Goal: Transaction & Acquisition: Purchase product/service

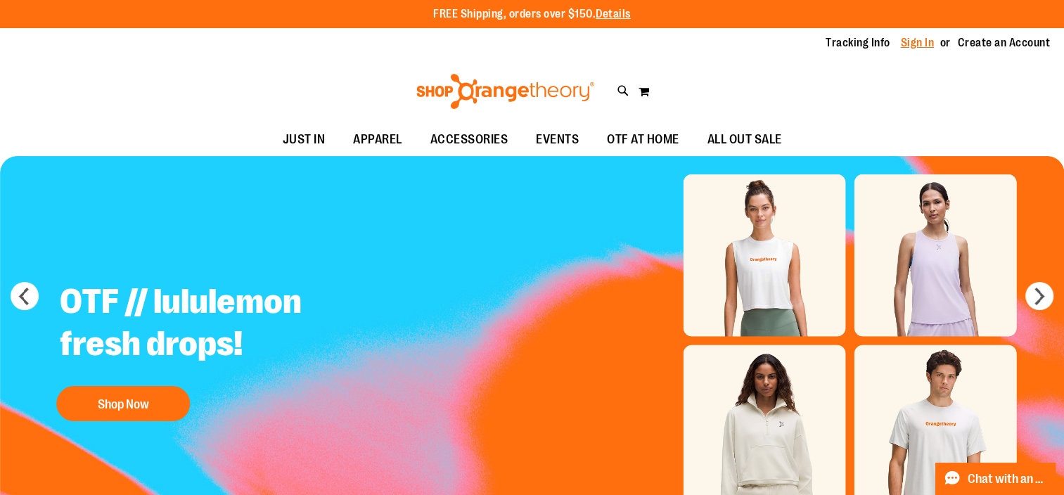
type input "**********"
click at [919, 42] on link "Sign In" at bounding box center [918, 42] width 34 height 15
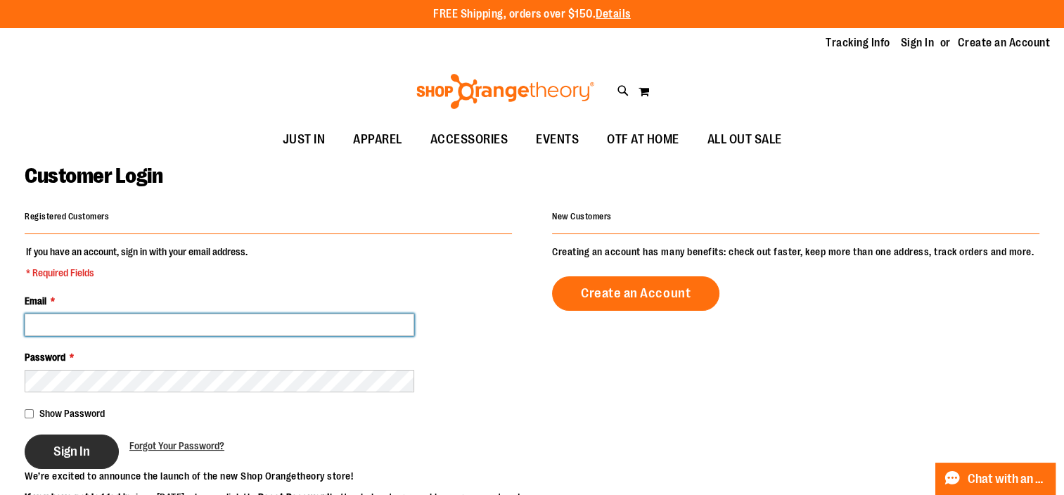
type input "**********"
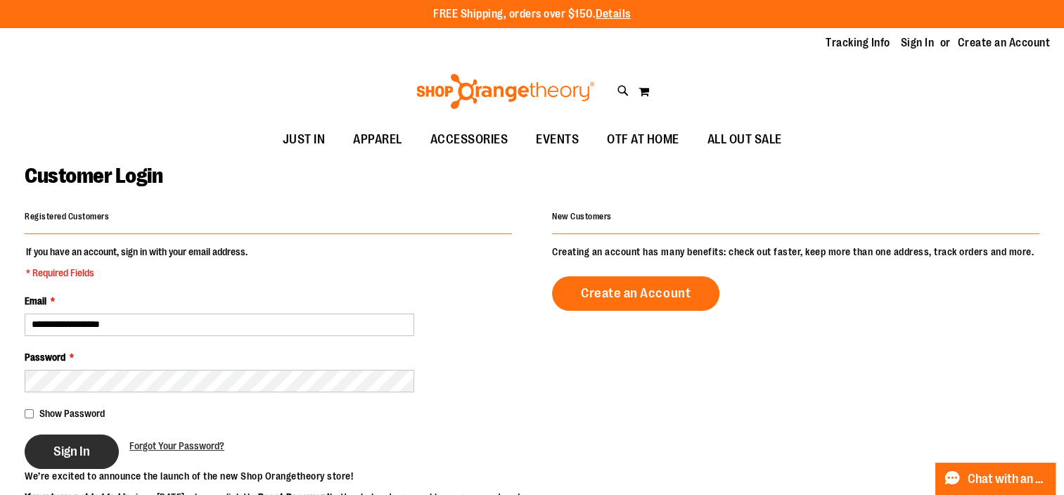
type input "**********"
click at [84, 447] on span "Sign In" at bounding box center [71, 451] width 37 height 15
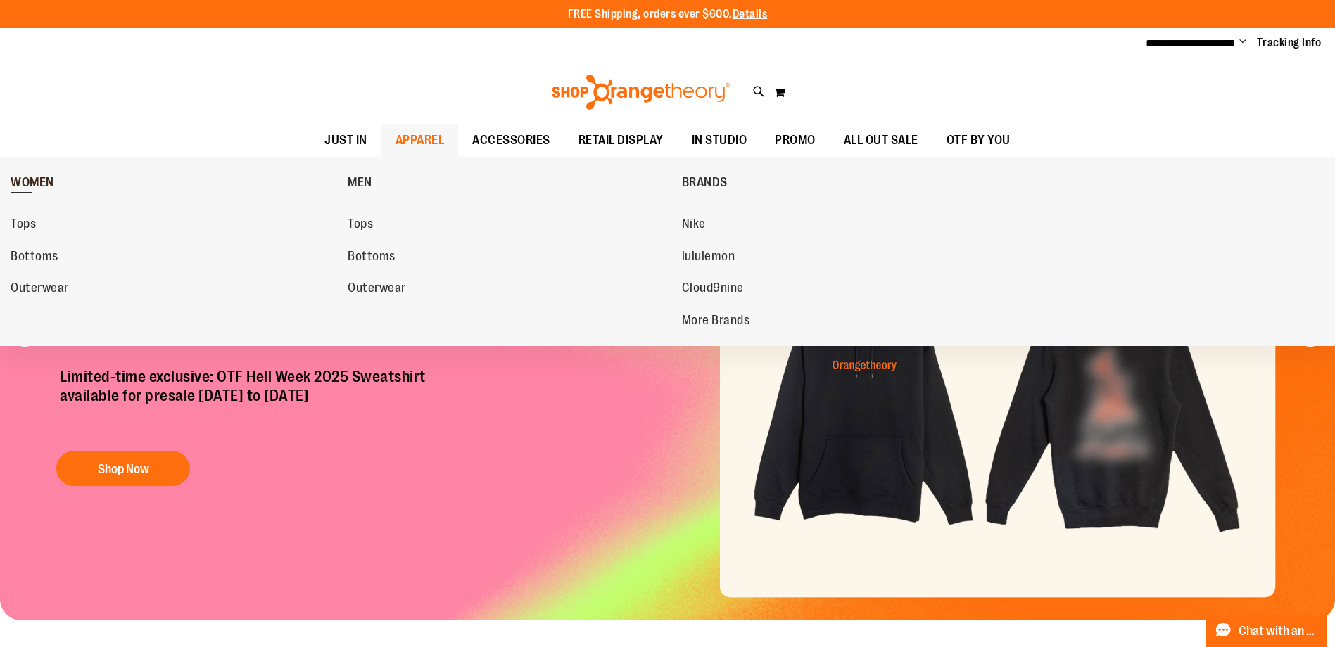
type input "**********"
click at [44, 181] on span "WOMEN" at bounding box center [33, 184] width 44 height 18
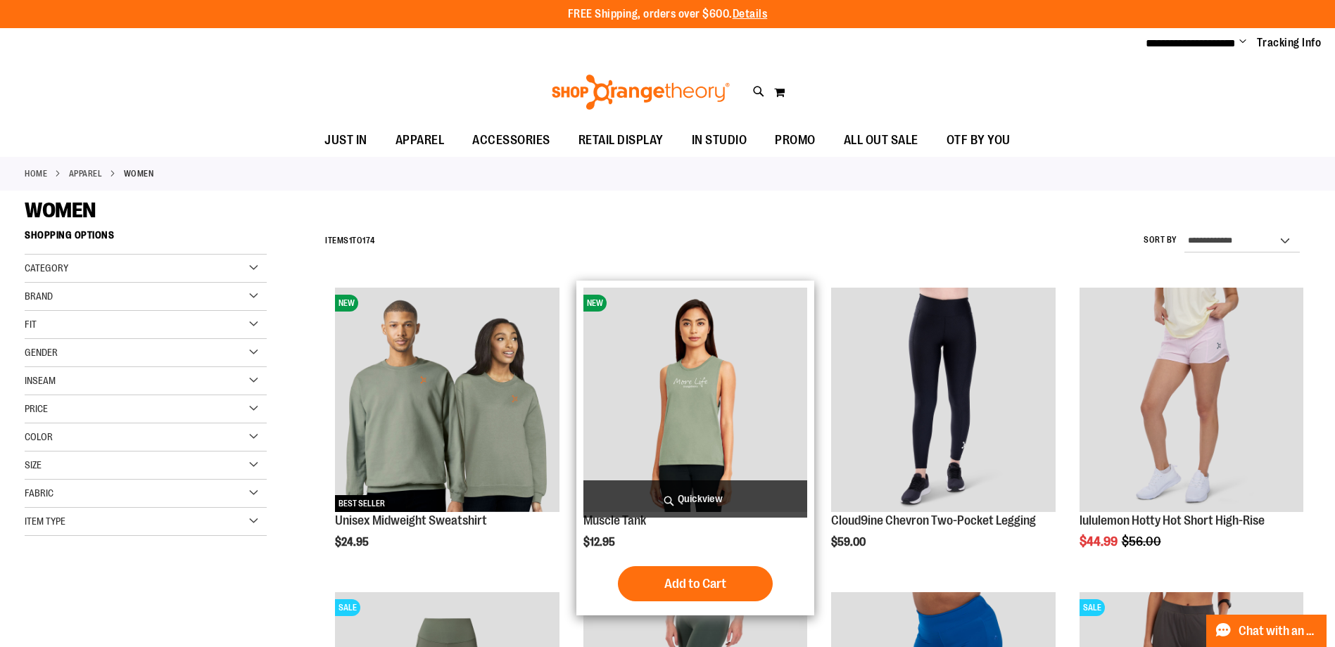
type input "**********"
click at [712, 362] on img "product" at bounding box center [695, 400] width 224 height 224
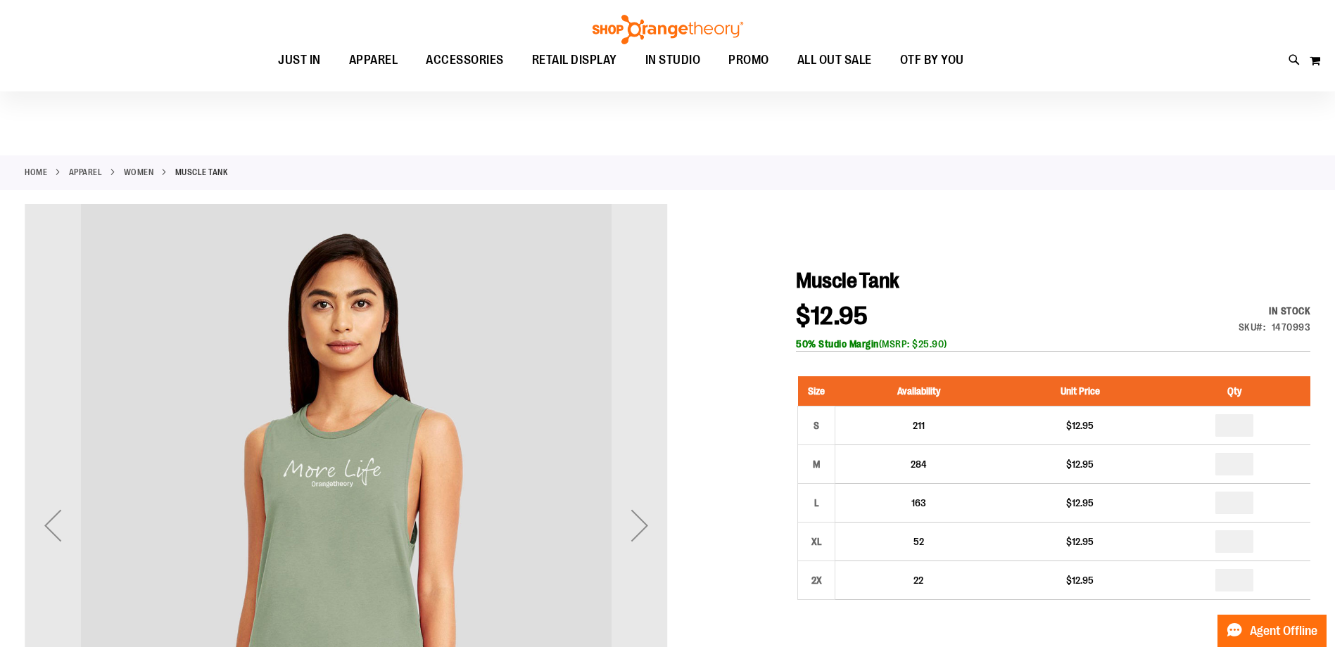
scroll to position [281, 0]
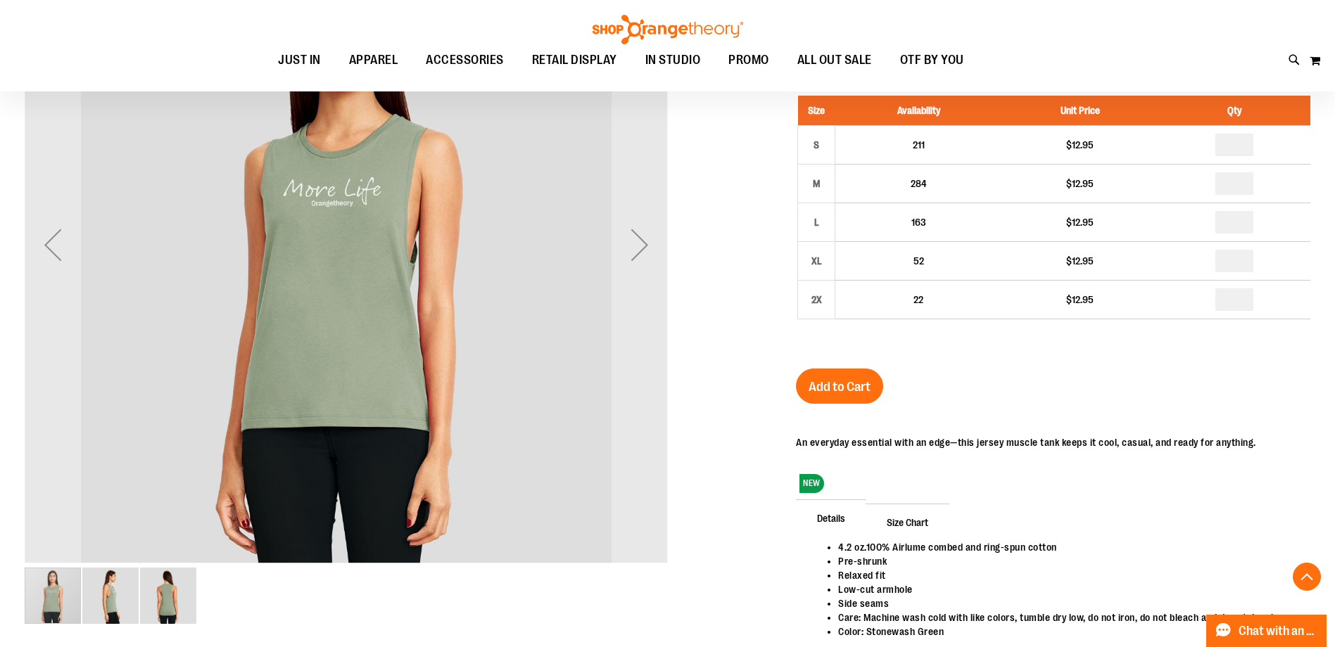
type input "**********"
click at [105, 589] on img "image 2 of 3" at bounding box center [110, 596] width 56 height 56
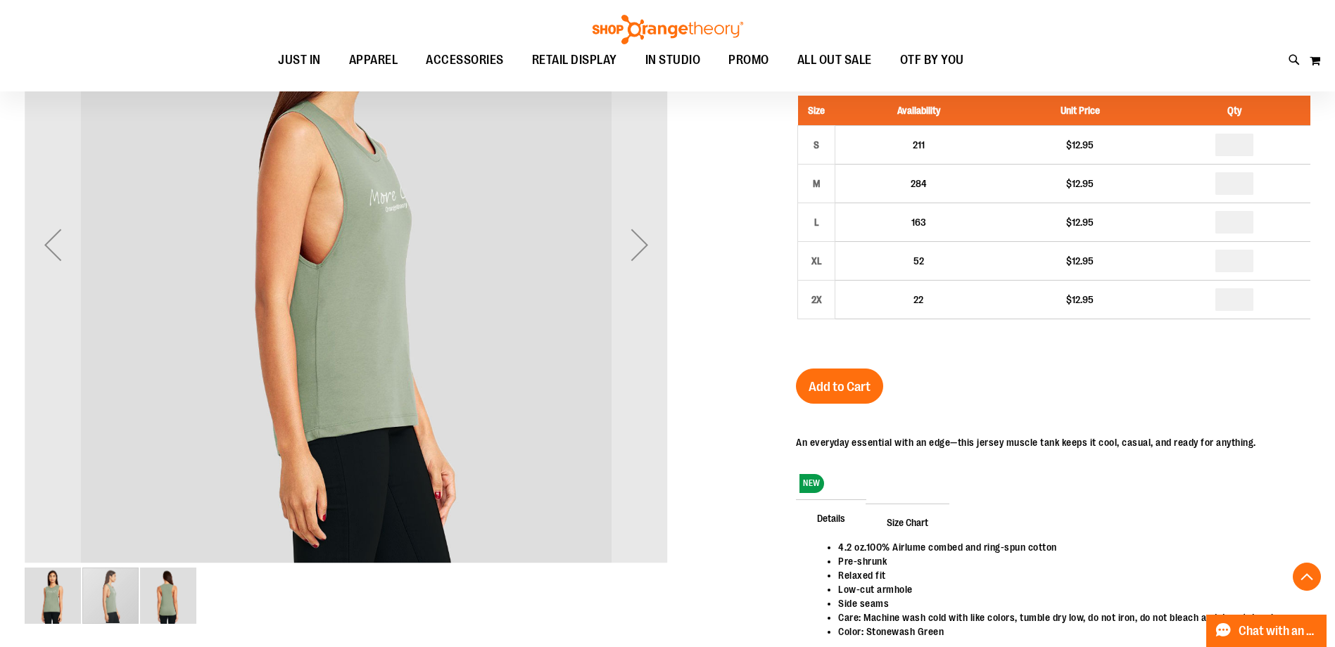
click at [170, 609] on img "image 3 of 3" at bounding box center [168, 596] width 56 height 56
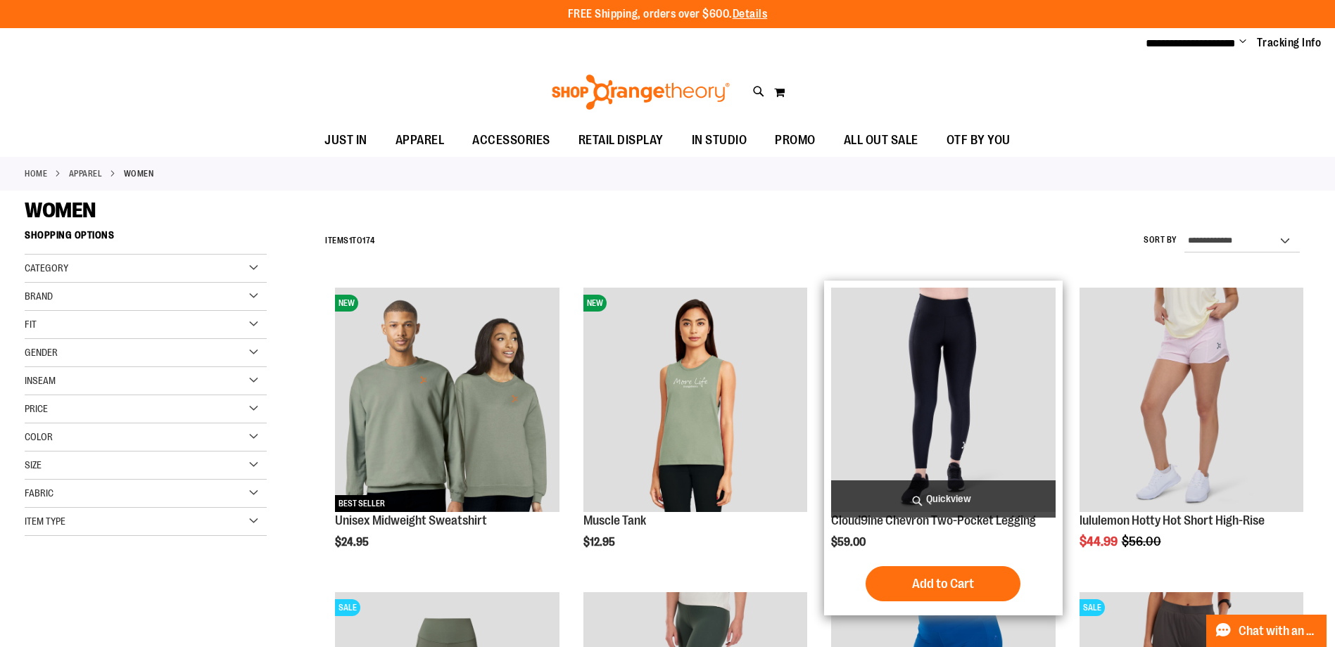
type input "**********"
click at [889, 437] on img "product" at bounding box center [943, 400] width 224 height 224
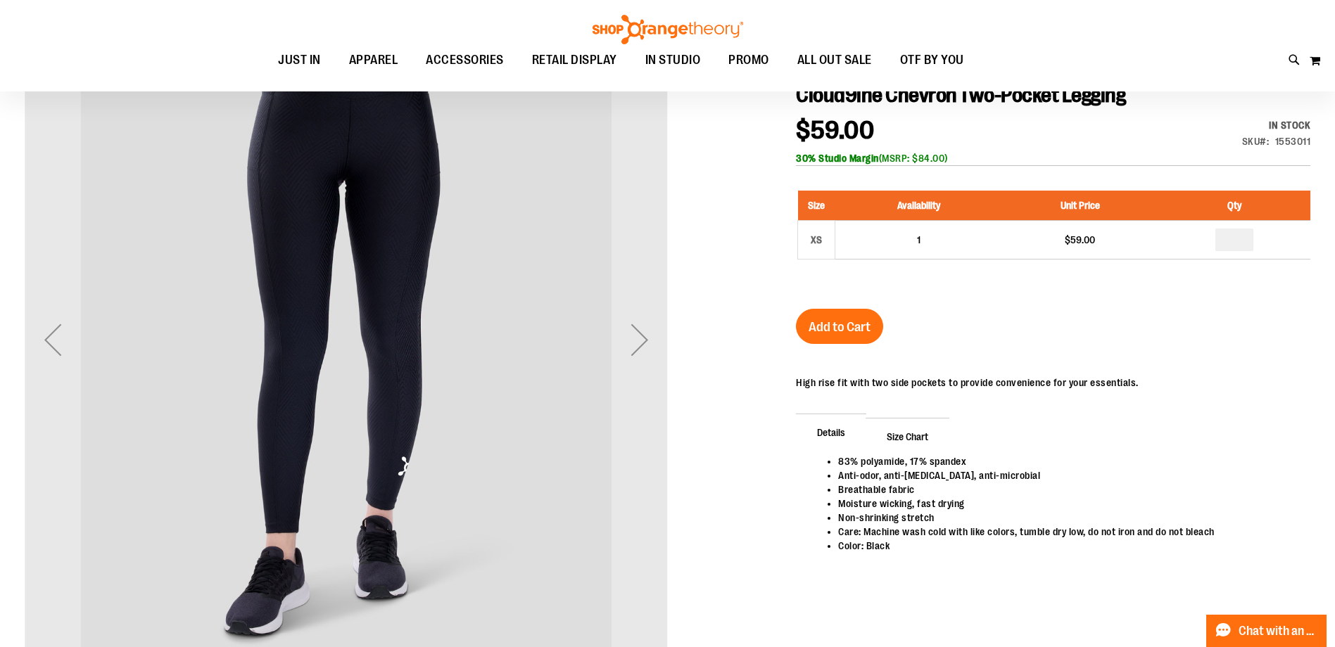
scroll to position [210, 0]
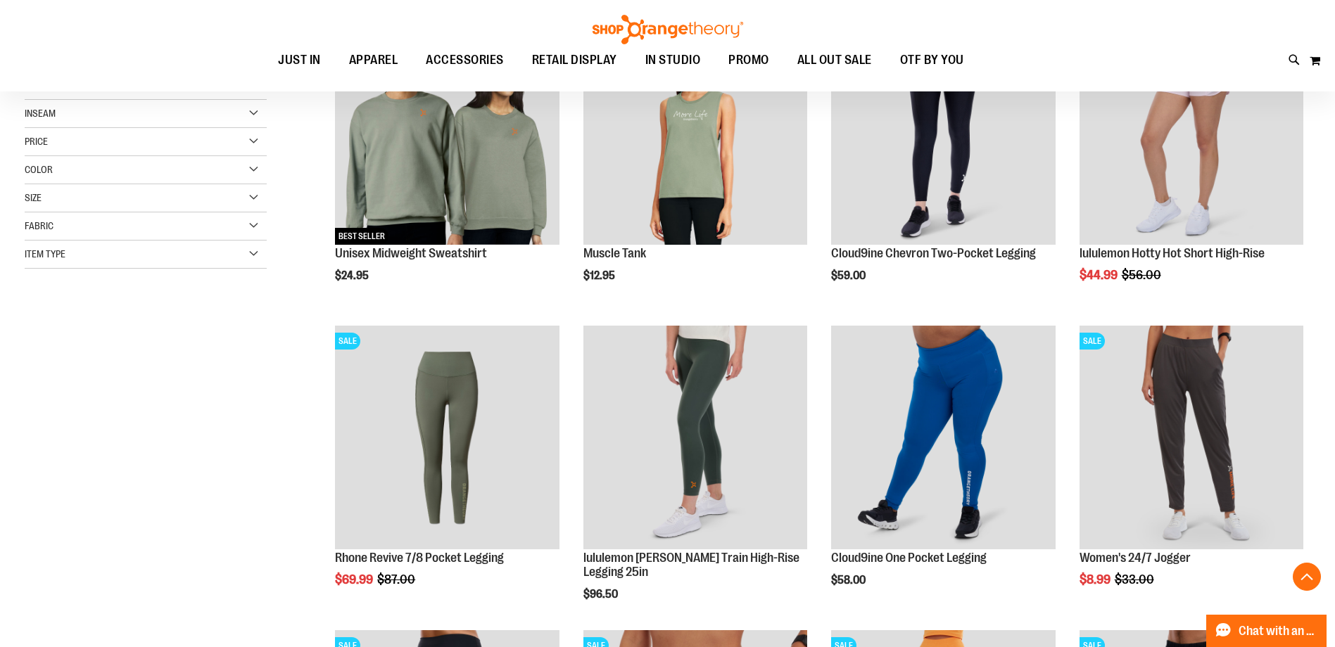
scroll to position [351, 0]
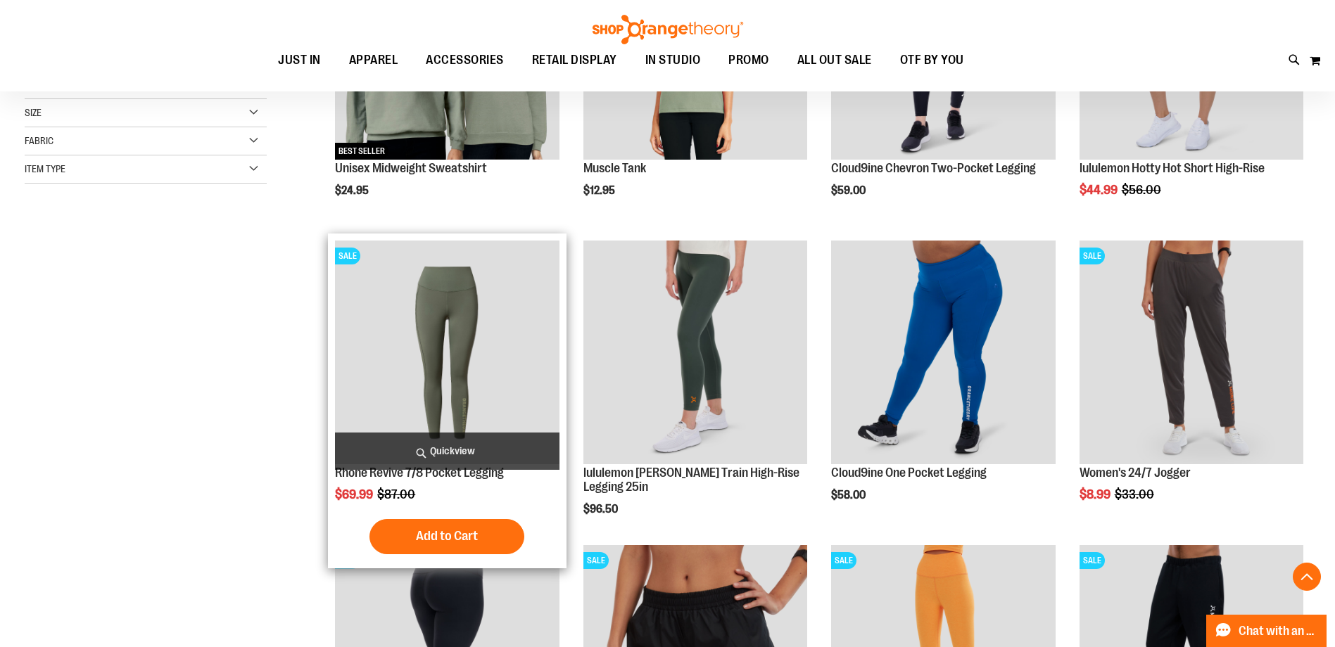
type input "**********"
click at [389, 382] on img "product" at bounding box center [447, 353] width 224 height 224
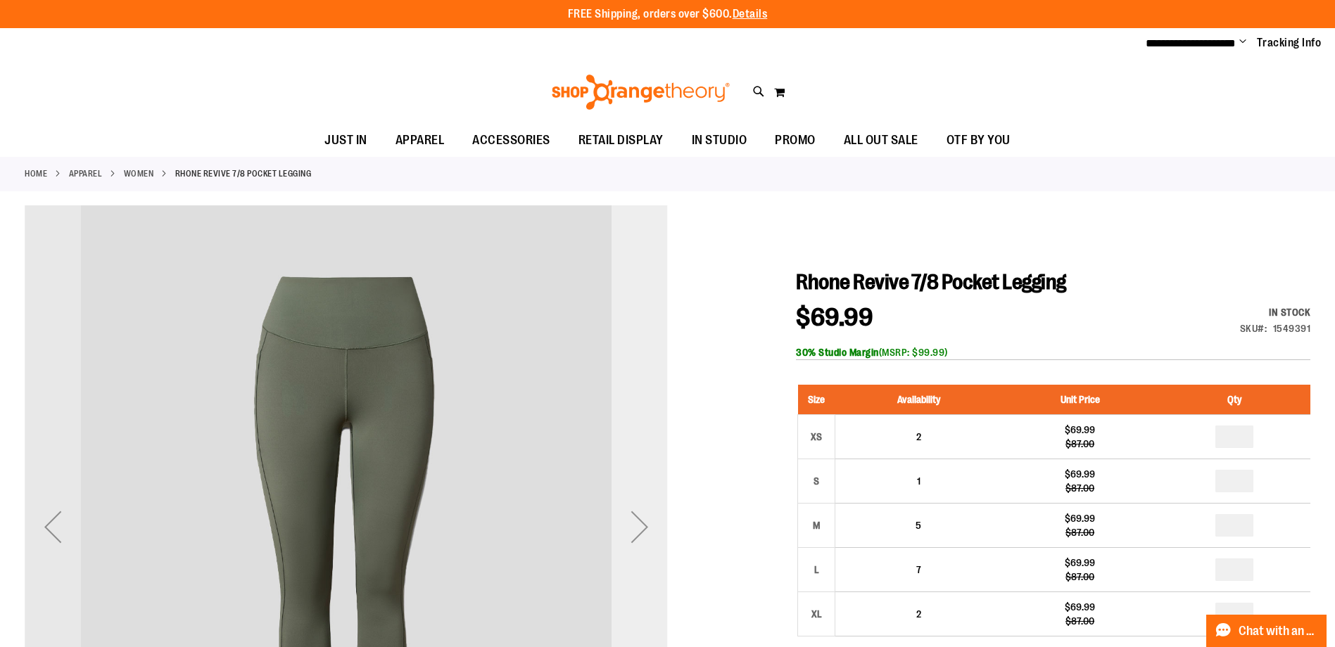
type input "**********"
click at [631, 534] on div "Next" at bounding box center [639, 527] width 56 height 56
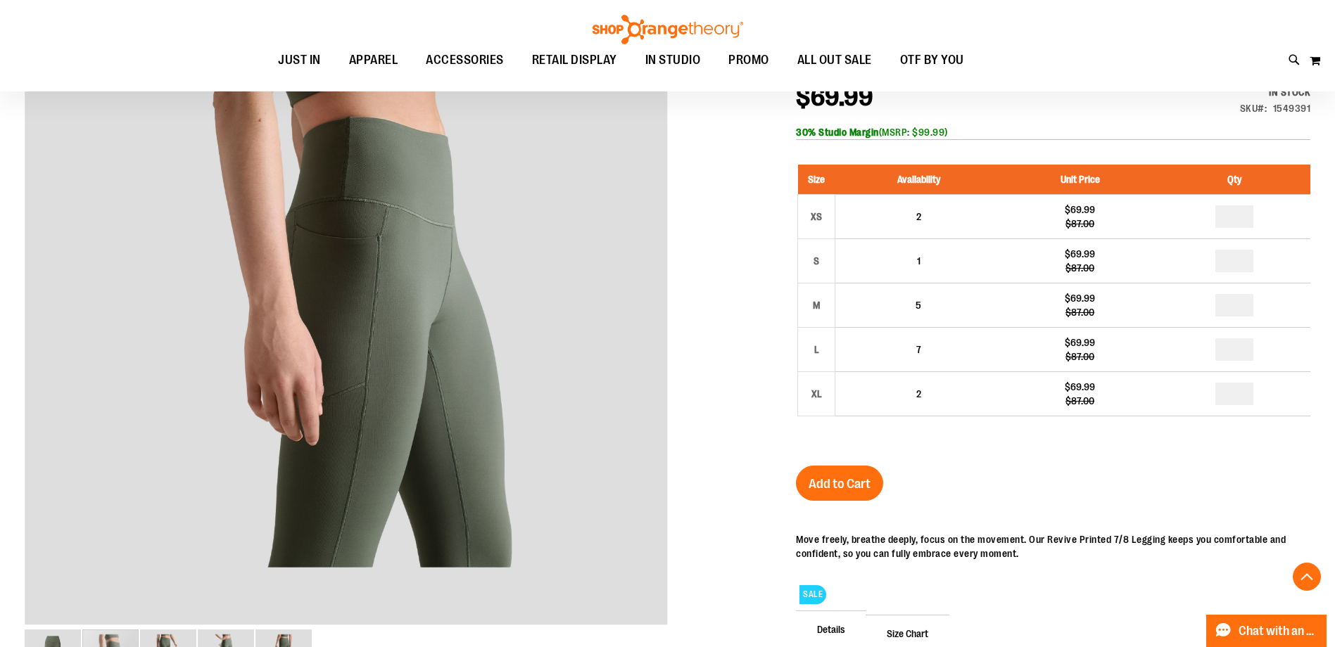
scroll to position [210, 0]
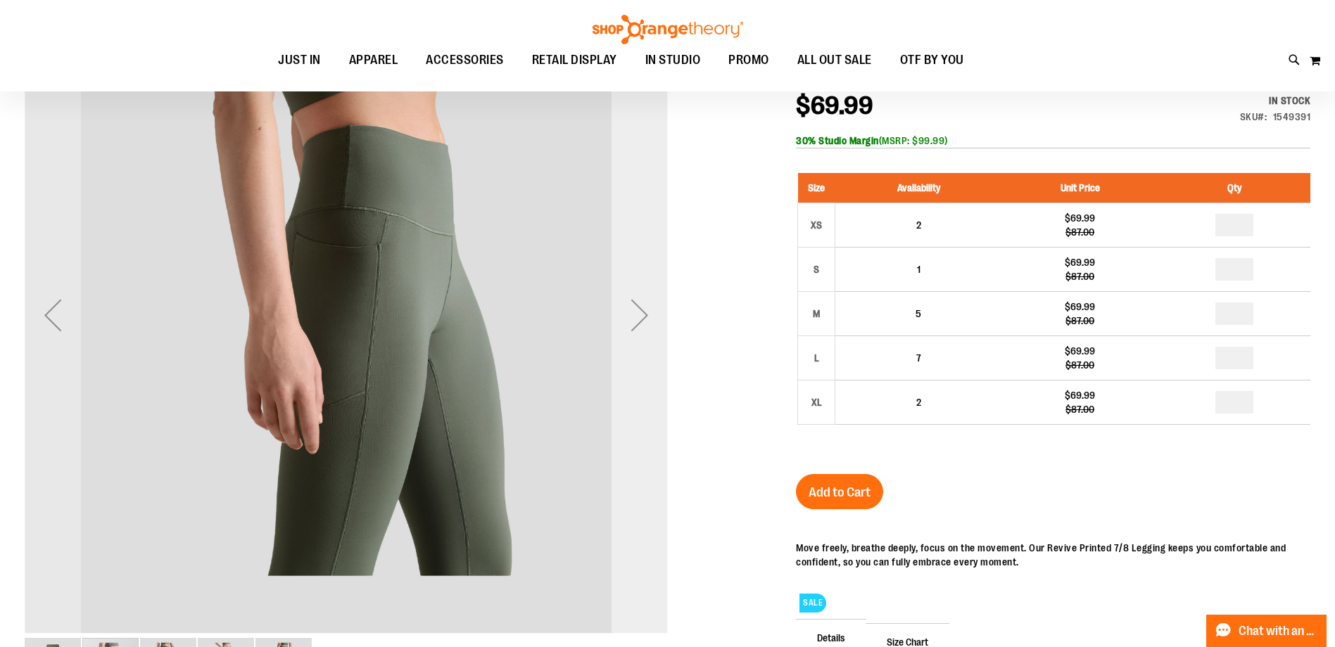
click at [629, 327] on div "Next" at bounding box center [639, 315] width 56 height 56
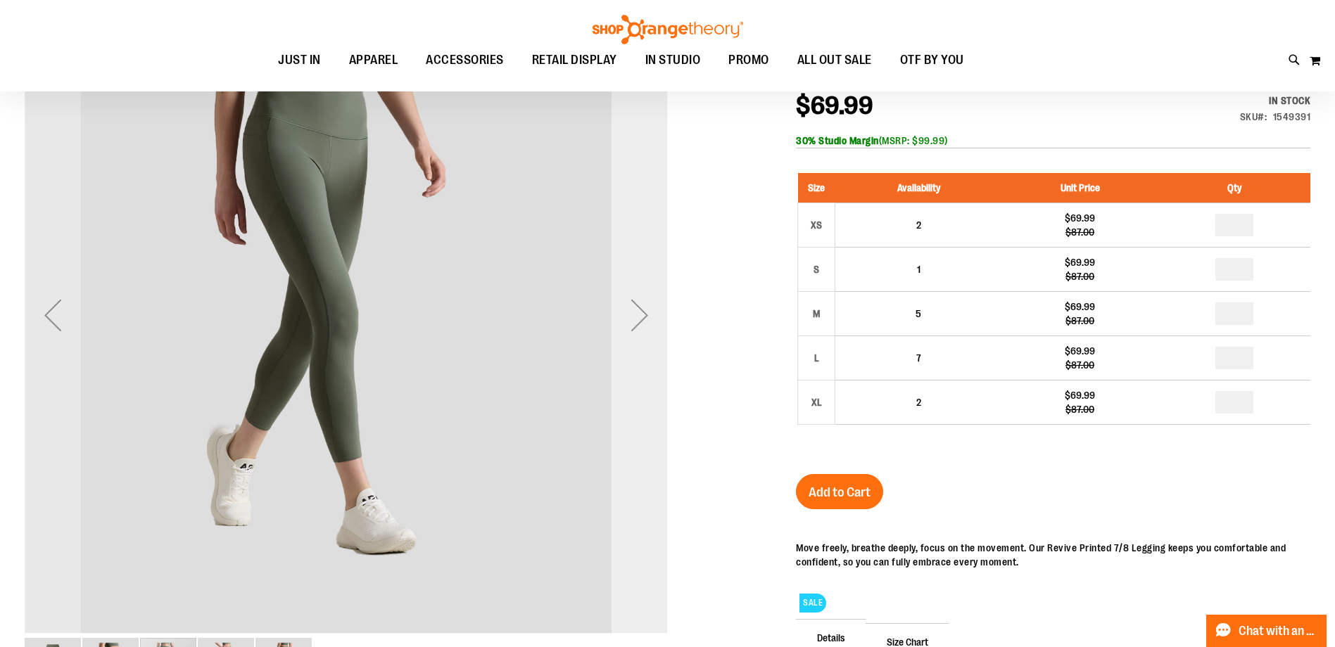
click at [629, 327] on div "Next" at bounding box center [639, 315] width 56 height 56
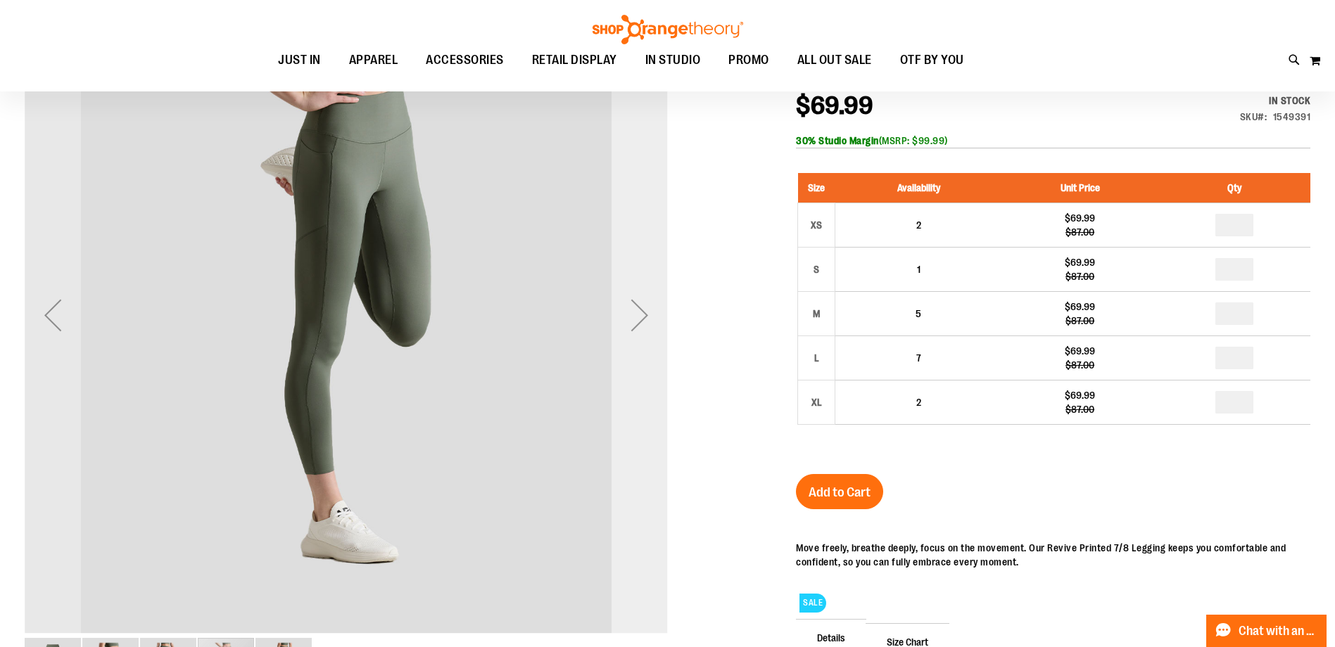
click at [629, 327] on div "Next" at bounding box center [639, 315] width 56 height 56
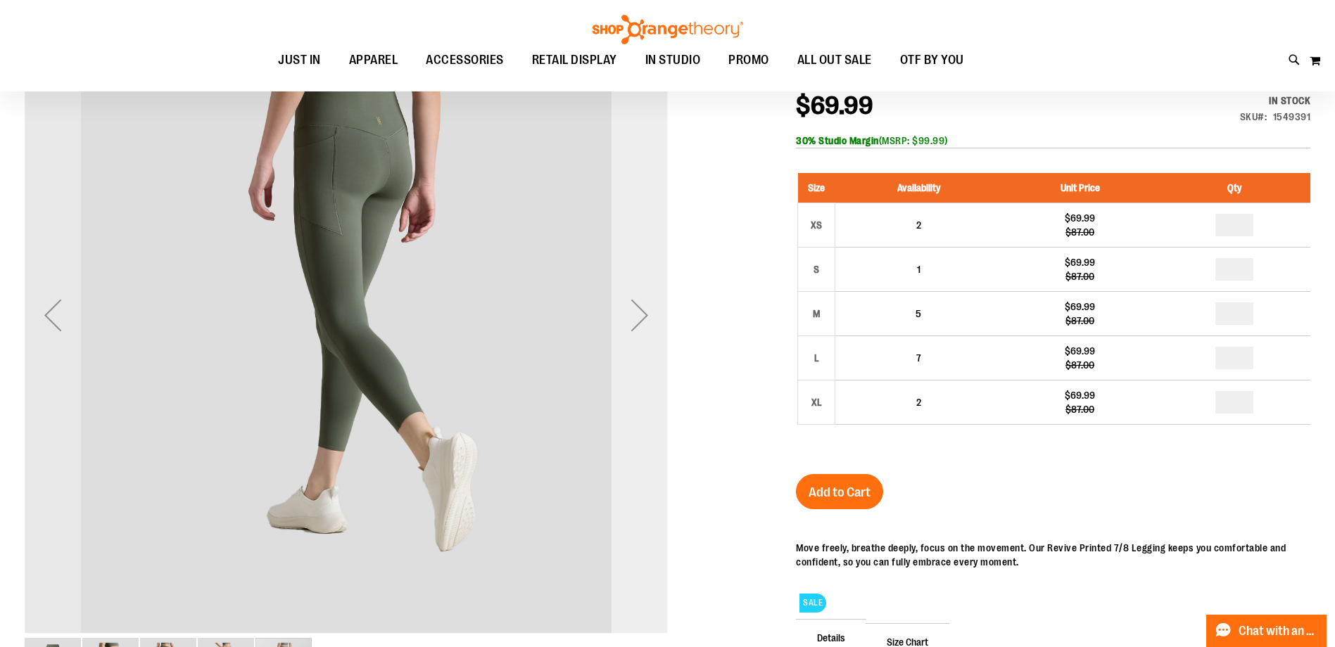
click at [629, 327] on div "Next" at bounding box center [639, 315] width 56 height 56
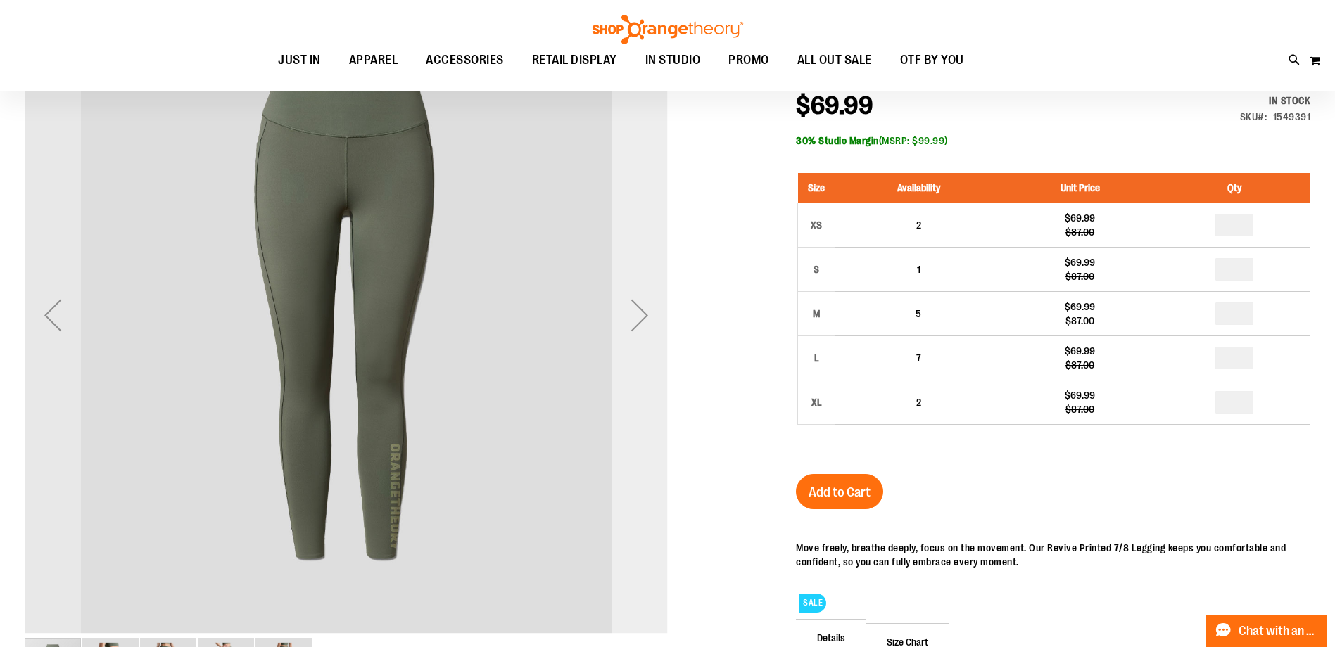
click at [629, 327] on div "Next" at bounding box center [639, 315] width 56 height 56
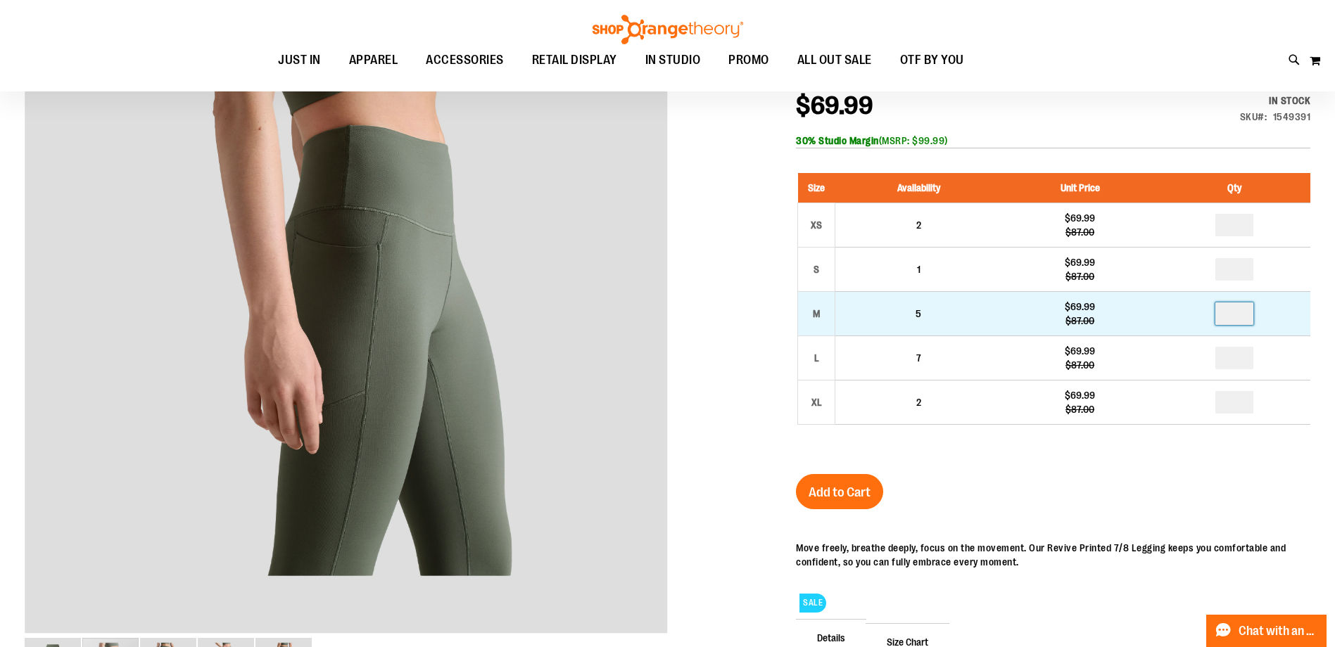
drag, startPoint x: 1254, startPoint y: 310, endPoint x: 1267, endPoint y: 308, distance: 13.4
click at [1267, 308] on td at bounding box center [1234, 314] width 152 height 44
type input "*"
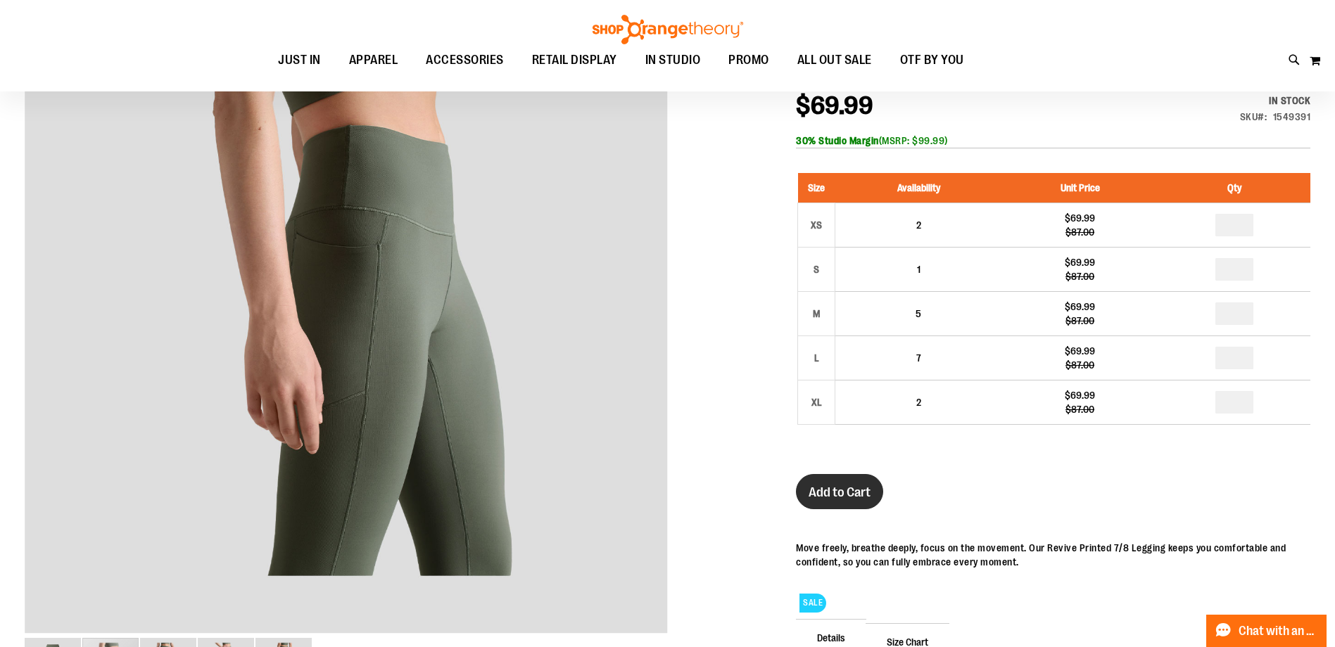
click at [869, 481] on button "Add to Cart" at bounding box center [839, 491] width 87 height 35
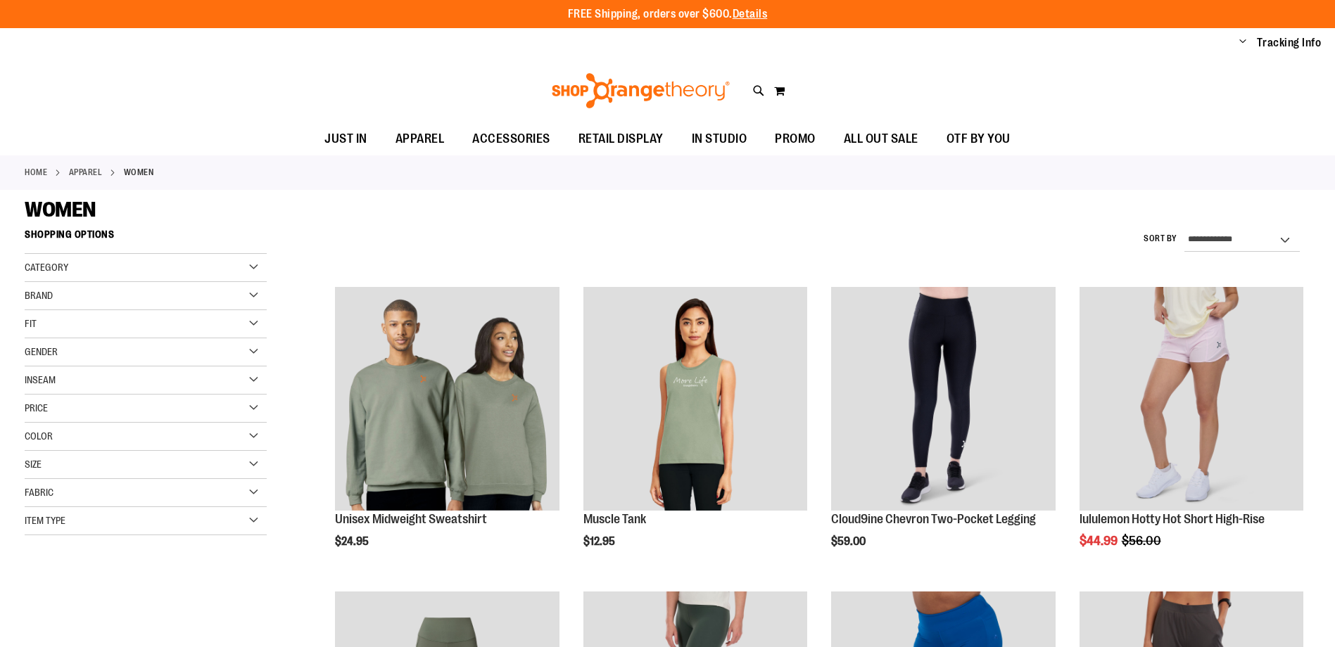
scroll to position [464, 0]
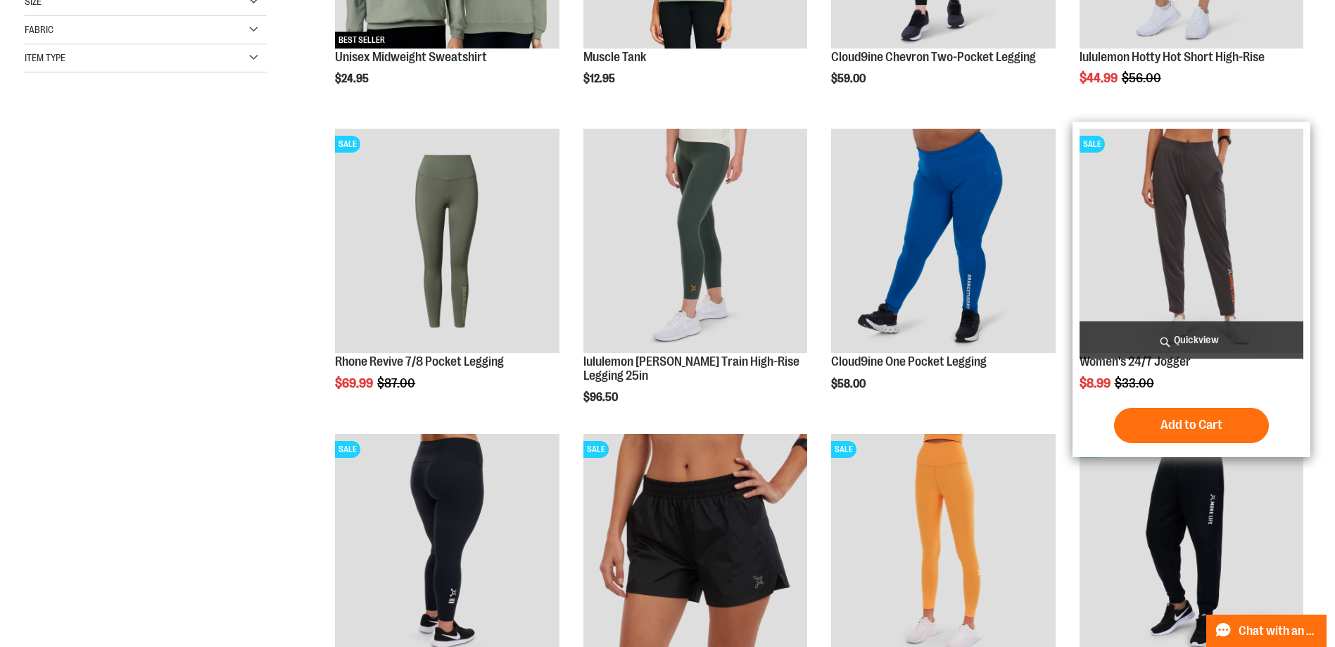
type input "**********"
click at [1188, 215] on img "product" at bounding box center [1191, 241] width 224 height 224
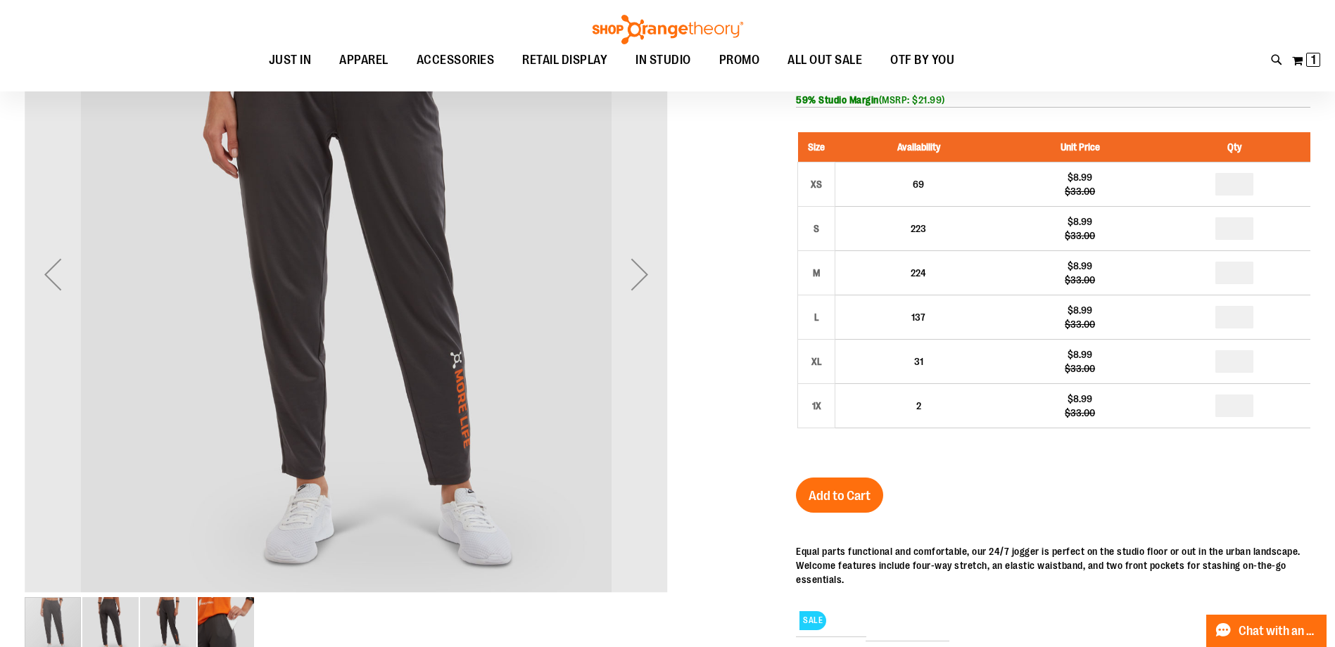
scroll to position [281, 0]
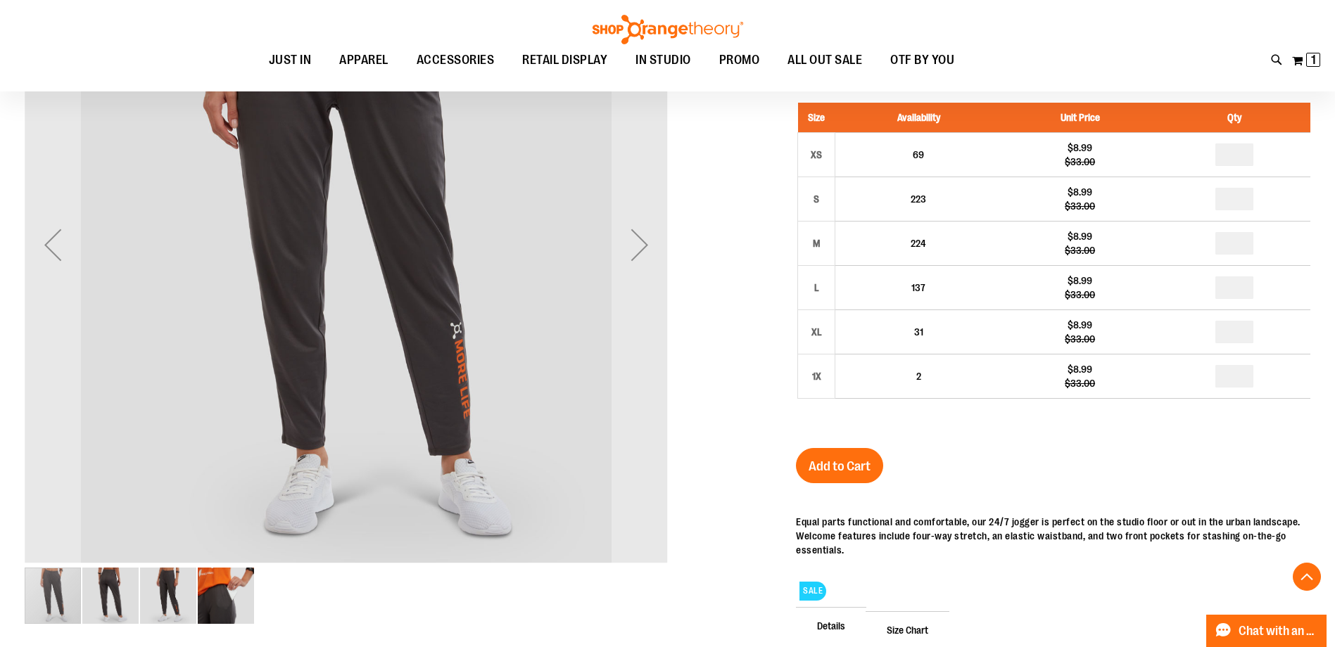
type input "**********"
click at [123, 590] on img "image 2 of 4" at bounding box center [110, 596] width 56 height 56
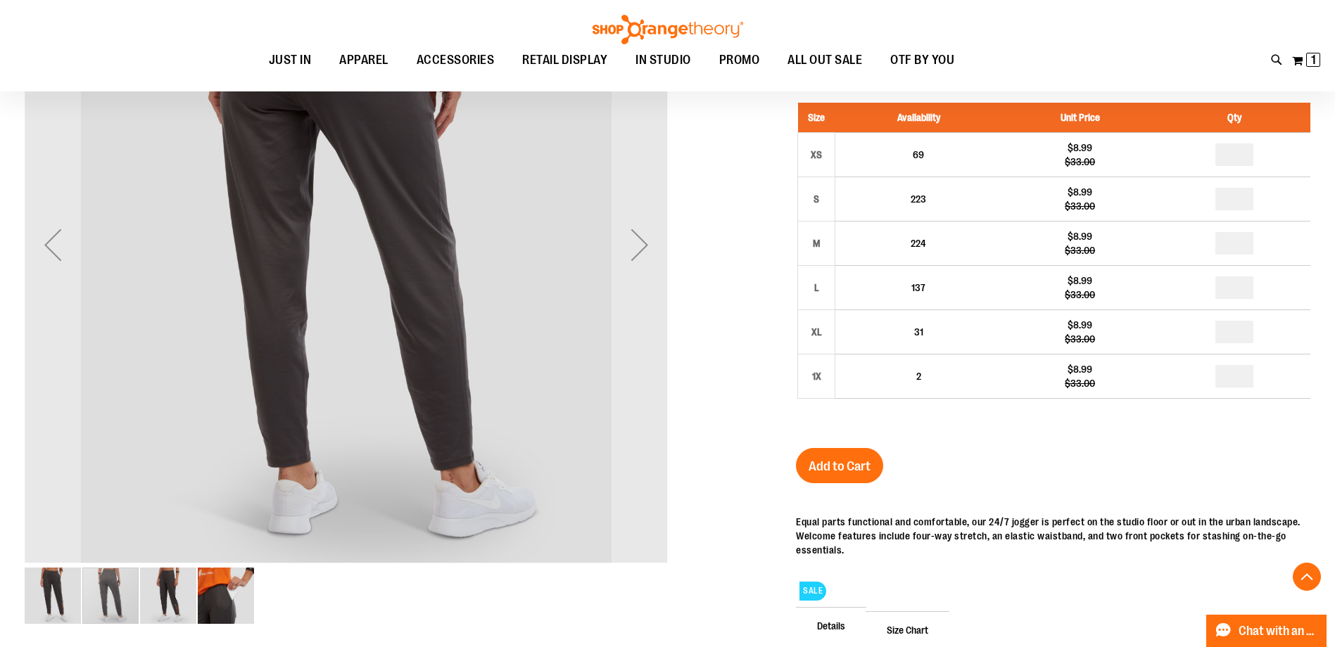
click at [154, 608] on img "image 3 of 4" at bounding box center [168, 596] width 56 height 56
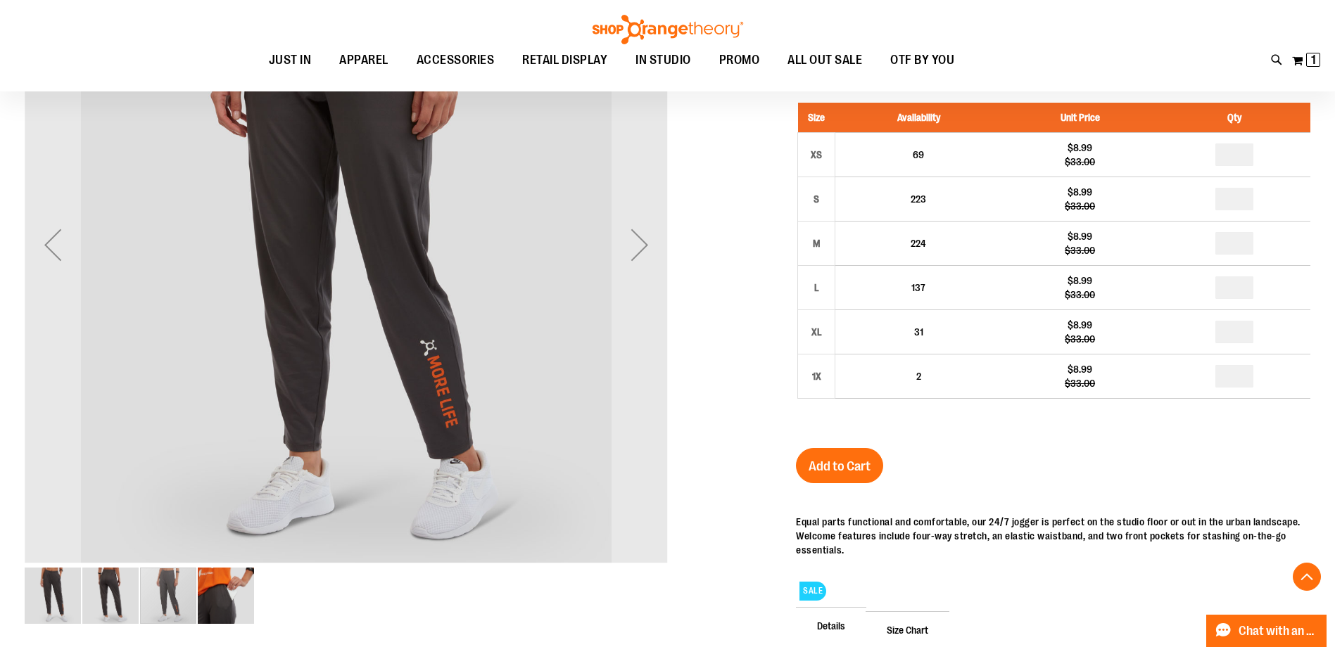
click at [222, 610] on img "image 4 of 4" at bounding box center [226, 596] width 56 height 56
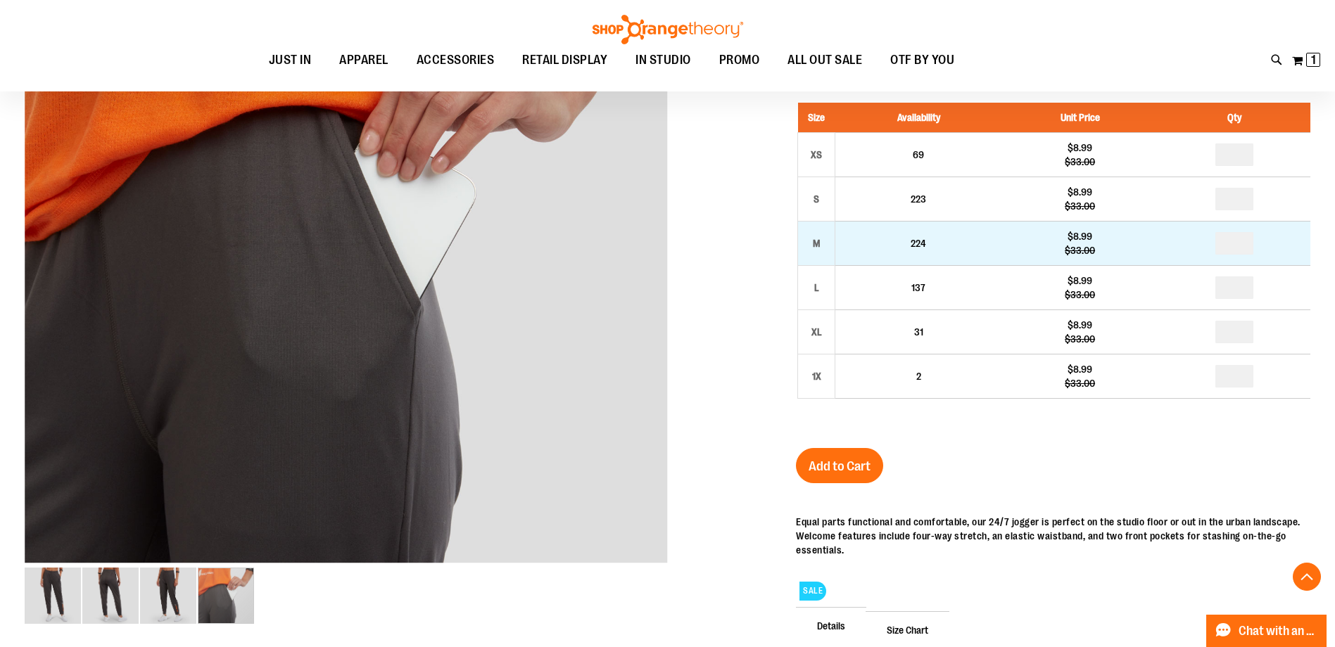
drag, startPoint x: 1282, startPoint y: 227, endPoint x: 1292, endPoint y: 224, distance: 10.8
click at [1292, 224] on td "*" at bounding box center [1234, 244] width 152 height 44
drag, startPoint x: 1222, startPoint y: 249, endPoint x: 1304, endPoint y: 222, distance: 86.1
click at [1304, 222] on td at bounding box center [1234, 244] width 152 height 44
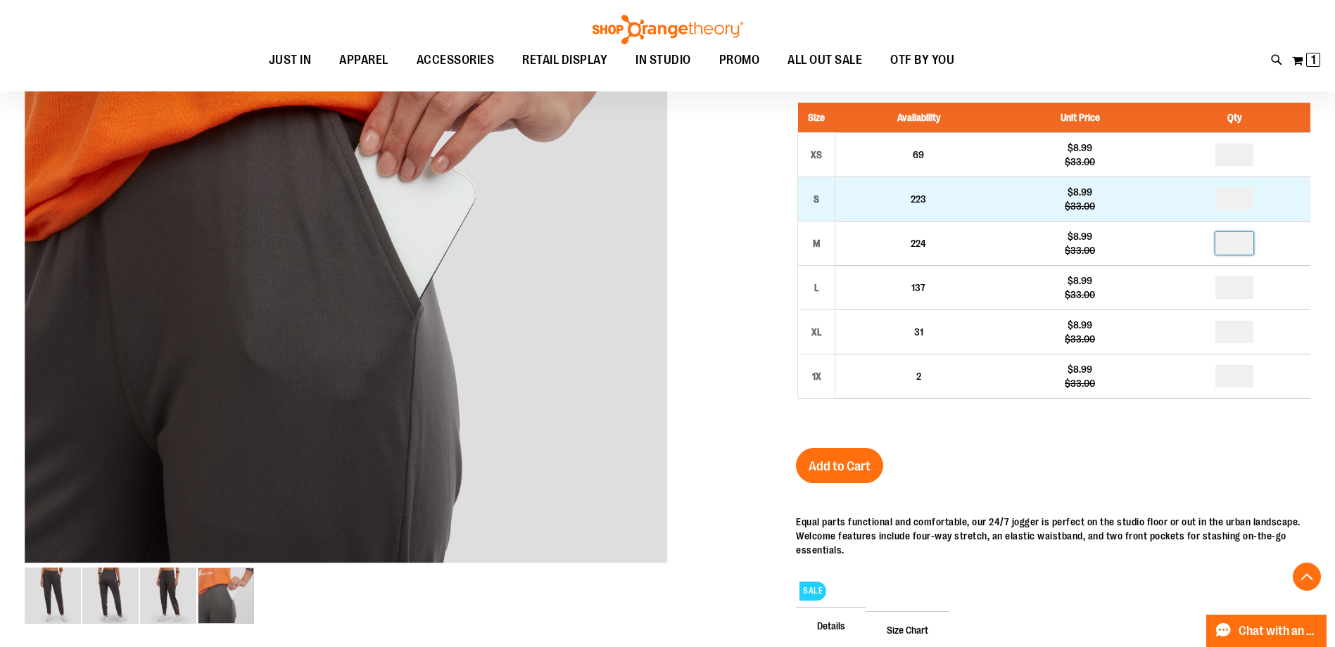
type input "*"
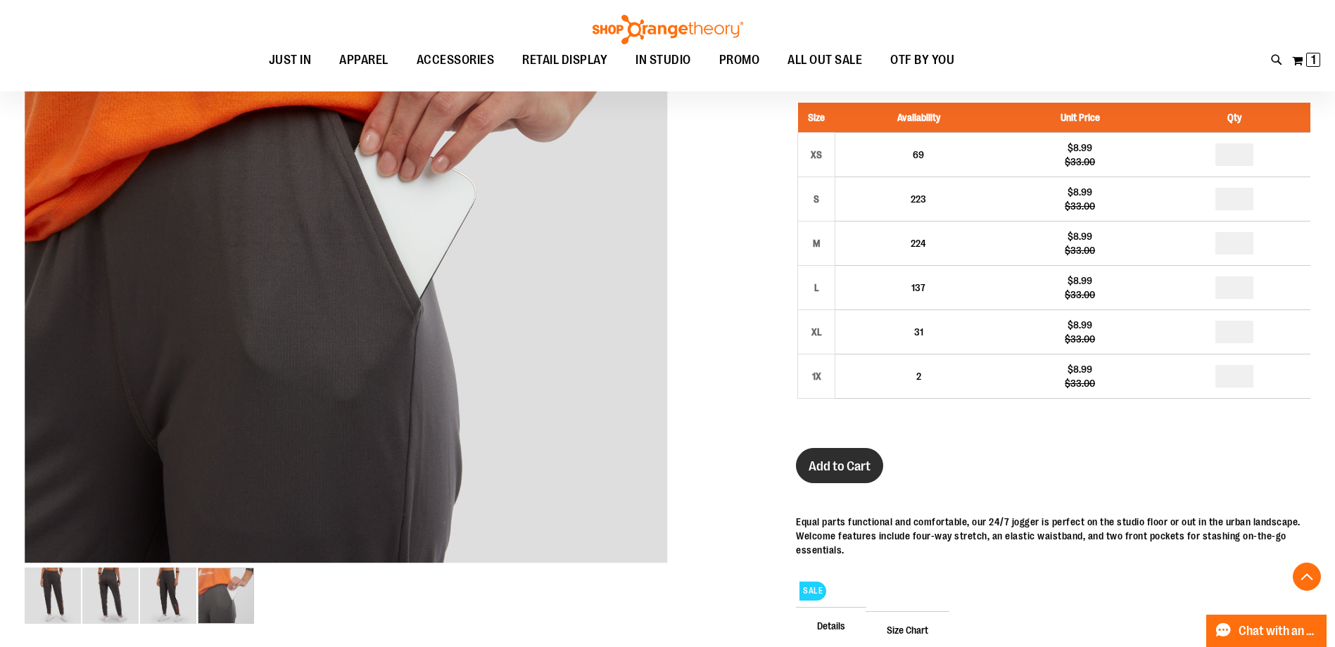
click at [848, 463] on span "Add to Cart" at bounding box center [839, 466] width 62 height 15
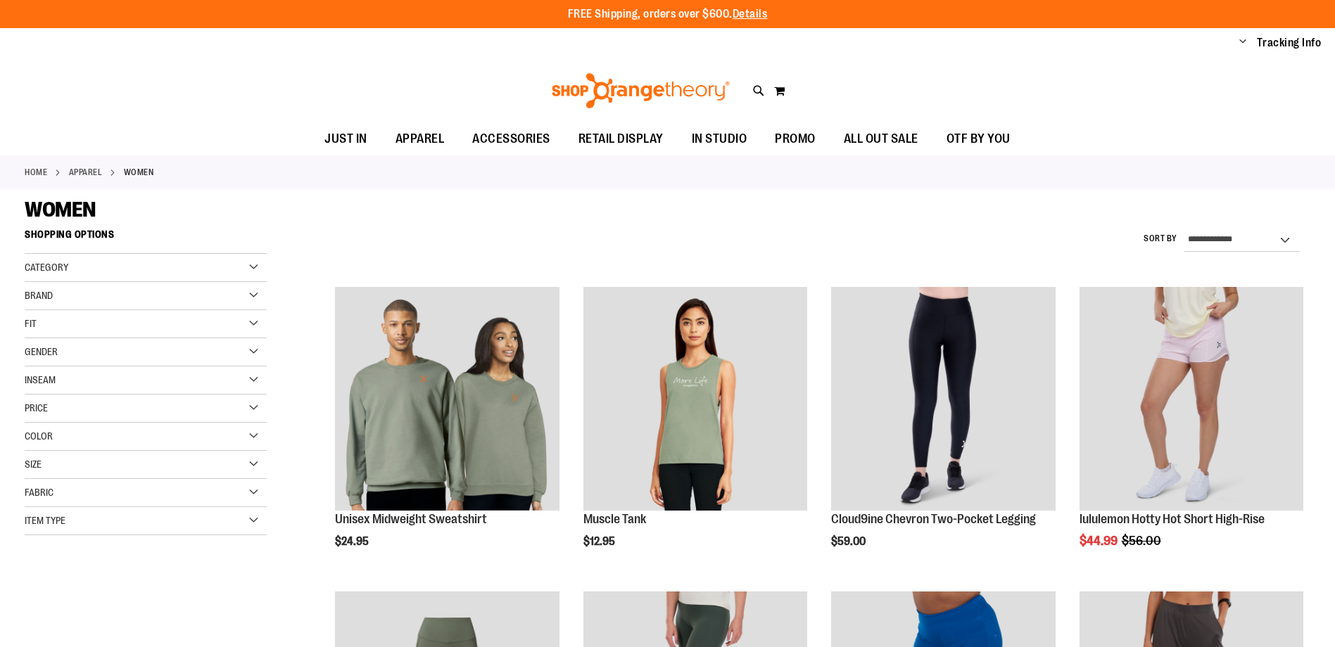
scroll to position [575, 0]
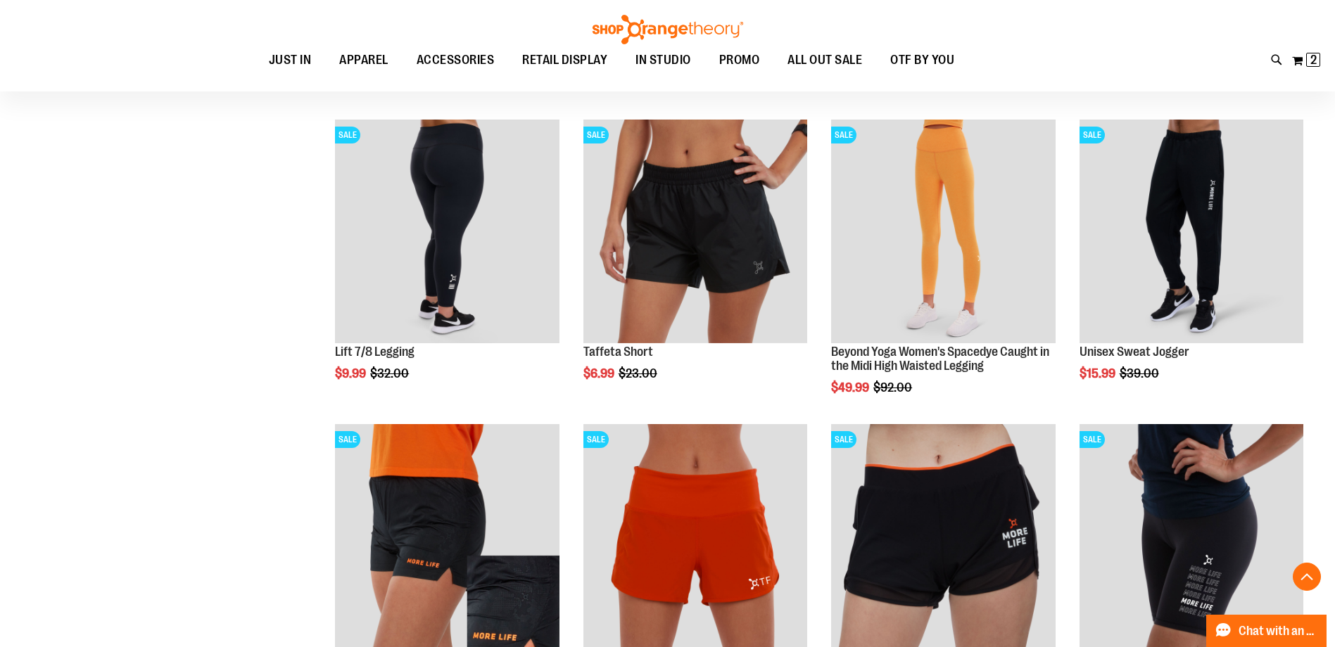
scroll to position [786, 0]
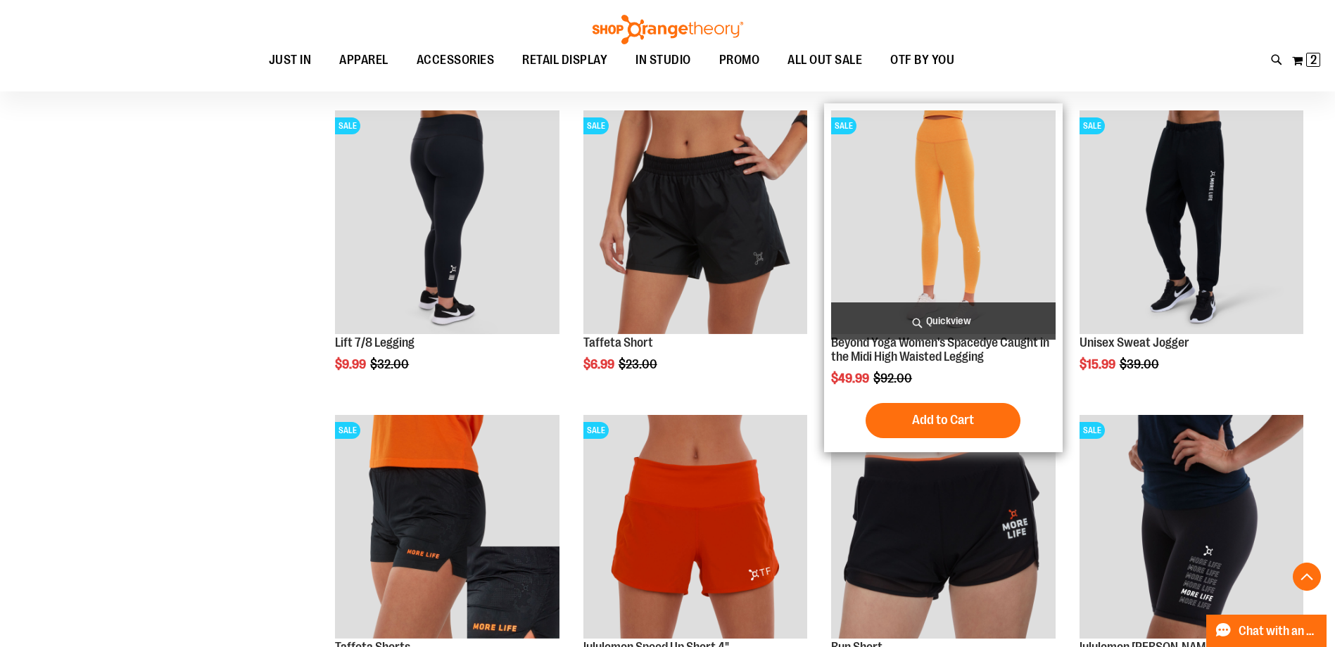
type input "**********"
click at [896, 190] on img "product" at bounding box center [943, 222] width 224 height 224
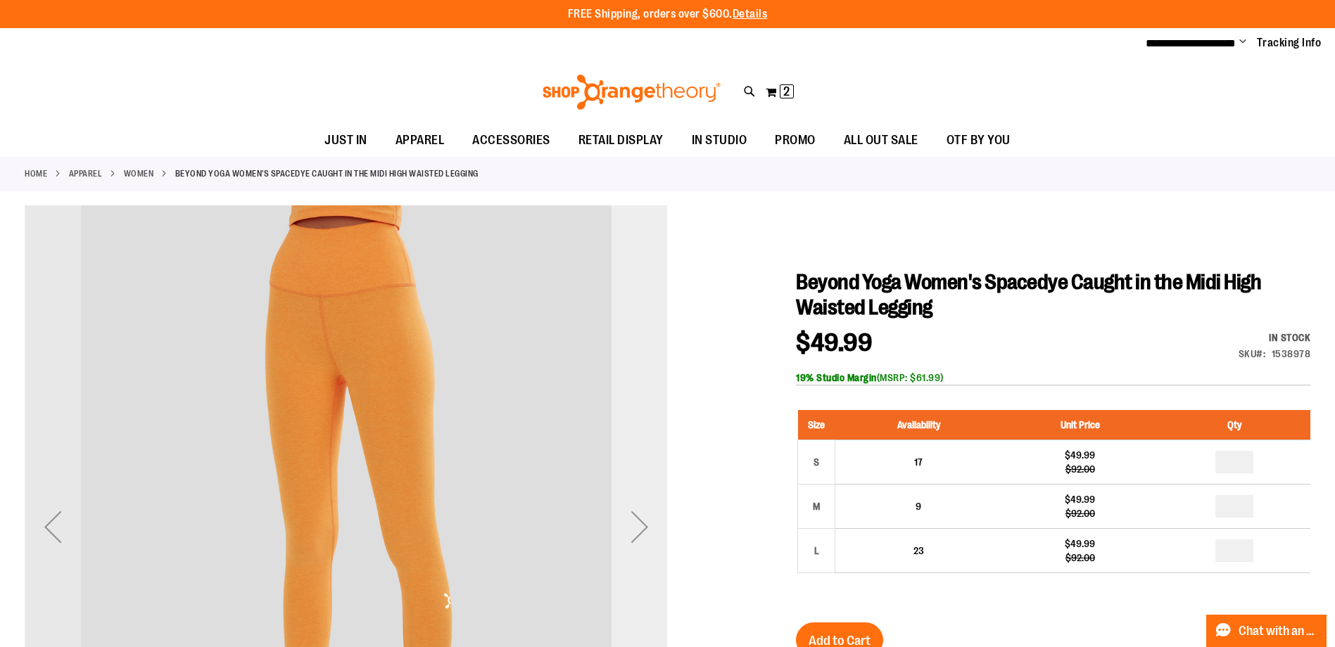
type input "**********"
click at [631, 534] on div "Next" at bounding box center [639, 527] width 56 height 56
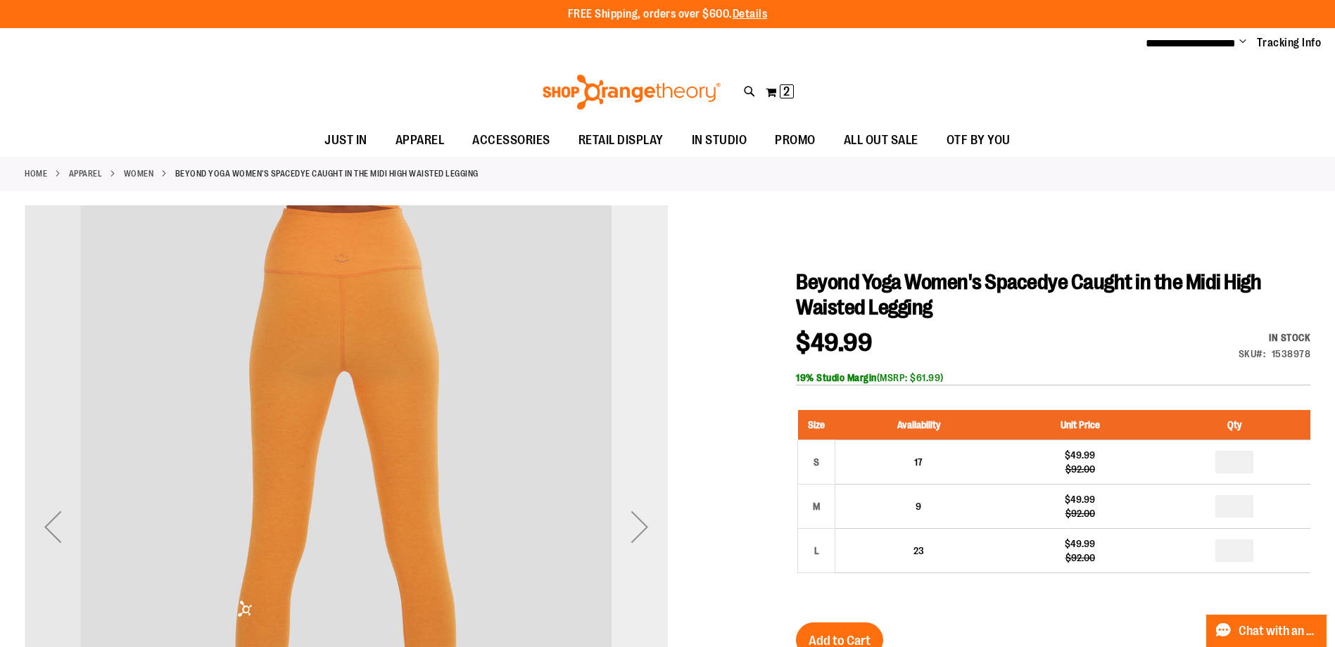
click at [631, 534] on div "Next" at bounding box center [639, 527] width 56 height 56
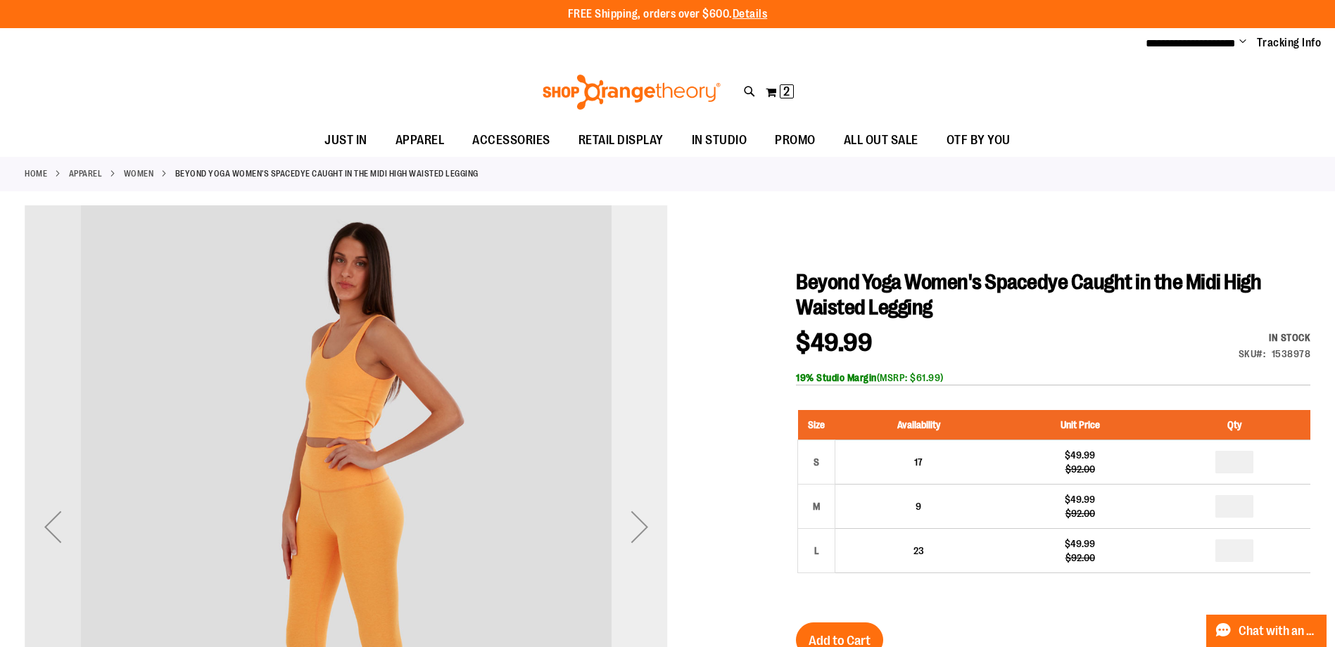
click at [631, 534] on div "Next" at bounding box center [639, 527] width 56 height 56
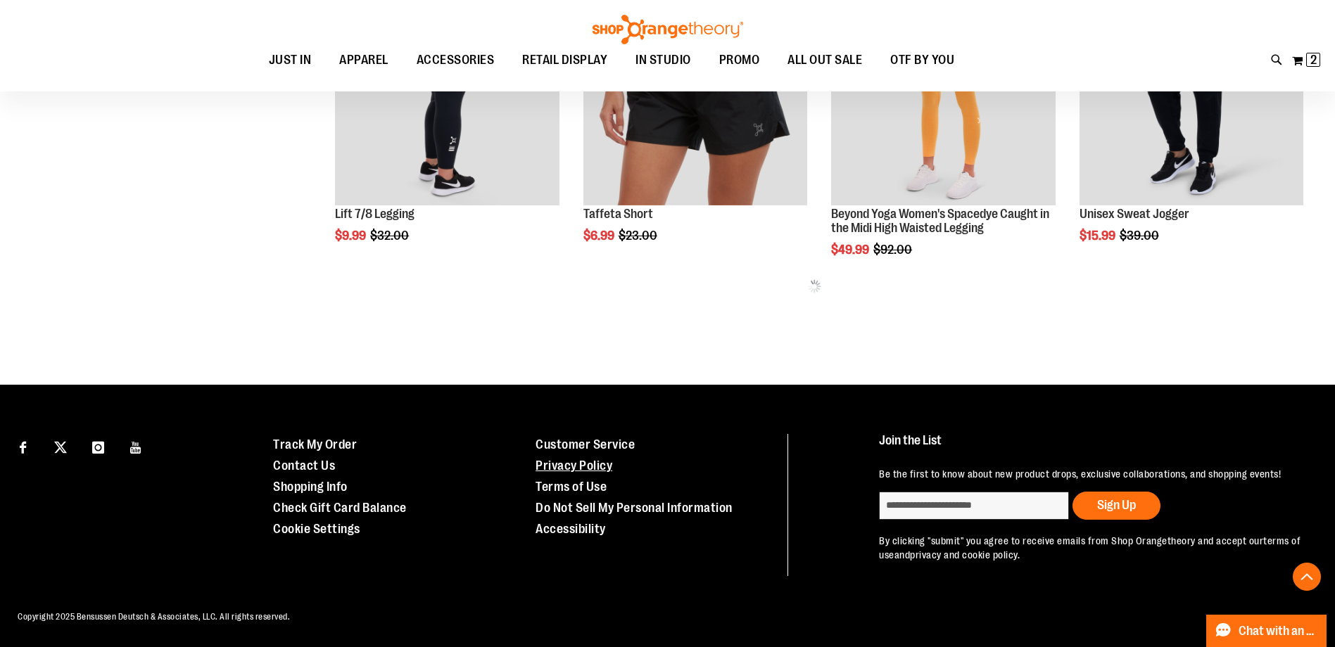
scroll to position [630, 0]
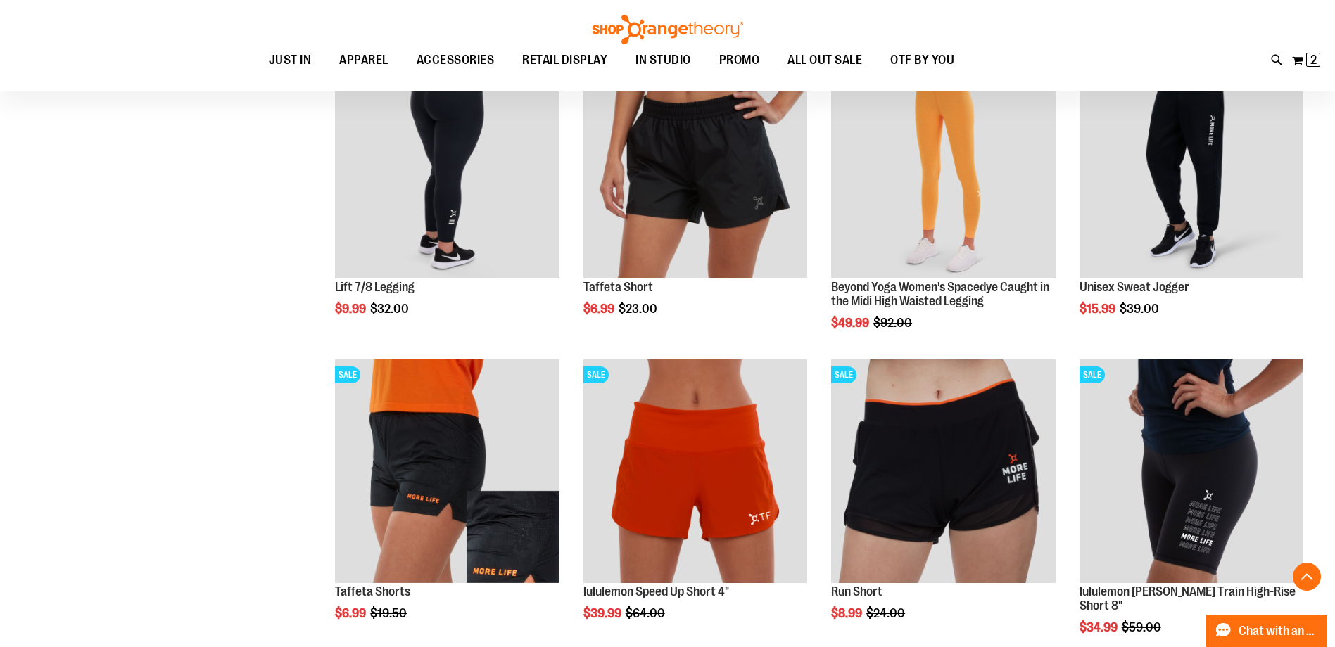
scroll to position [841, 0]
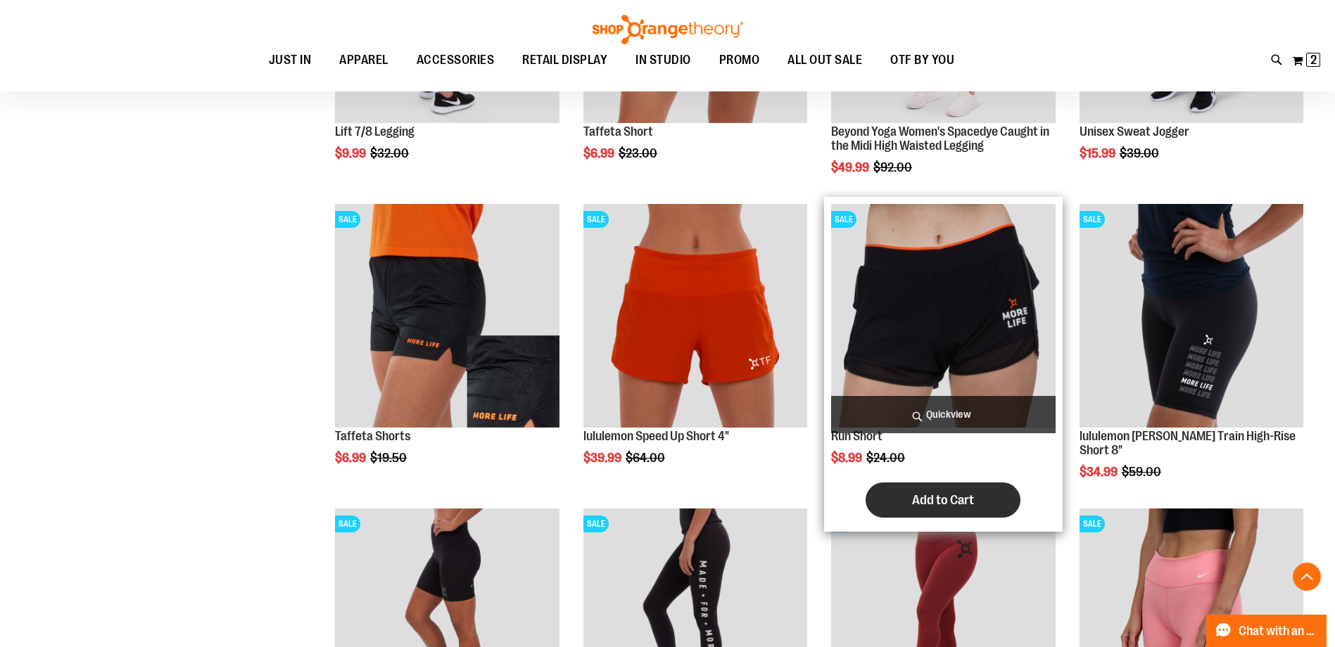
type input "**********"
click at [953, 499] on span "Add to Cart" at bounding box center [943, 499] width 62 height 15
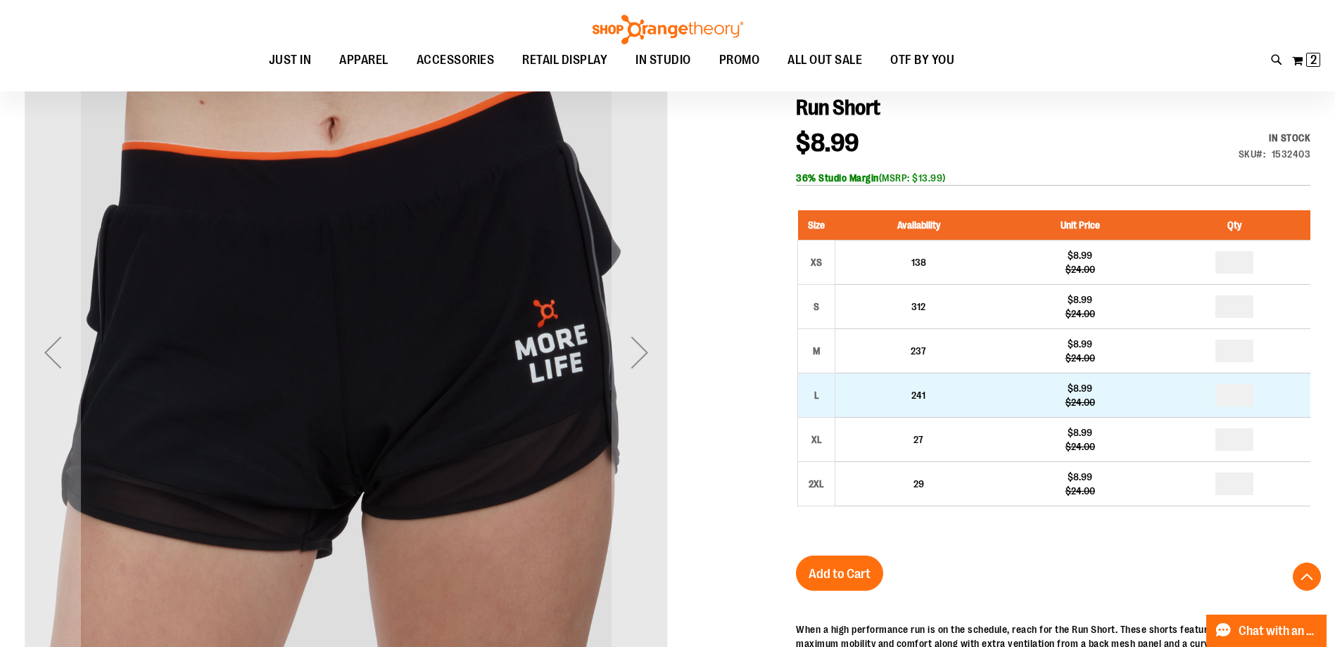
scroll to position [248, 0]
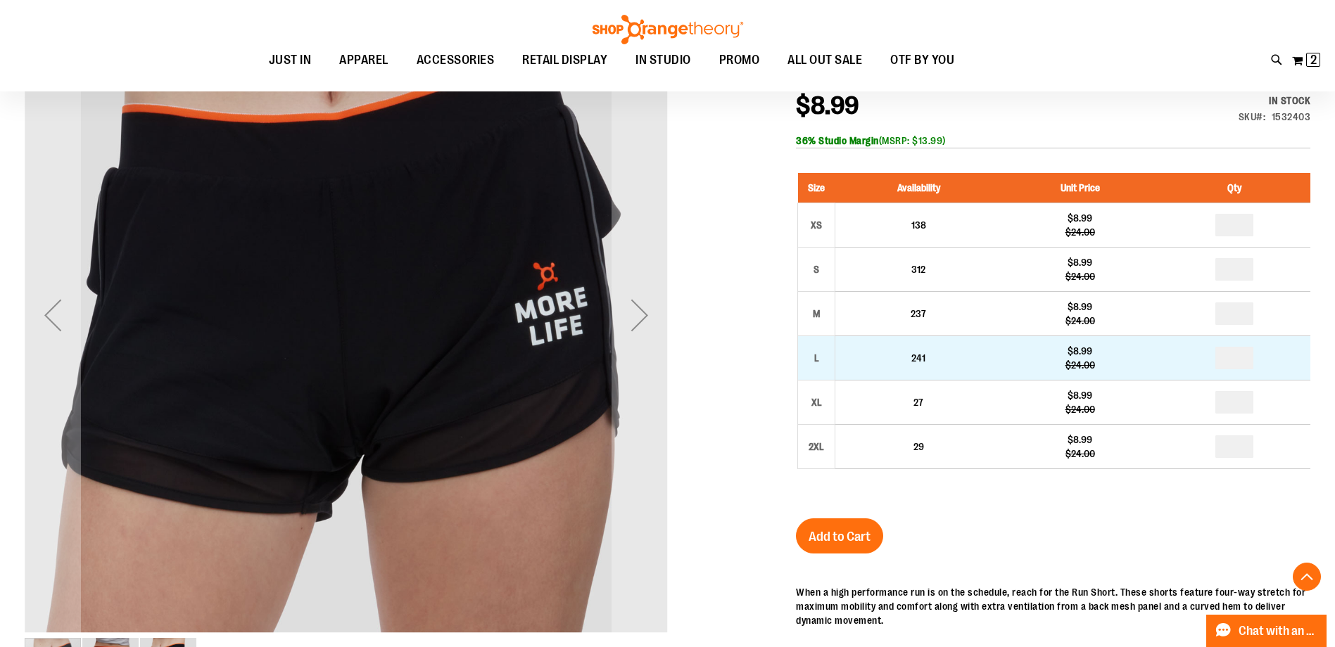
type input "**********"
drag, startPoint x: 1233, startPoint y: 360, endPoint x: 1306, endPoint y: 352, distance: 73.7
click at [1306, 352] on td at bounding box center [1234, 358] width 152 height 44
type input "*"
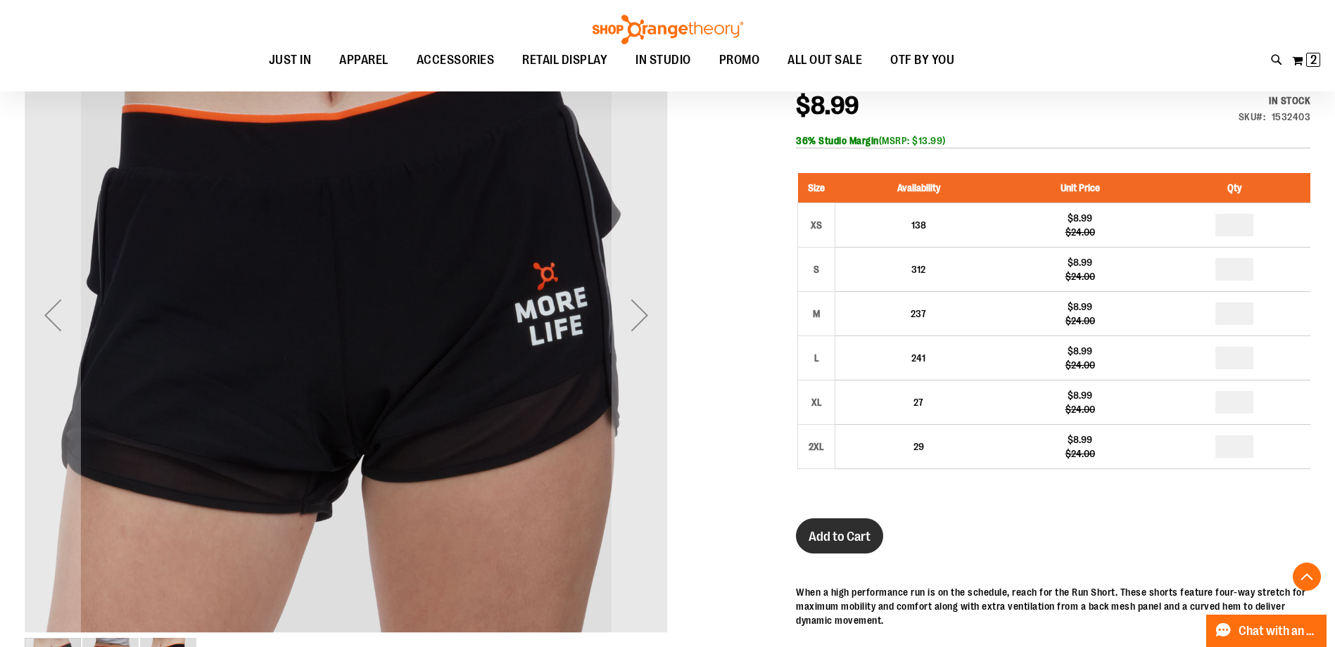
click at [853, 523] on button "Add to Cart" at bounding box center [839, 535] width 87 height 35
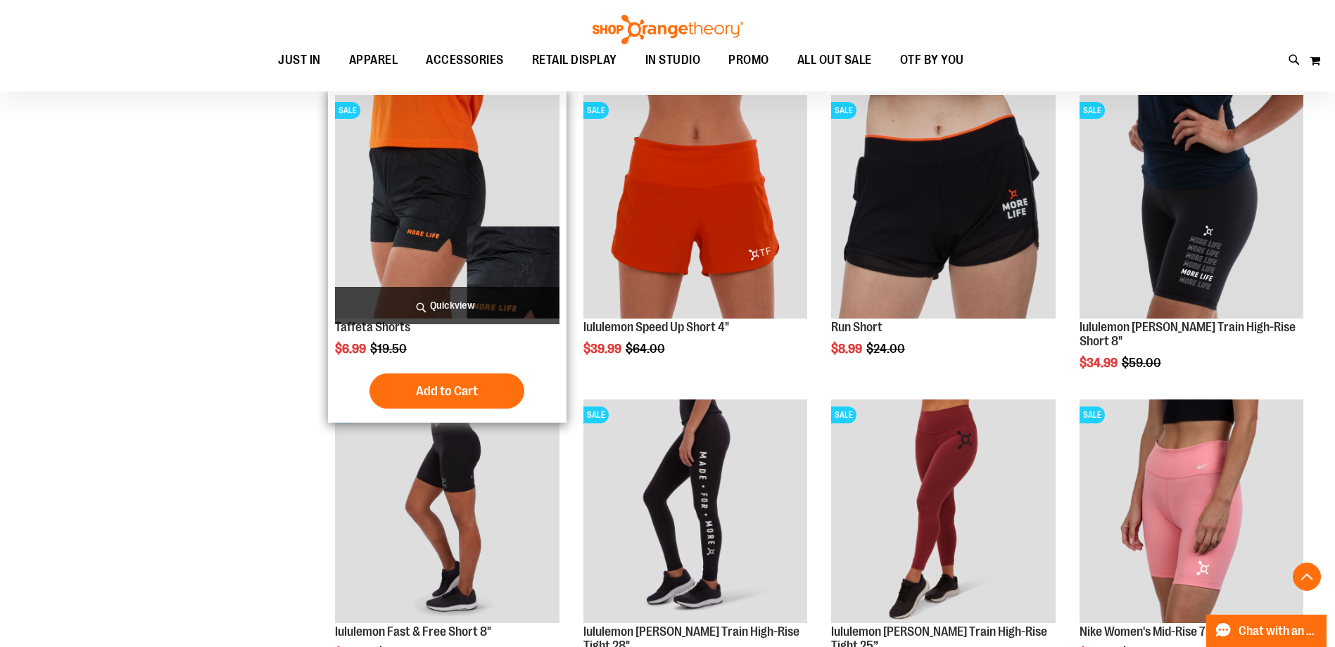
scroll to position [967, 0]
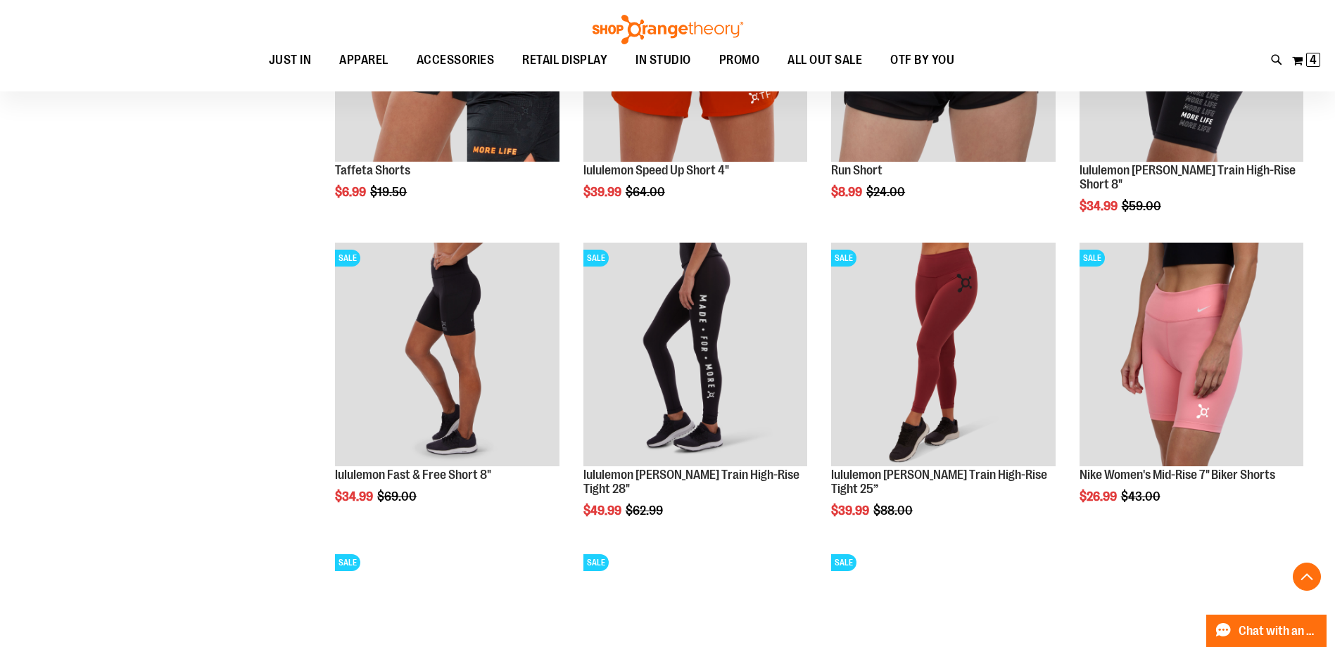
scroll to position [1108, 0]
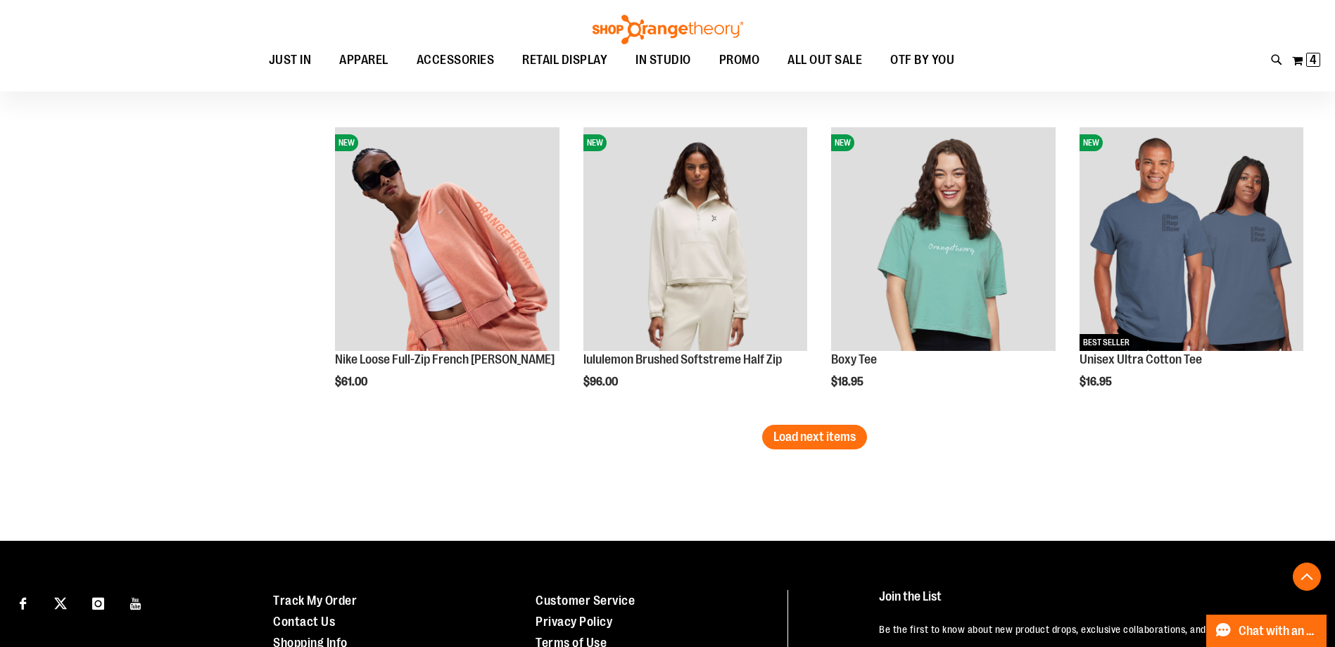
scroll to position [2445, 0]
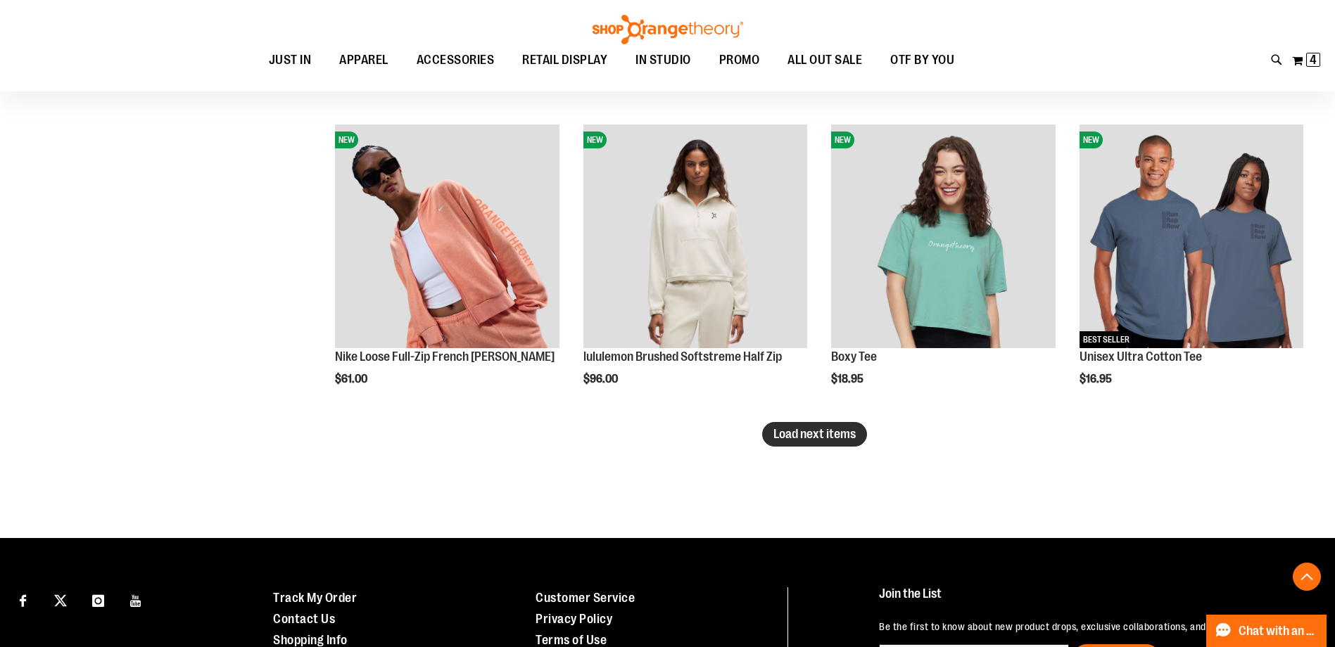
type input "**********"
click at [793, 439] on span "Load next items" at bounding box center [814, 434] width 82 height 14
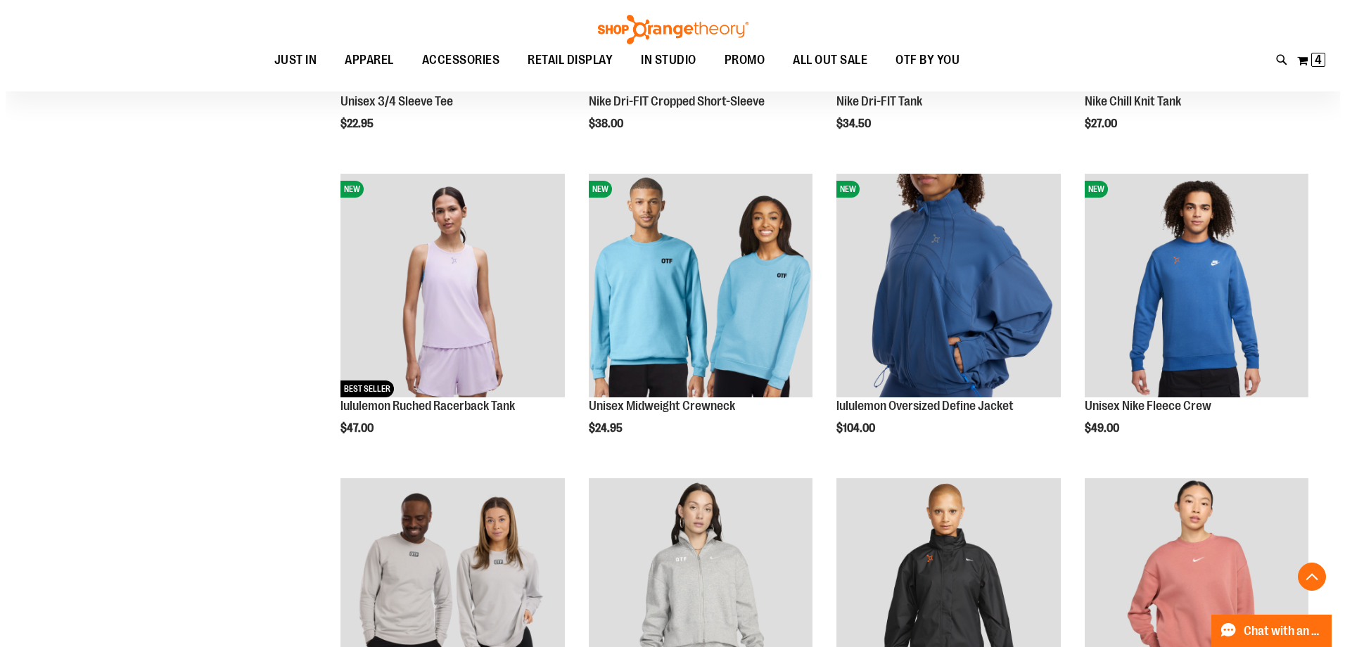
scroll to position [3007, 0]
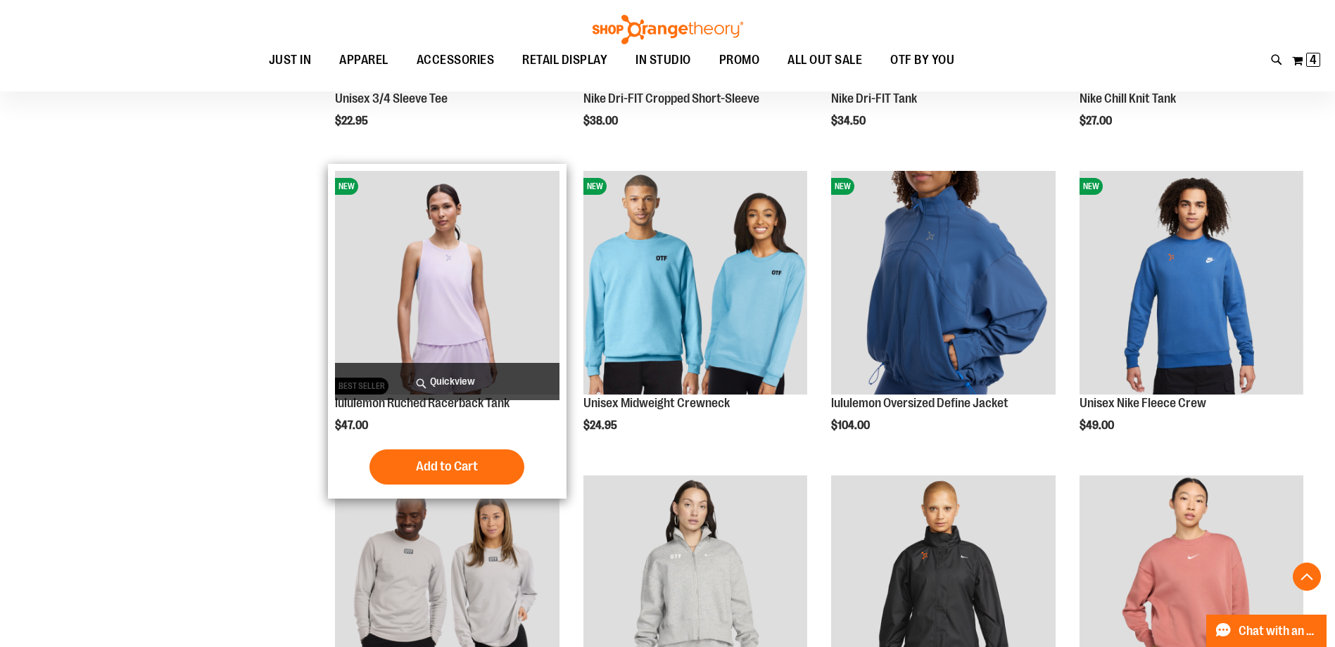
click at [448, 385] on span "Quickview" at bounding box center [447, 381] width 224 height 37
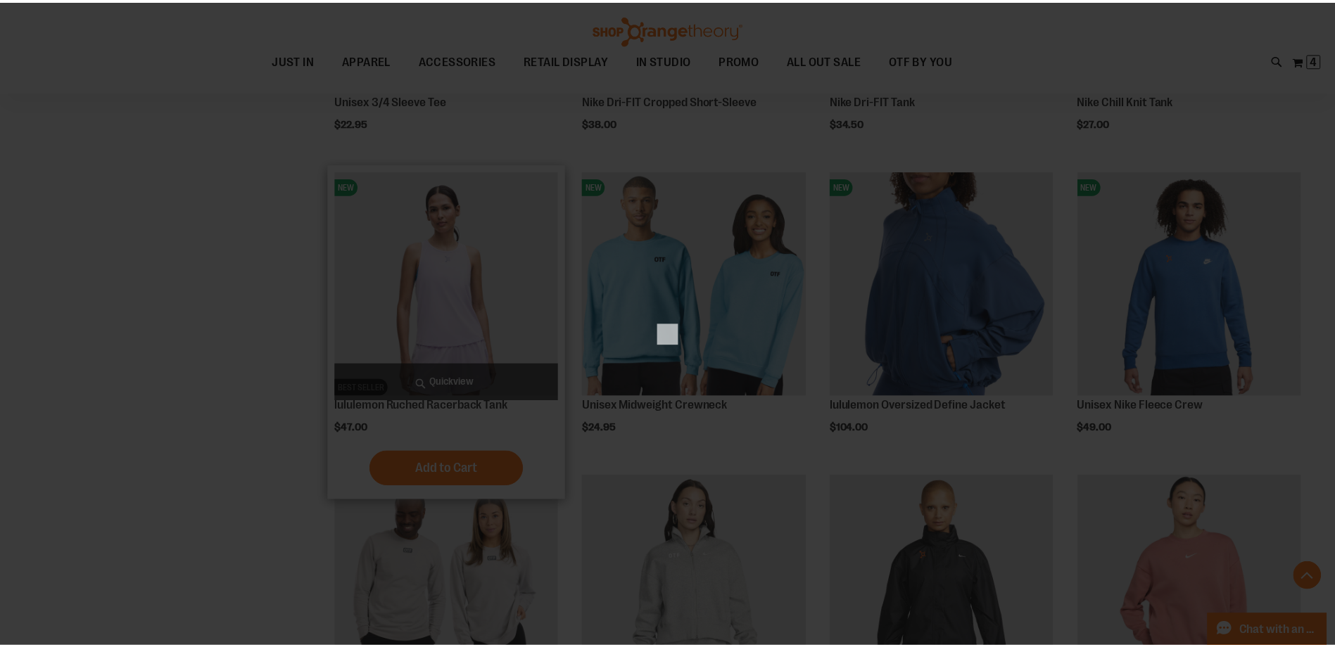
scroll to position [0, 0]
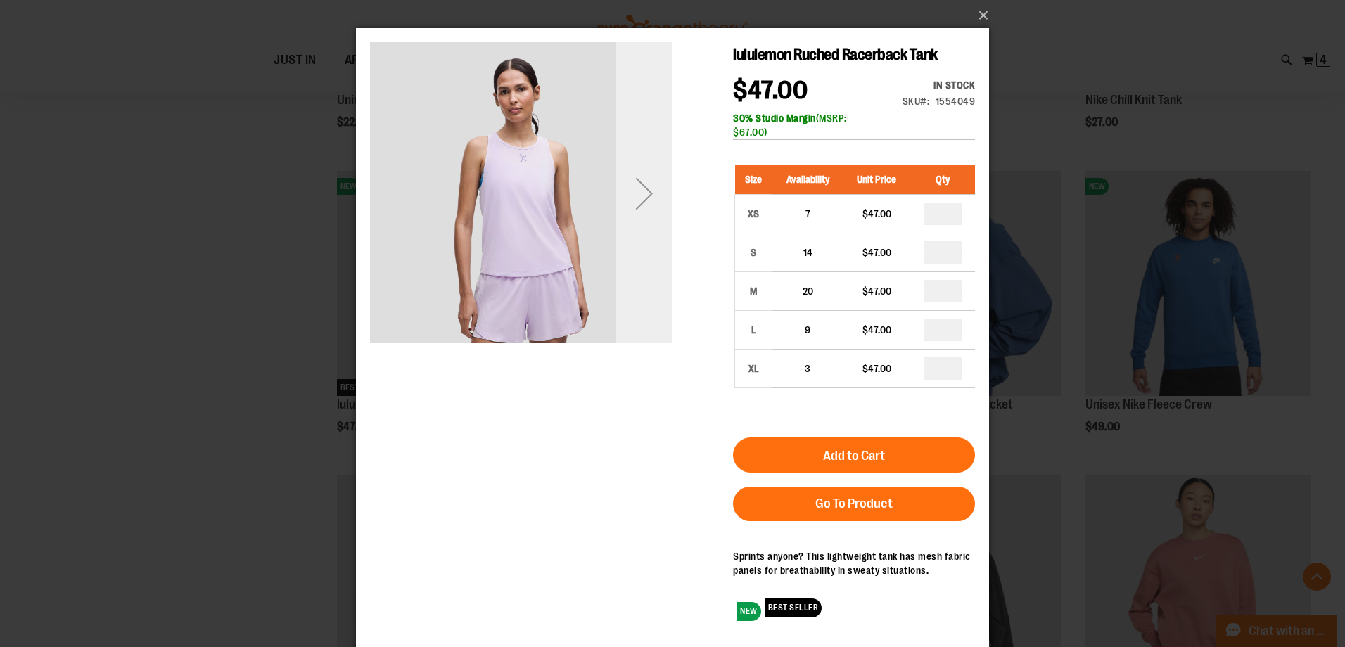
click at [641, 203] on div "Next" at bounding box center [644, 193] width 56 height 56
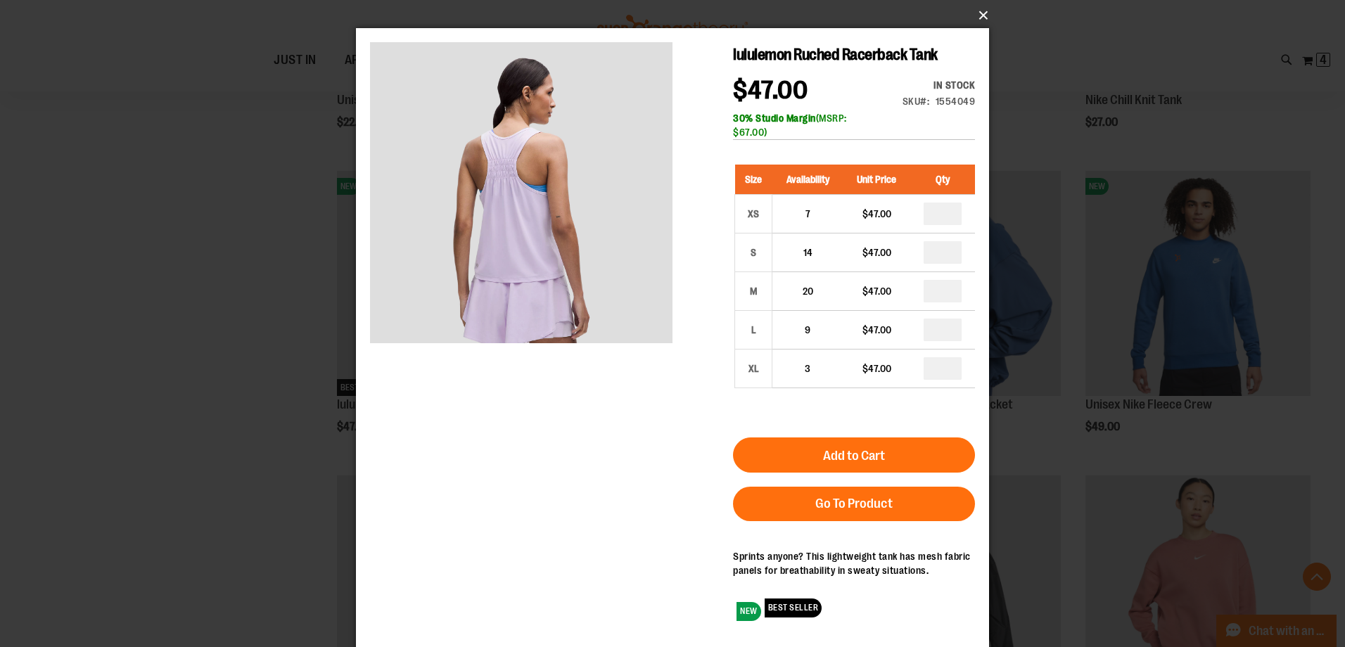
click at [984, 13] on button "×" at bounding box center [676, 15] width 633 height 31
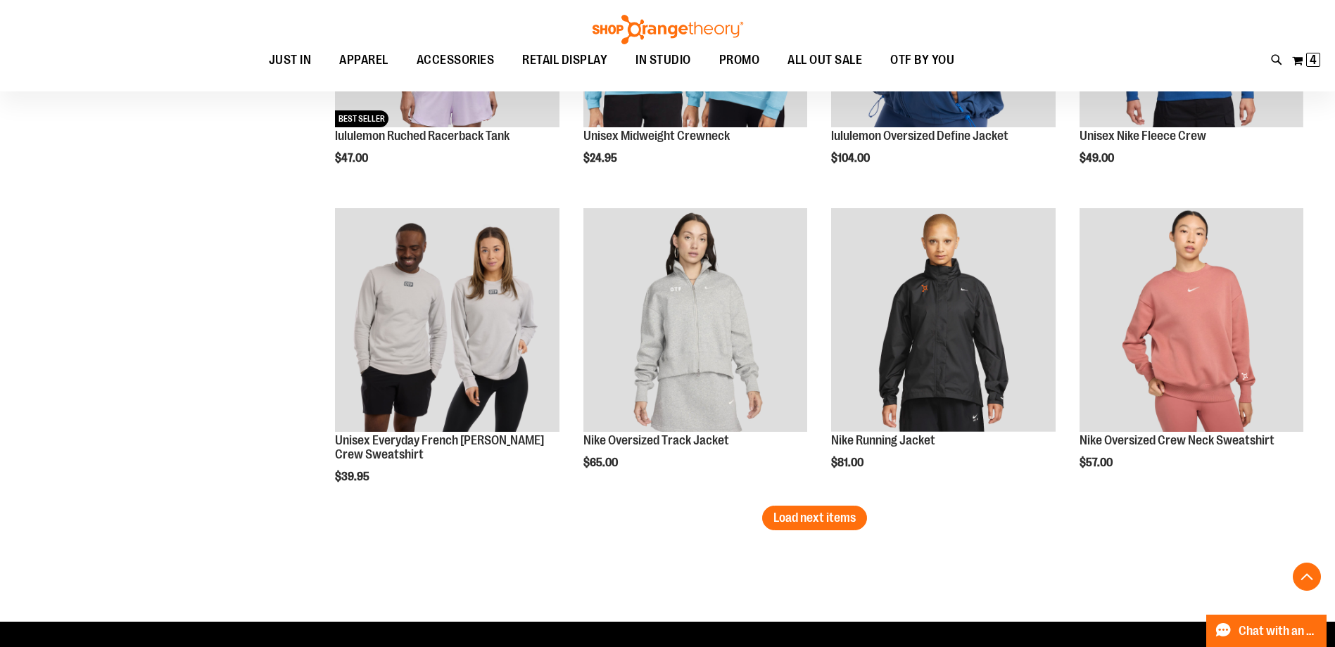
scroll to position [3359, 0]
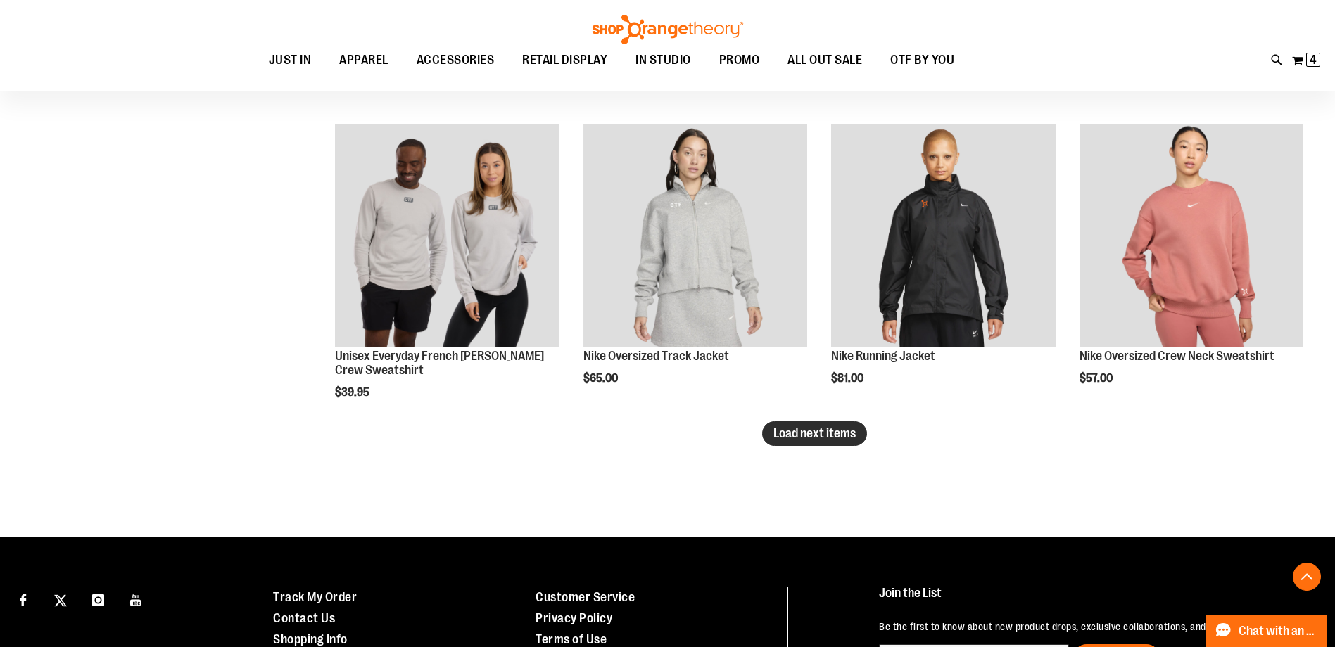
click at [817, 436] on span "Load next items" at bounding box center [814, 433] width 82 height 14
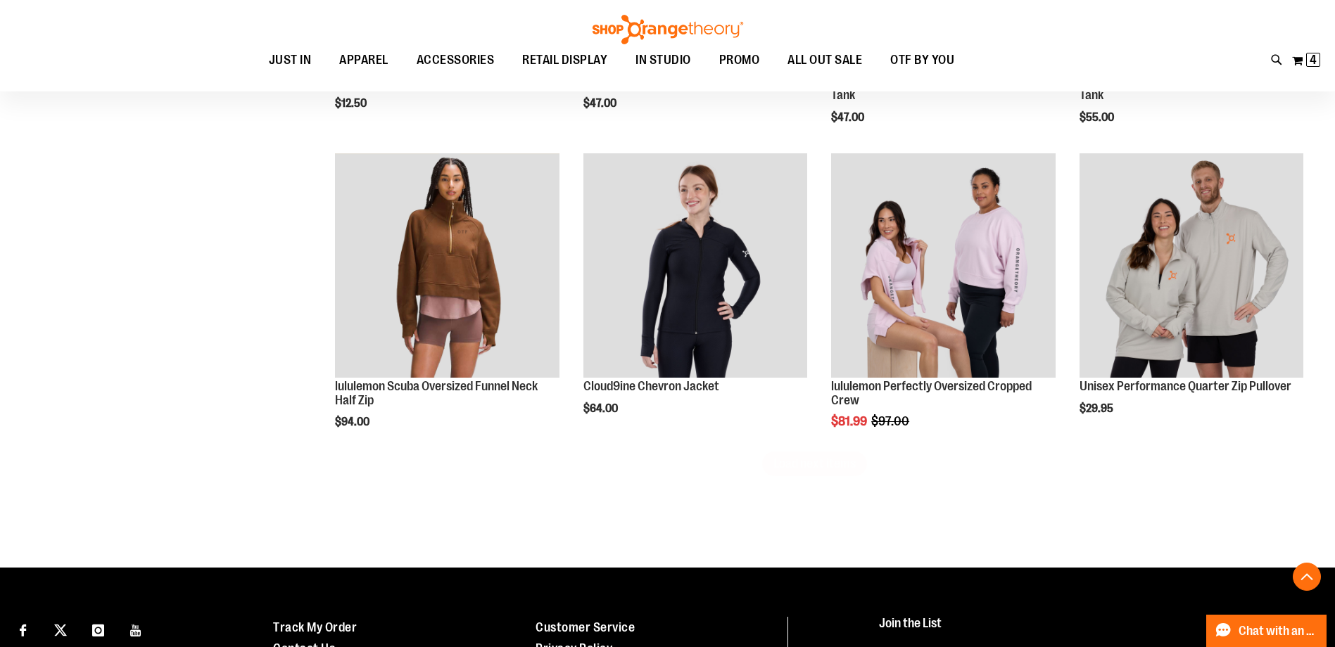
scroll to position [4344, 0]
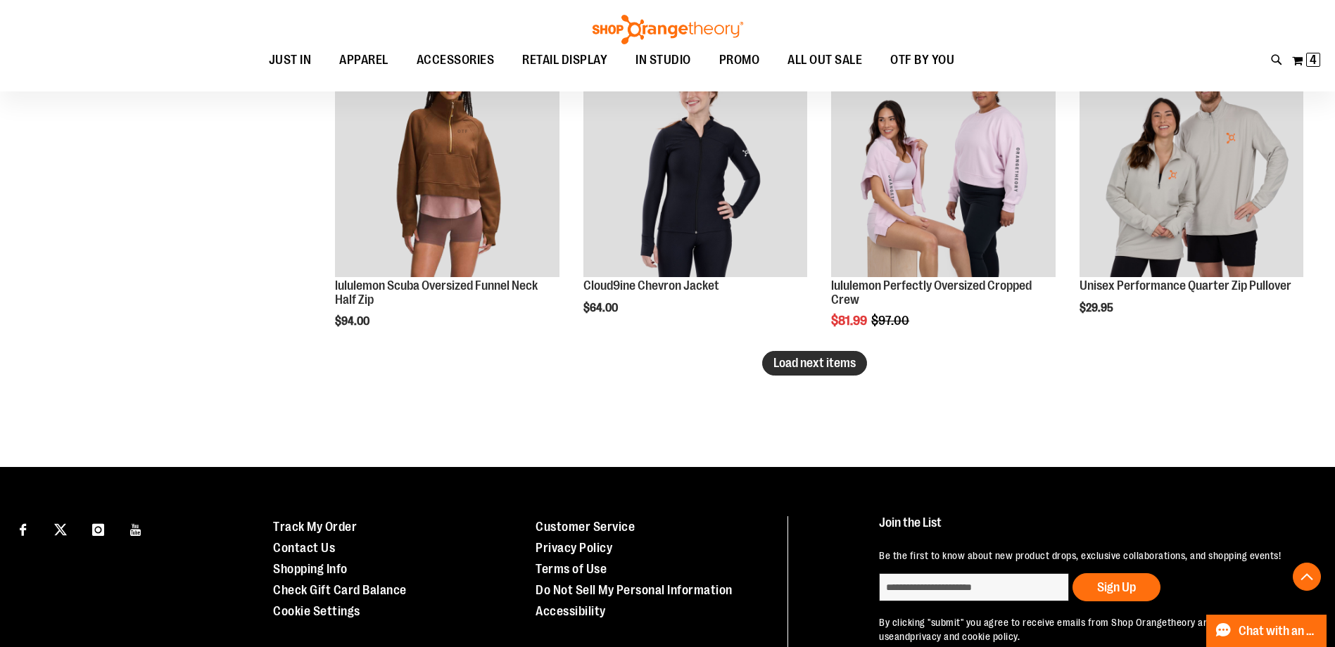
click at [777, 366] on span "Load next items" at bounding box center [814, 363] width 82 height 14
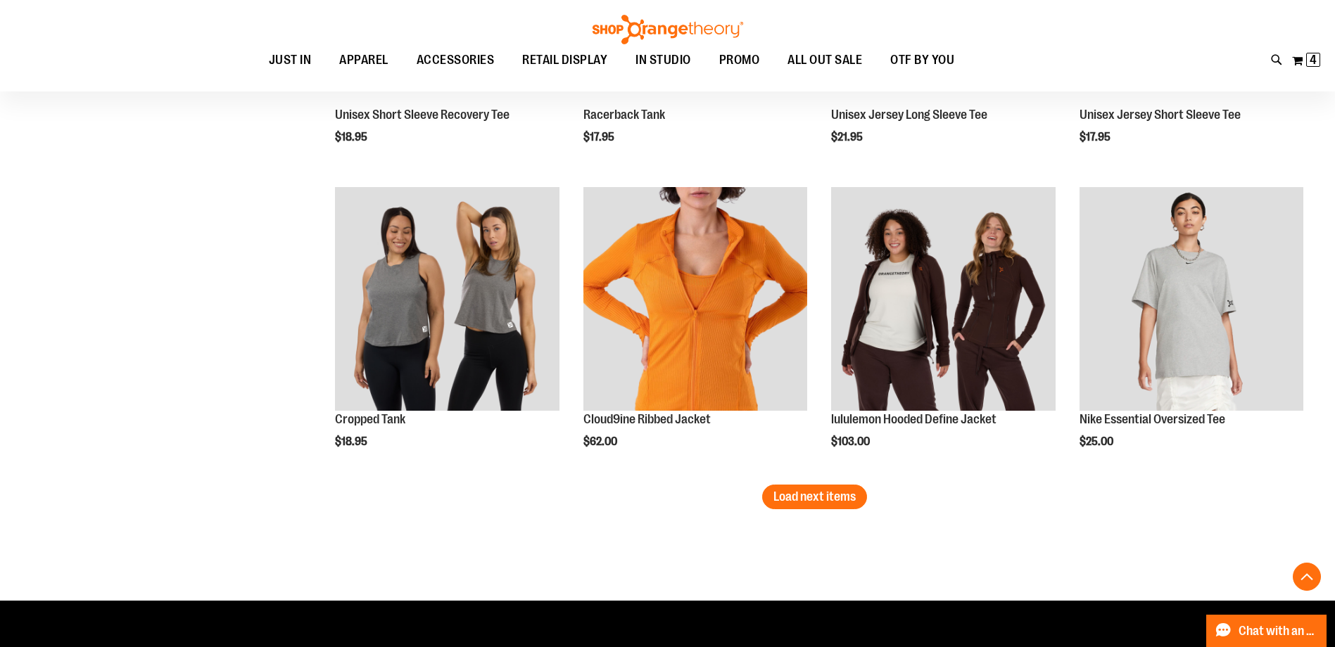
scroll to position [5203, 0]
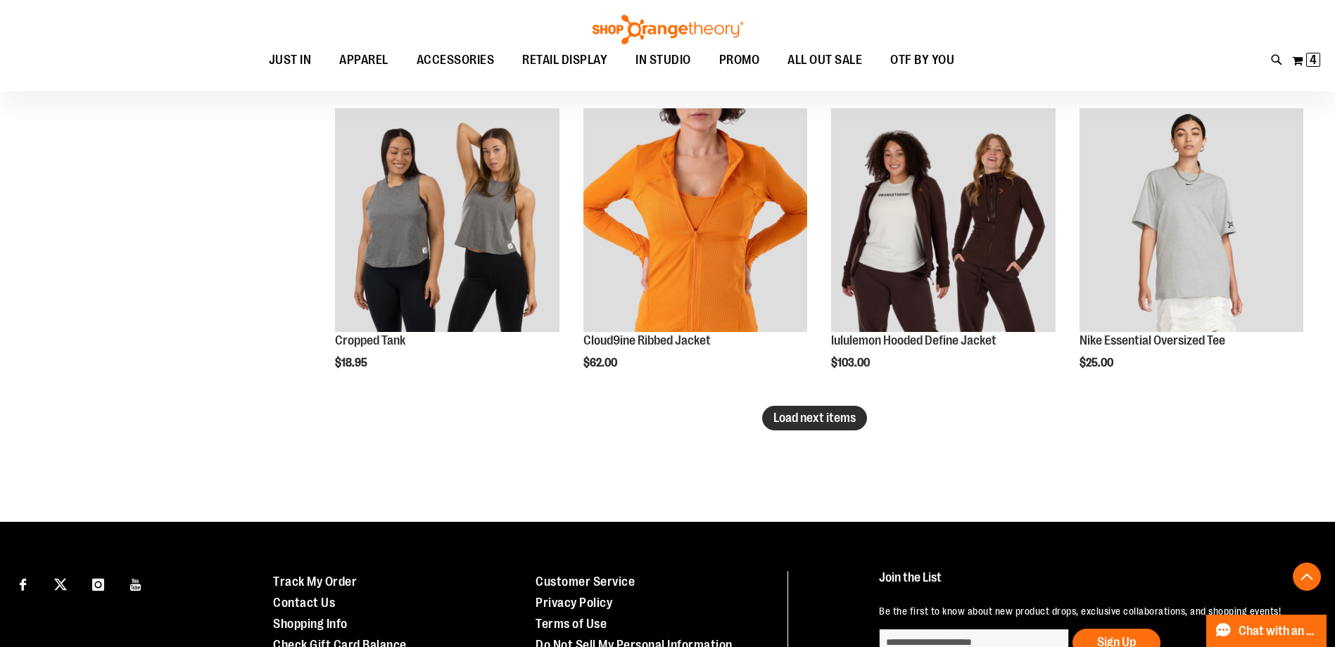
click at [833, 421] on span "Load next items" at bounding box center [814, 418] width 82 height 14
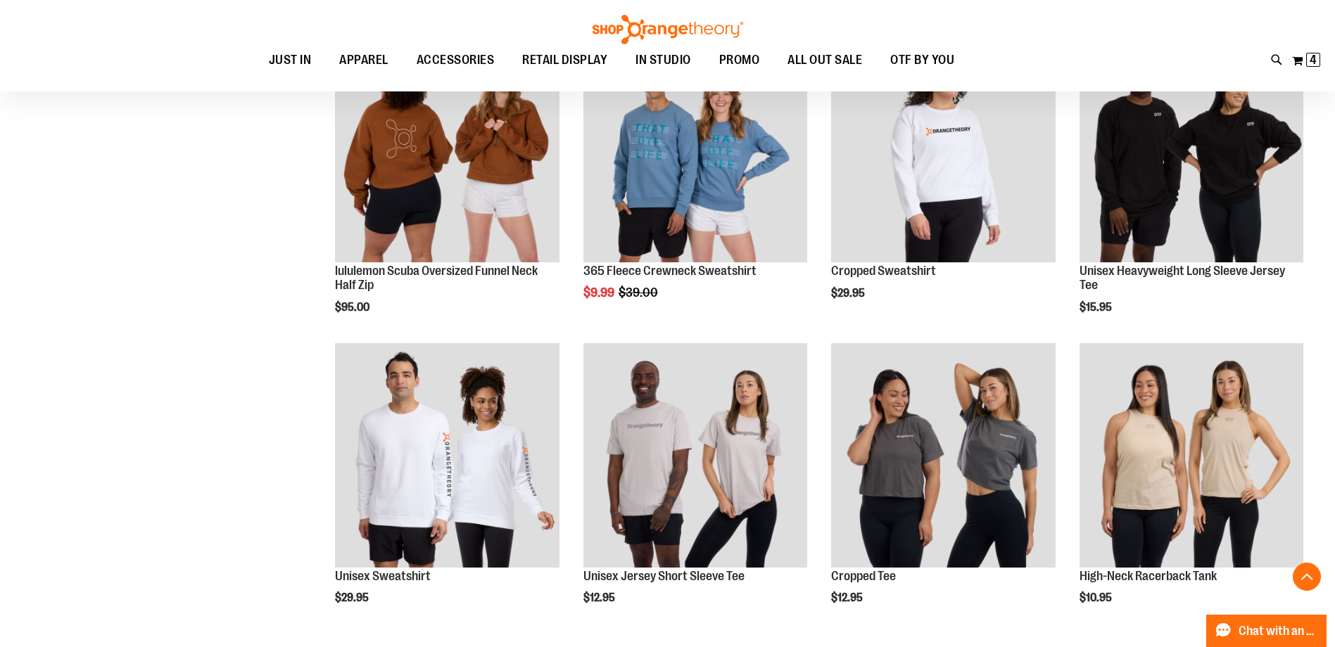
scroll to position [6118, 0]
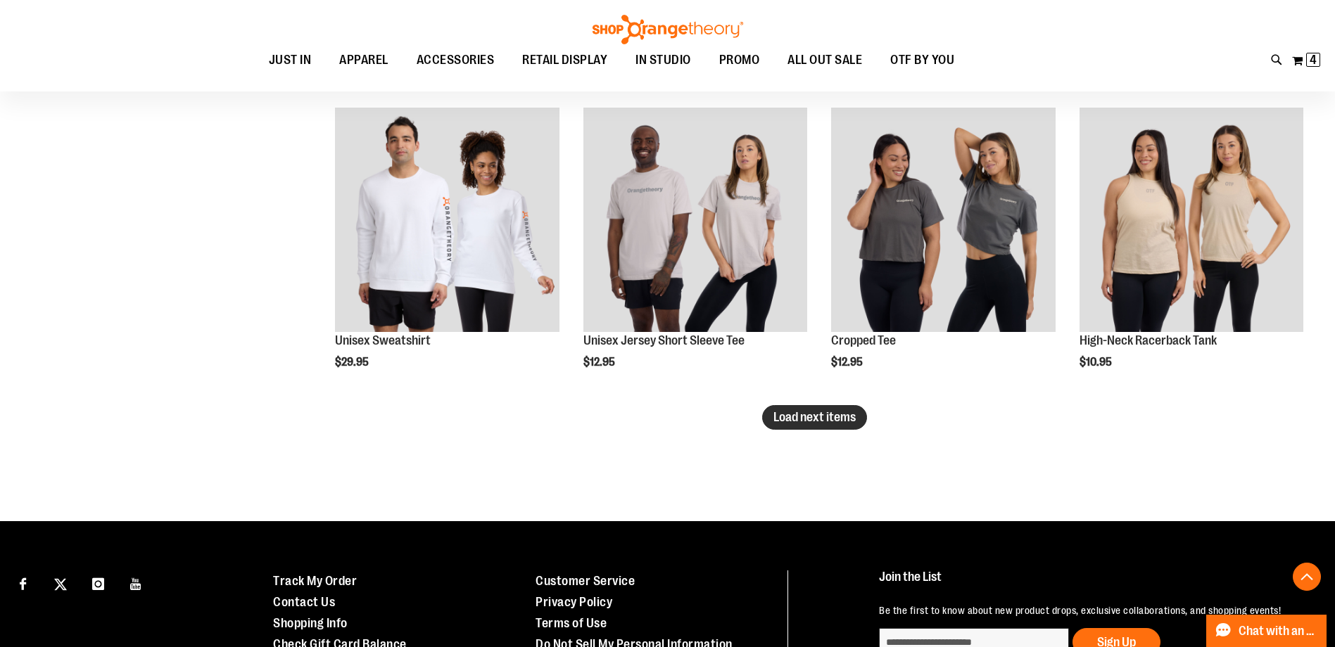
click at [839, 411] on span "Load next items" at bounding box center [814, 417] width 82 height 14
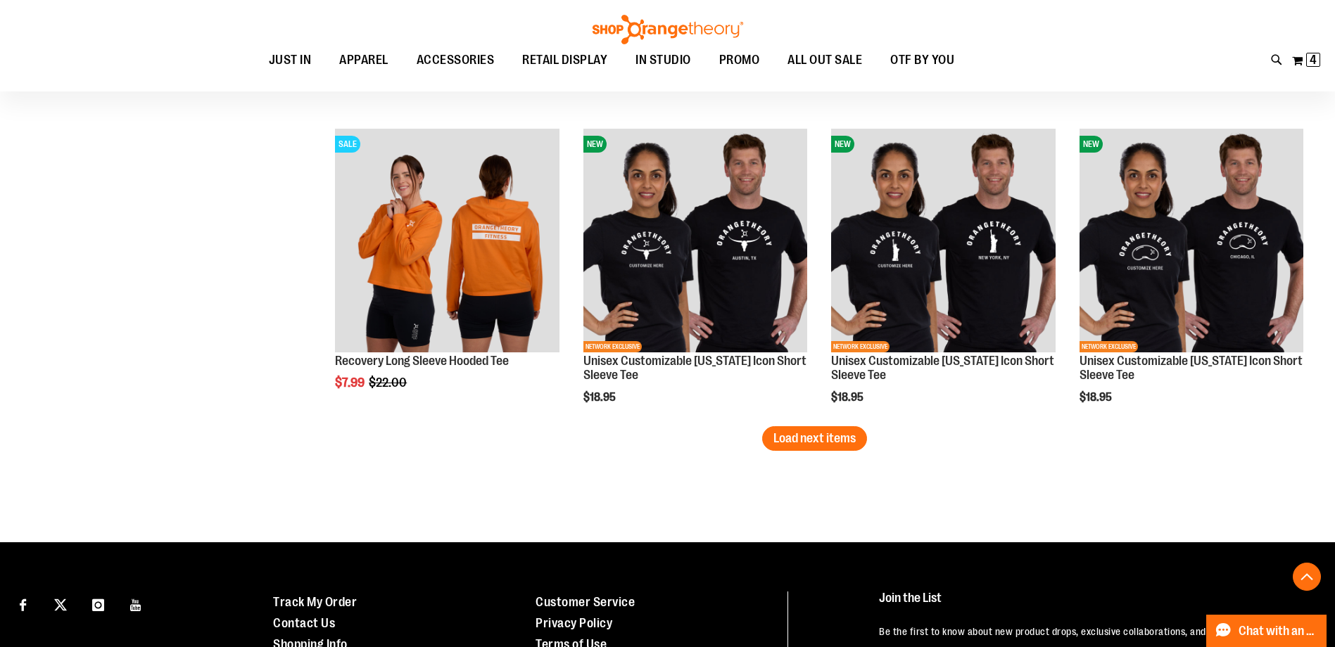
scroll to position [7032, 0]
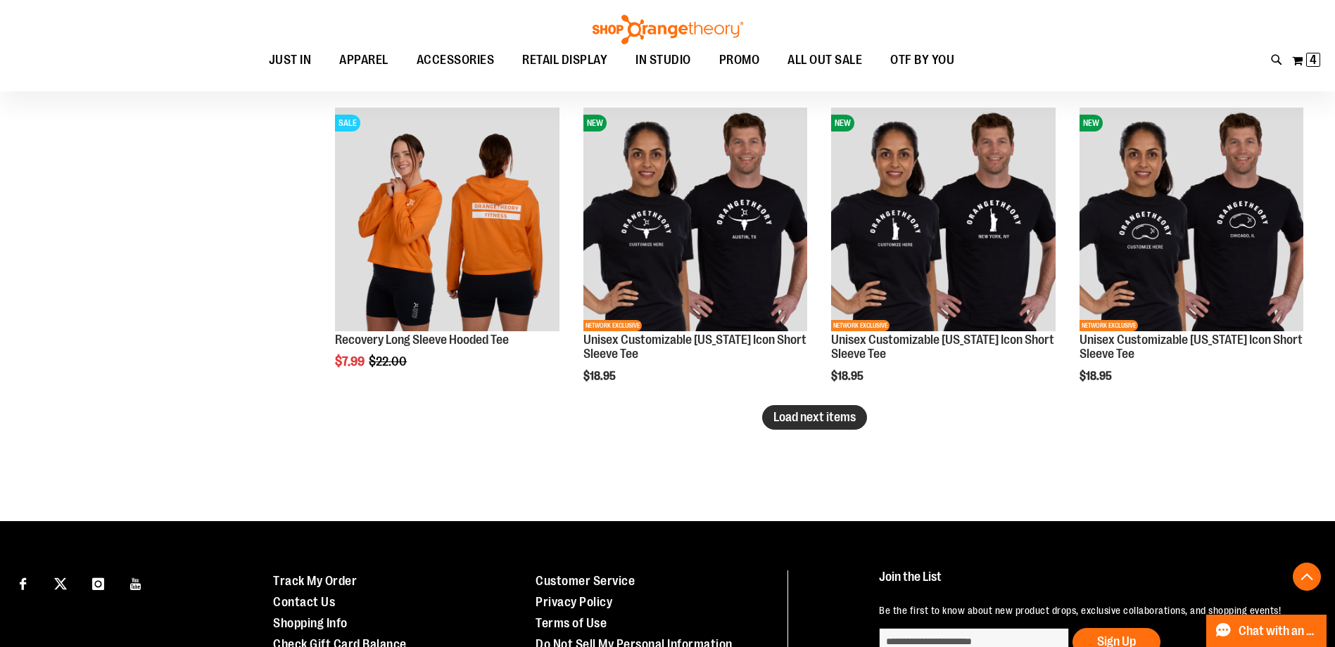
click at [797, 408] on button "Load next items" at bounding box center [814, 417] width 105 height 25
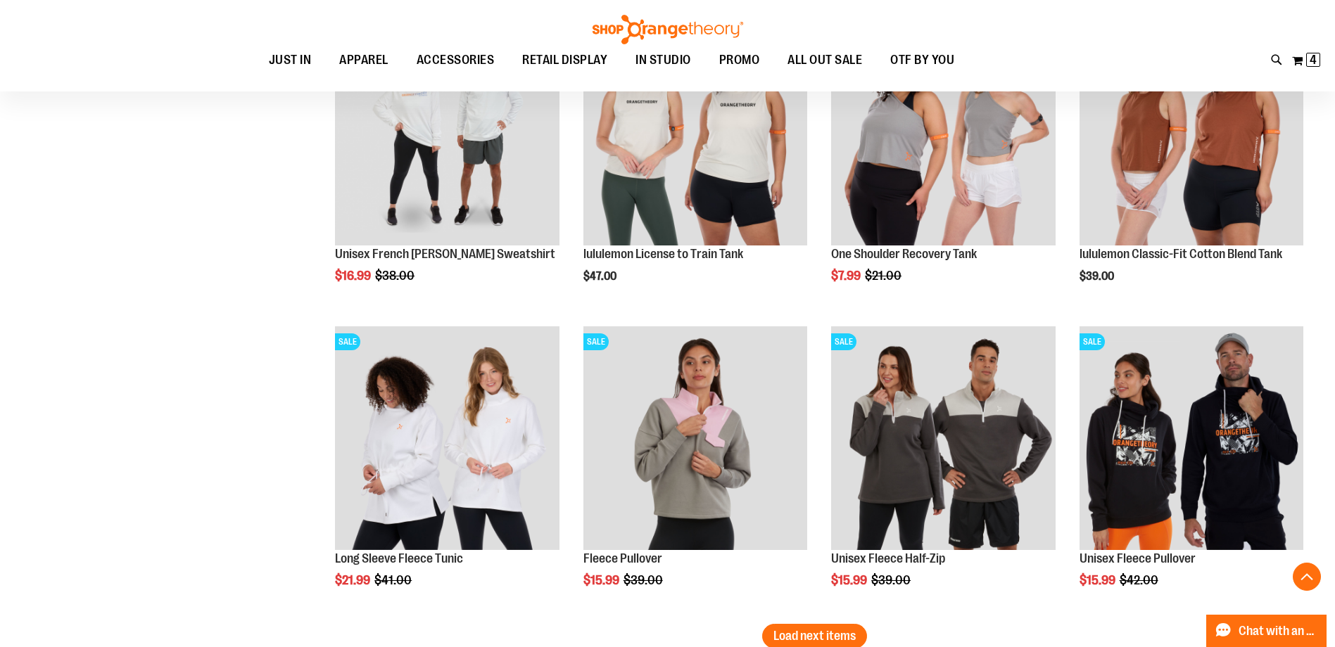
scroll to position [7947, 0]
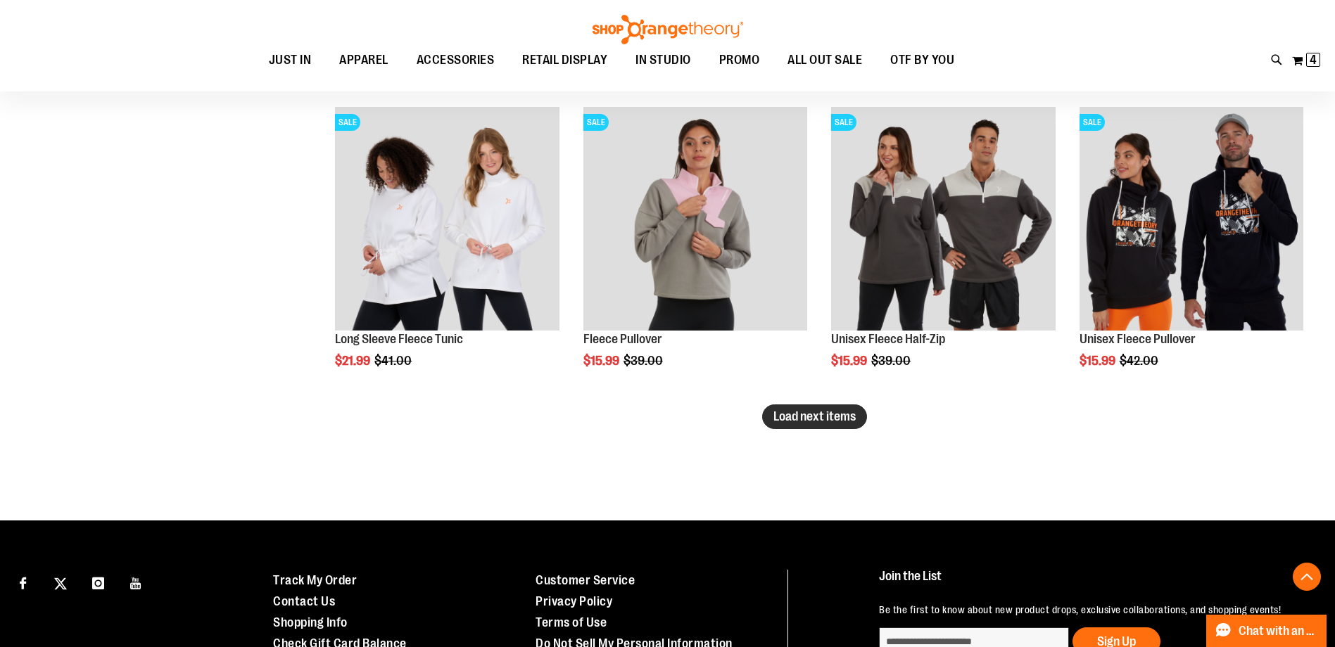
click at [827, 419] on span "Load next items" at bounding box center [814, 416] width 82 height 14
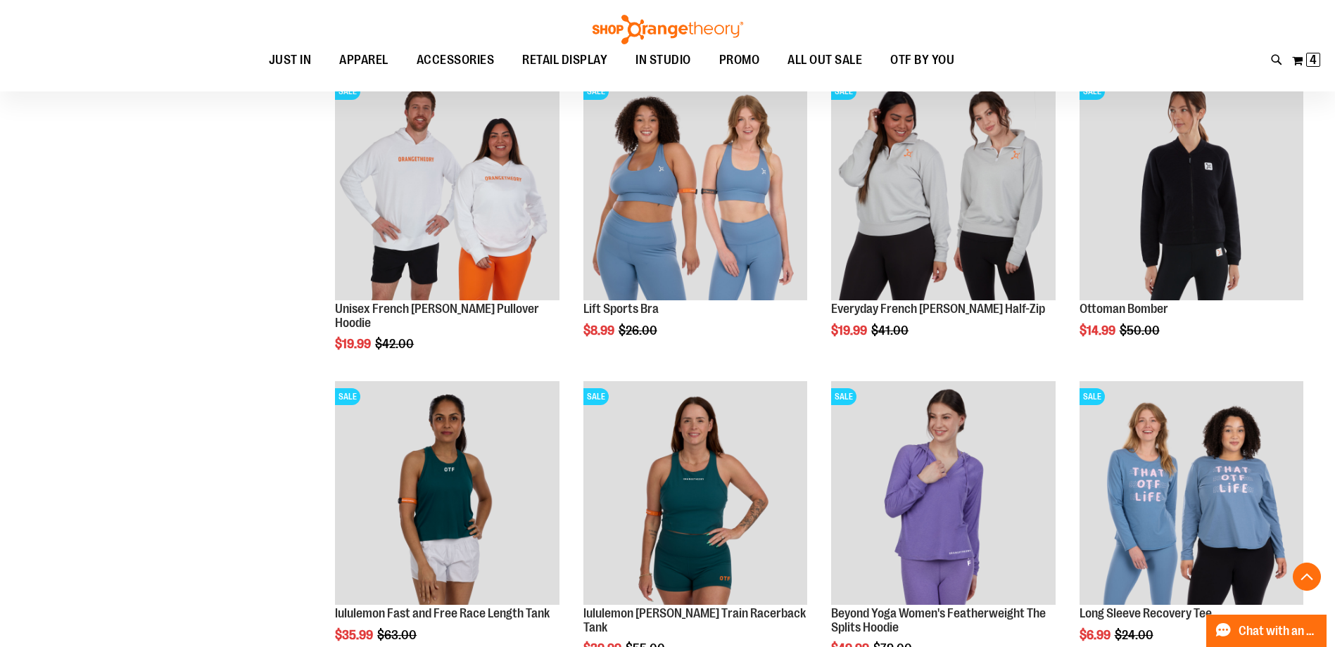
scroll to position [8791, 0]
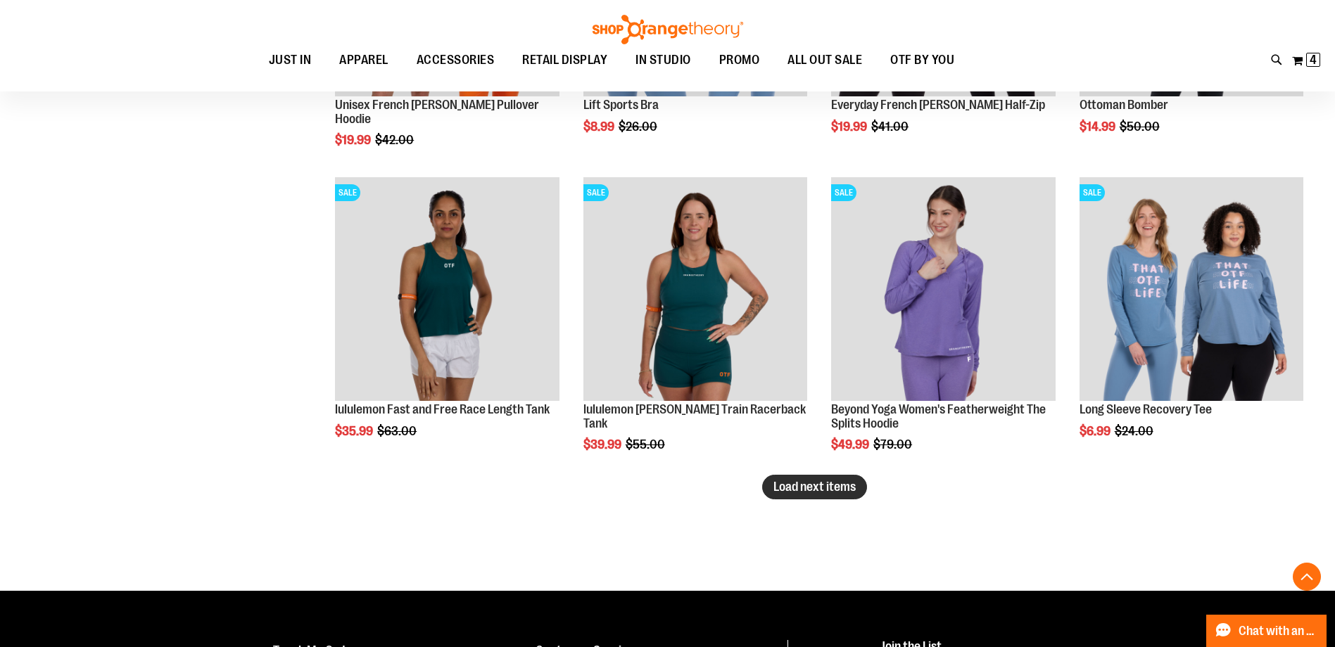
click at [800, 487] on span "Load next items" at bounding box center [814, 487] width 82 height 14
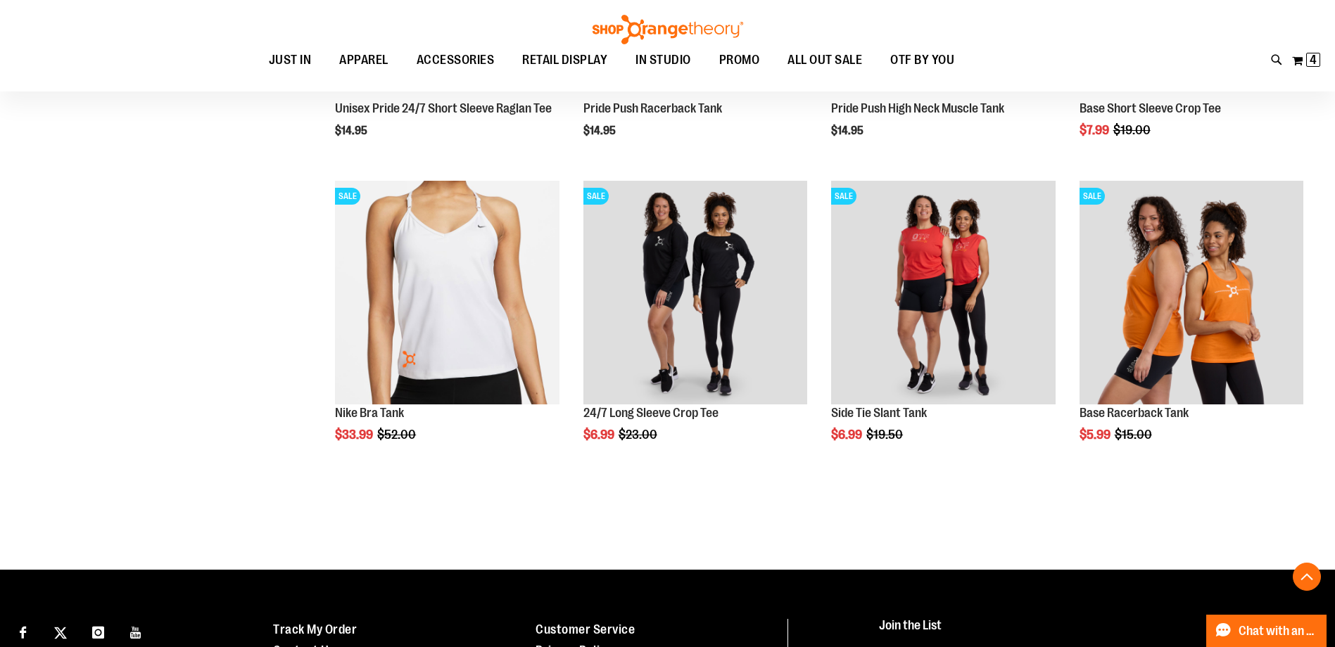
scroll to position [9706, 0]
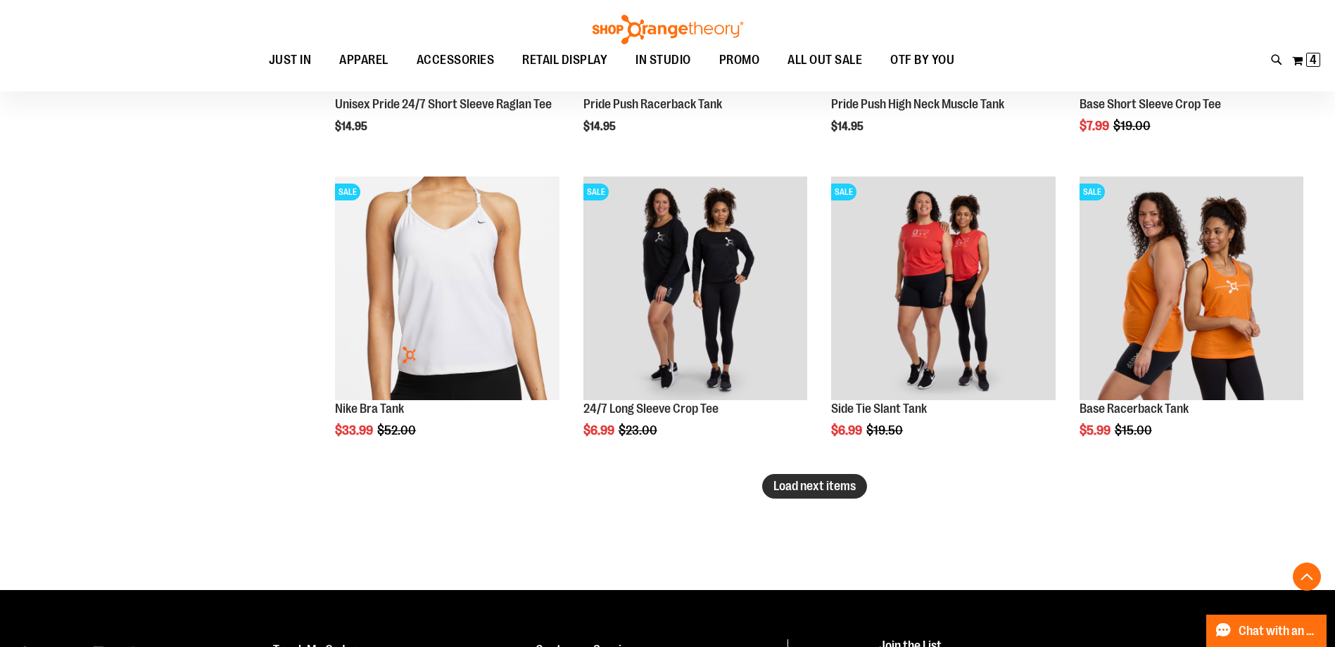
click at [806, 493] on span "Load next items" at bounding box center [814, 486] width 82 height 14
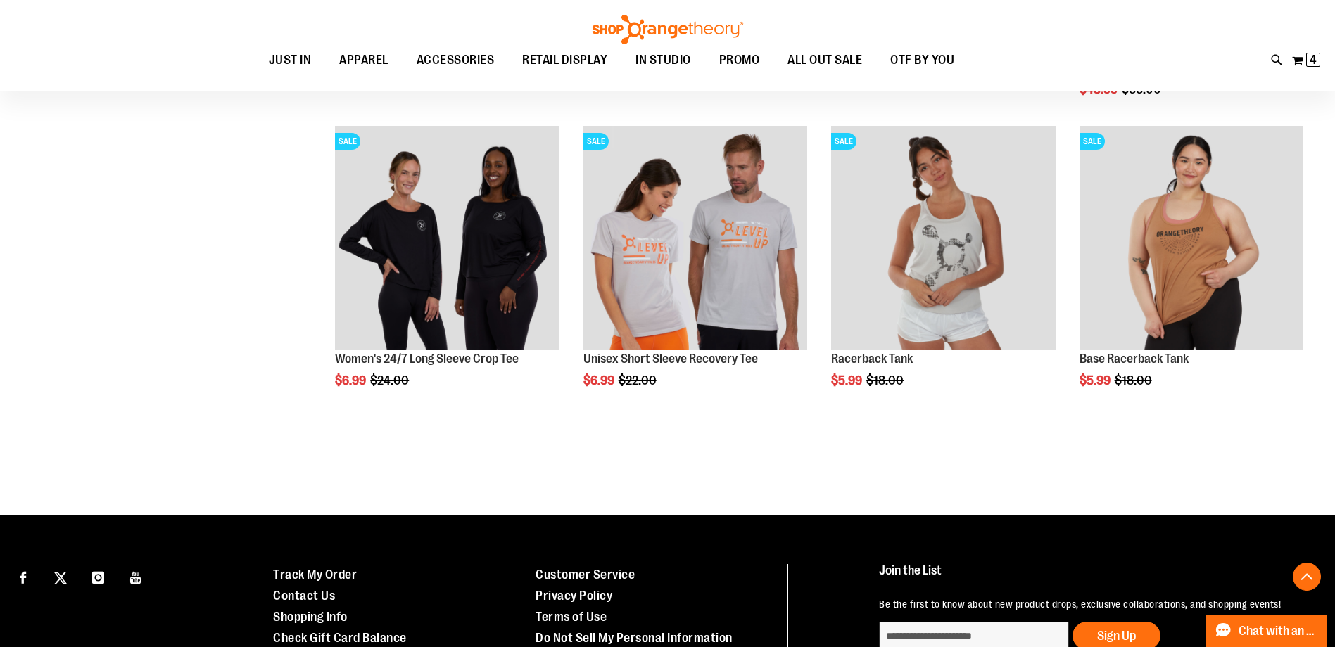
scroll to position [10691, 0]
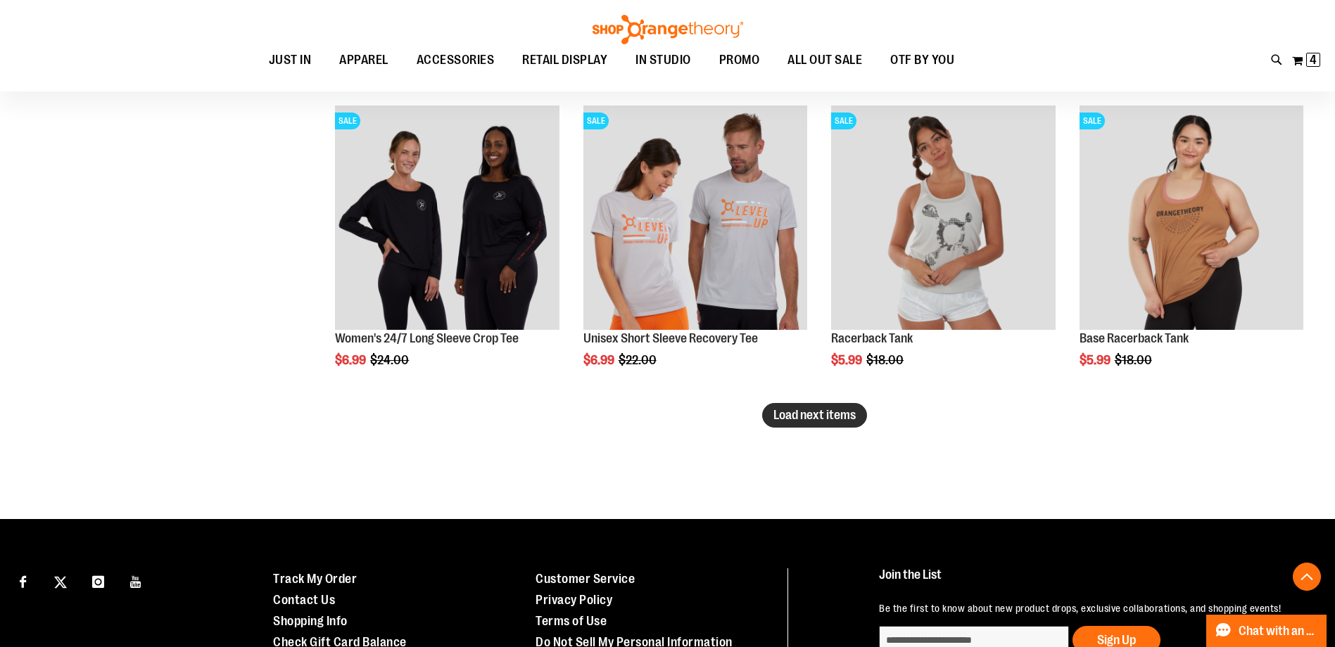
click at [831, 416] on span "Load next items" at bounding box center [814, 415] width 82 height 14
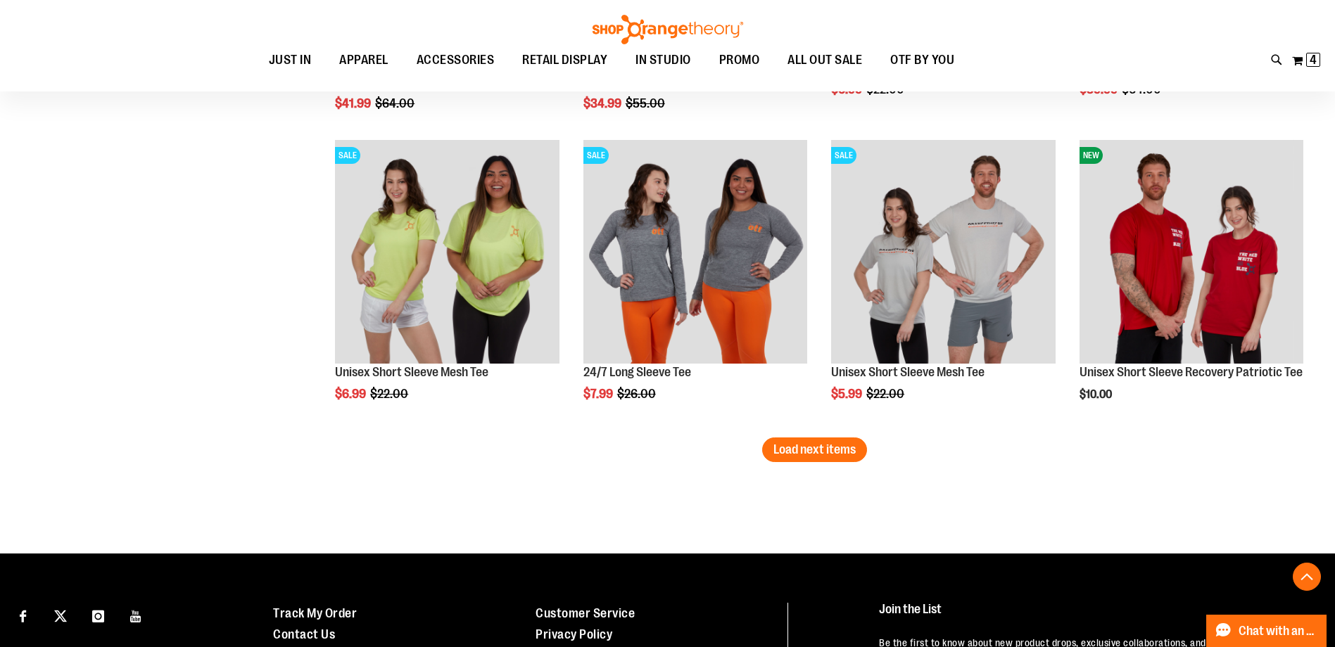
scroll to position [11605, 0]
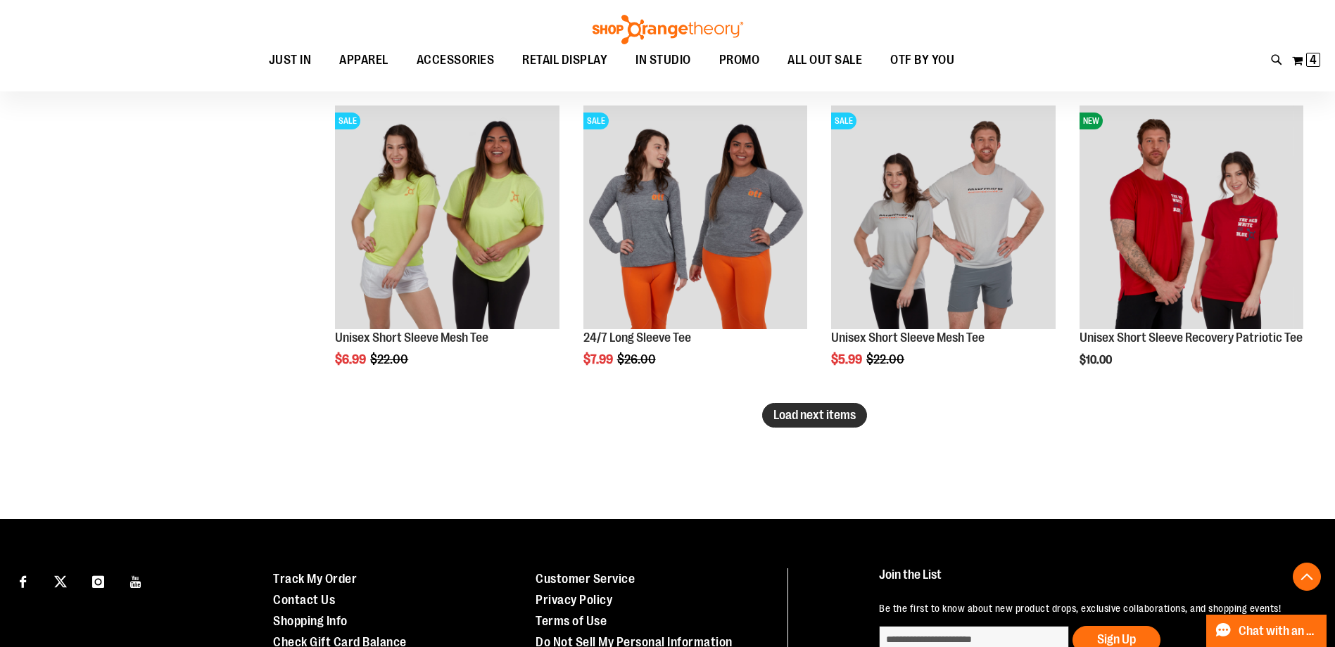
click at [798, 426] on button "Load next items" at bounding box center [814, 415] width 105 height 25
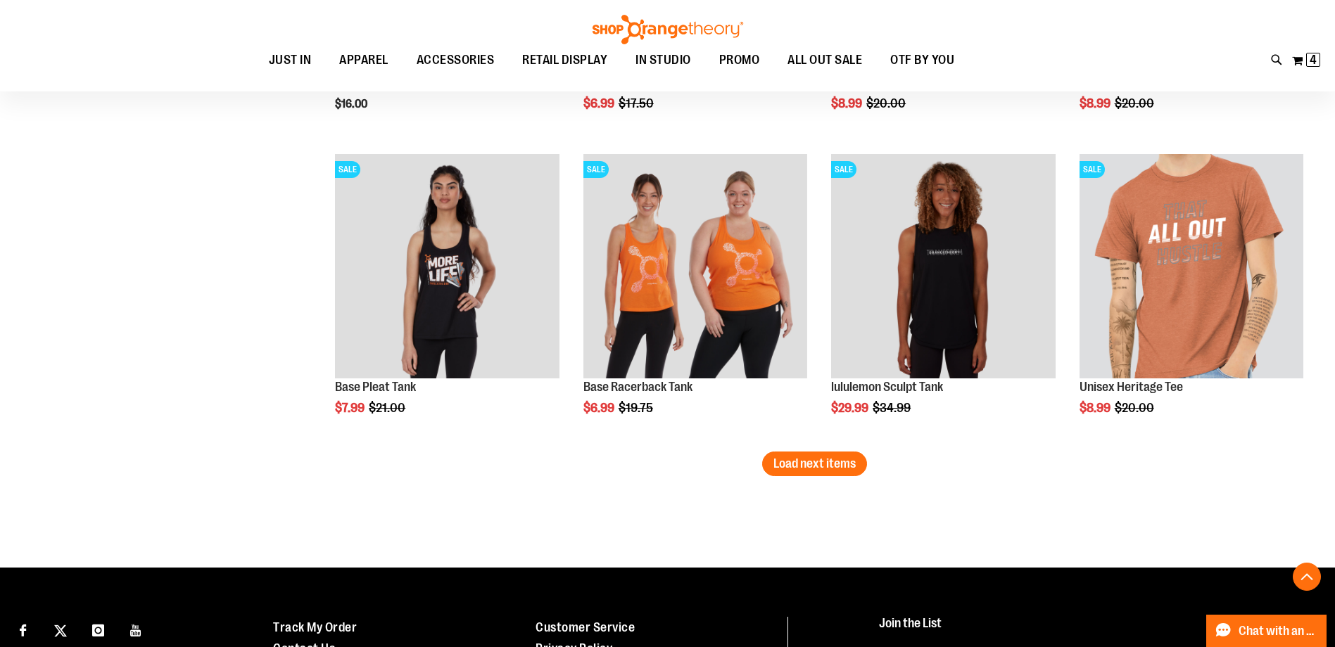
scroll to position [12520, 0]
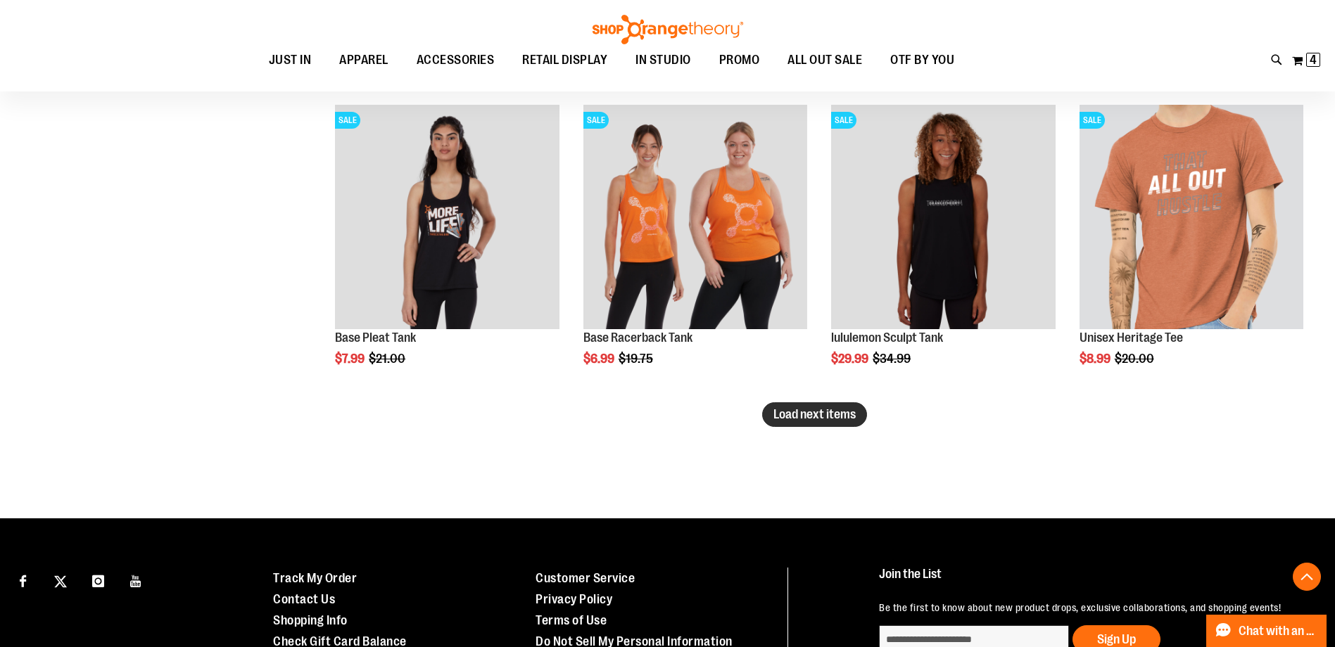
click at [827, 419] on span "Load next items" at bounding box center [814, 414] width 82 height 14
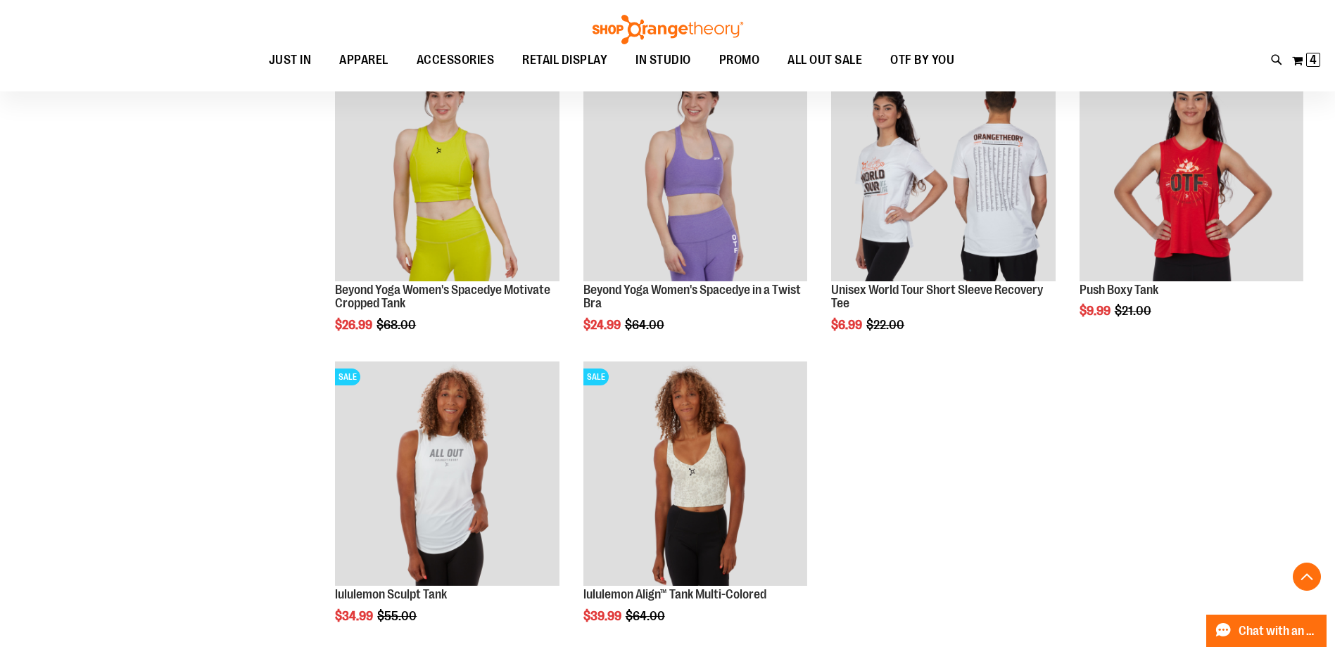
scroll to position [12871, 0]
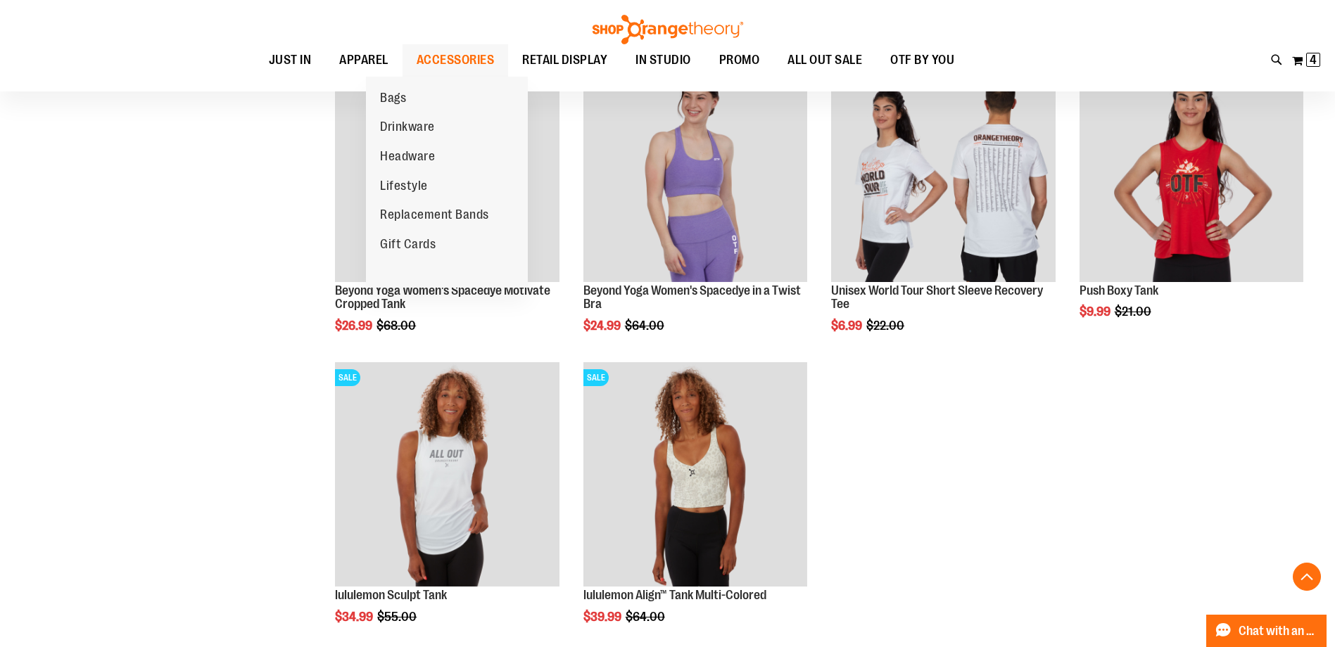
click at [417, 63] on span "ACCESSORIES" at bounding box center [455, 60] width 78 height 32
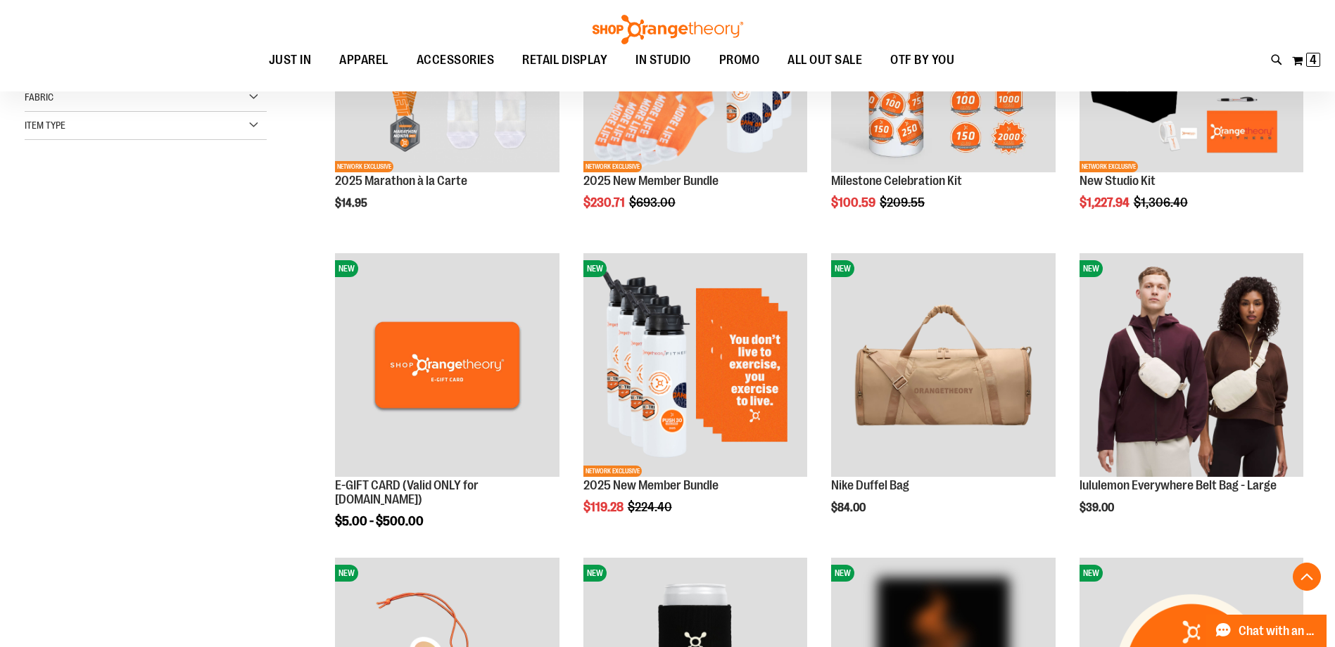
scroll to position [421, 0]
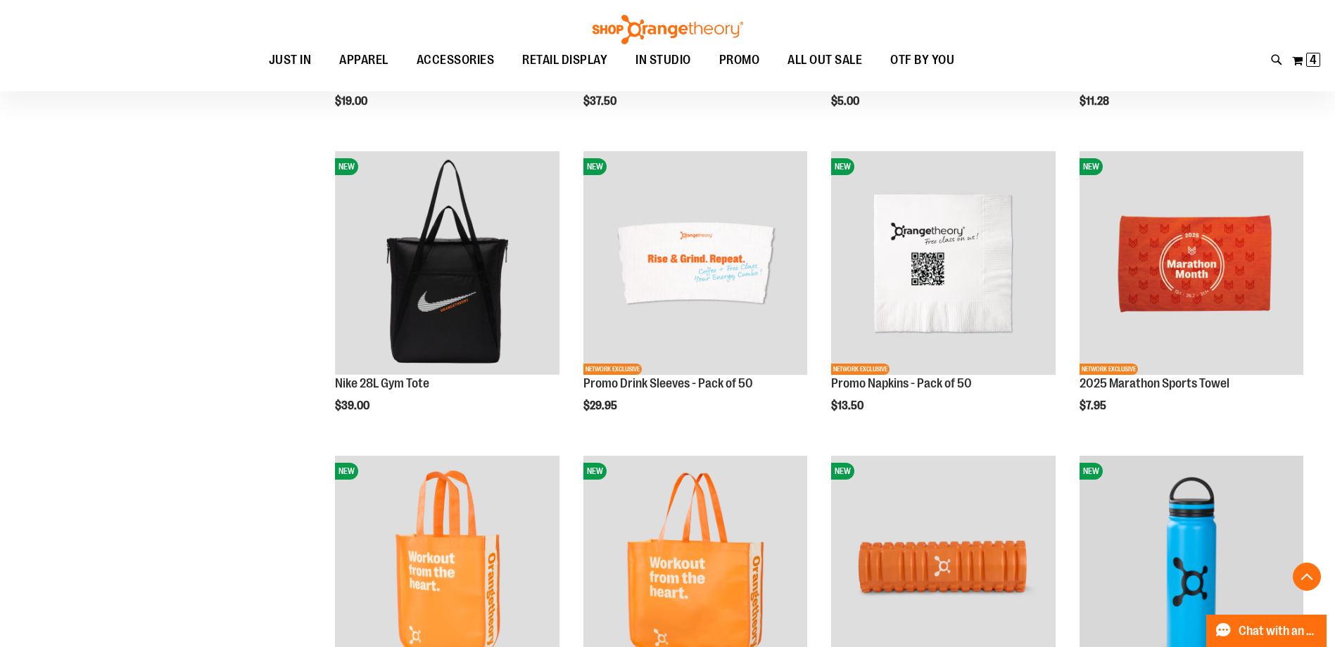
scroll to position [1195, 0]
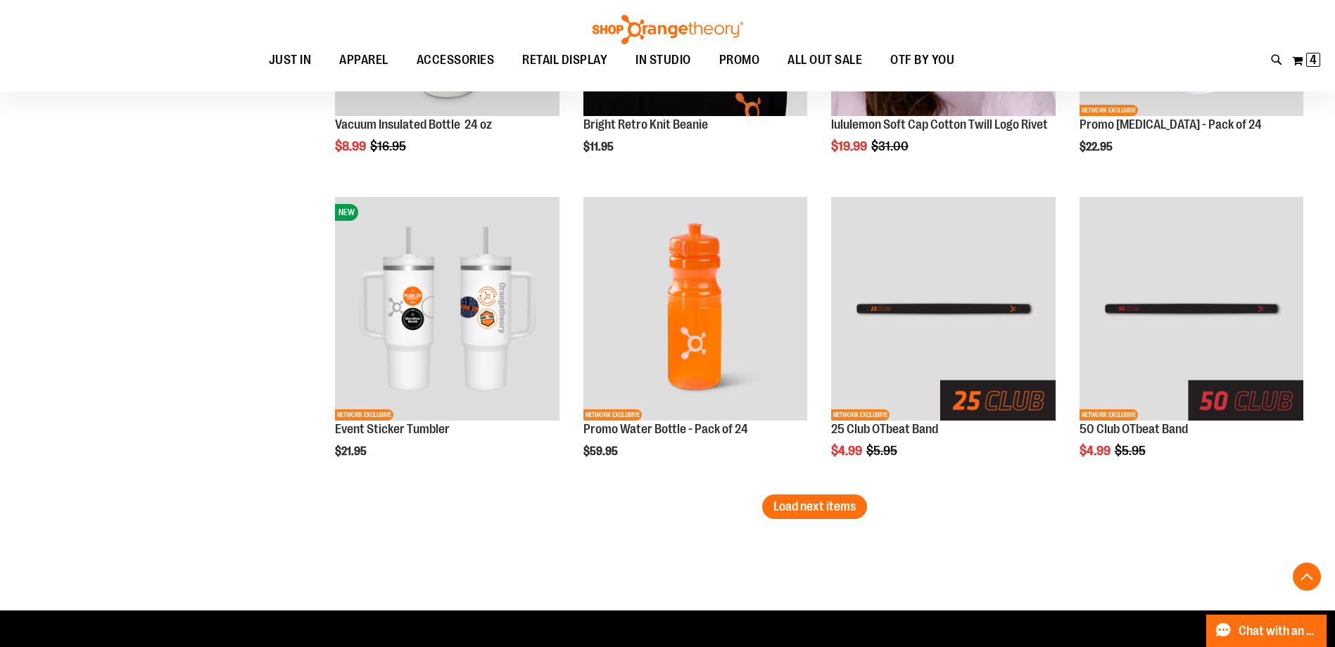
scroll to position [2673, 0]
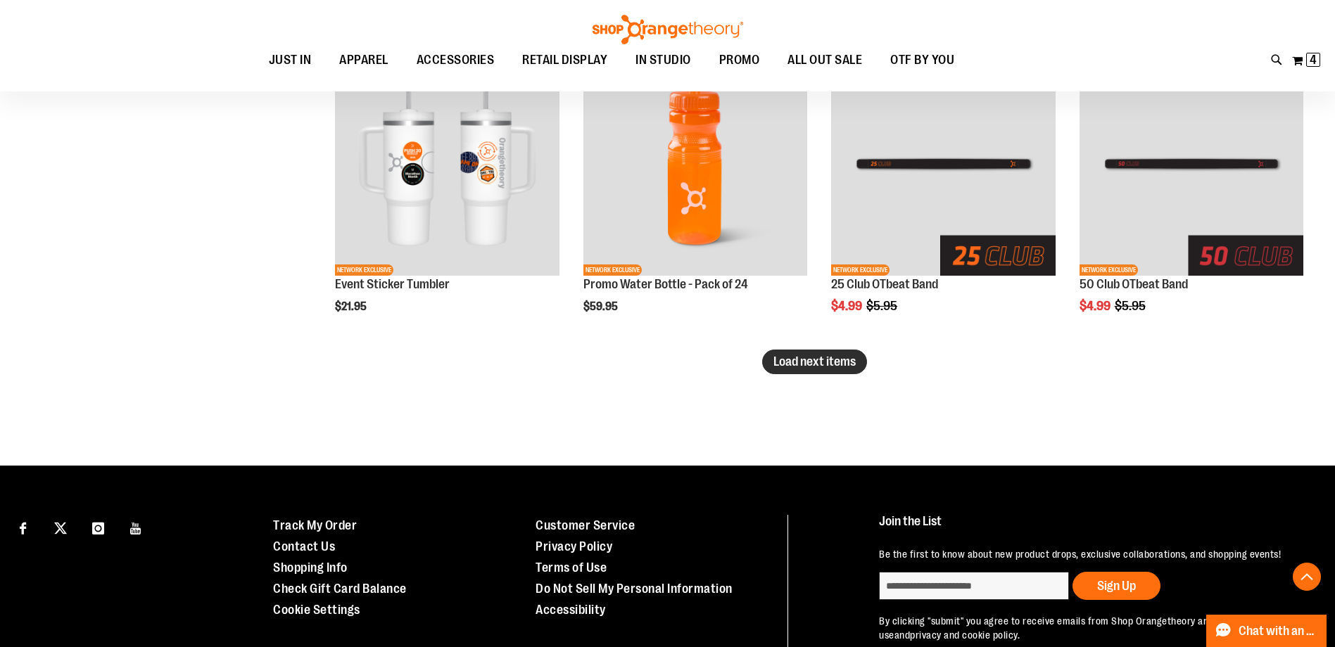
type input "**********"
click at [773, 359] on span "Load next items" at bounding box center [814, 362] width 82 height 14
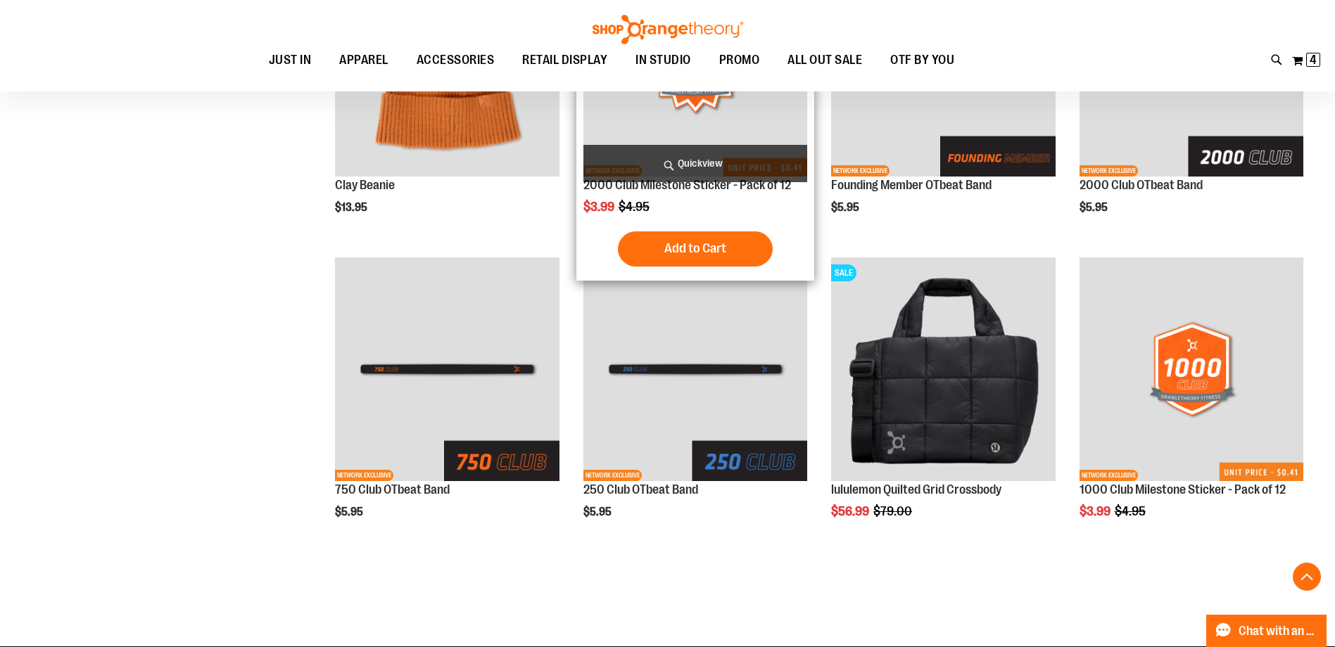
scroll to position [3517, 0]
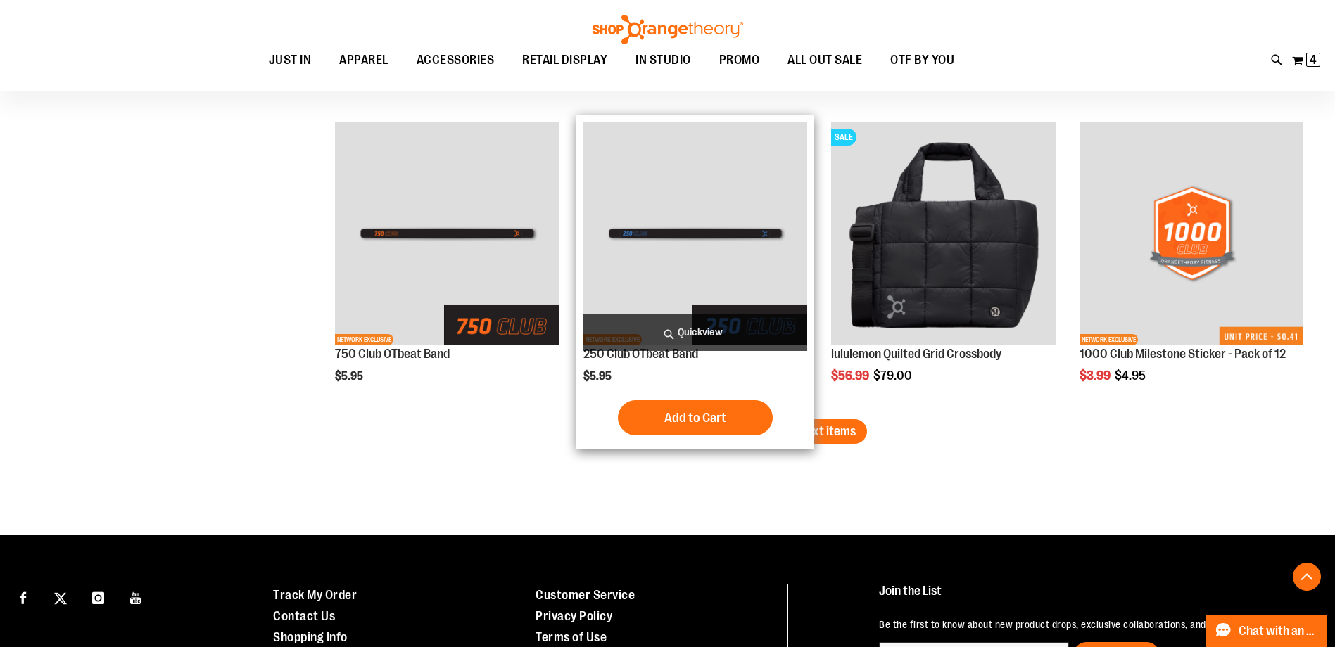
click at [806, 426] on div "Add to Cart In stock" at bounding box center [695, 417] width 224 height 35
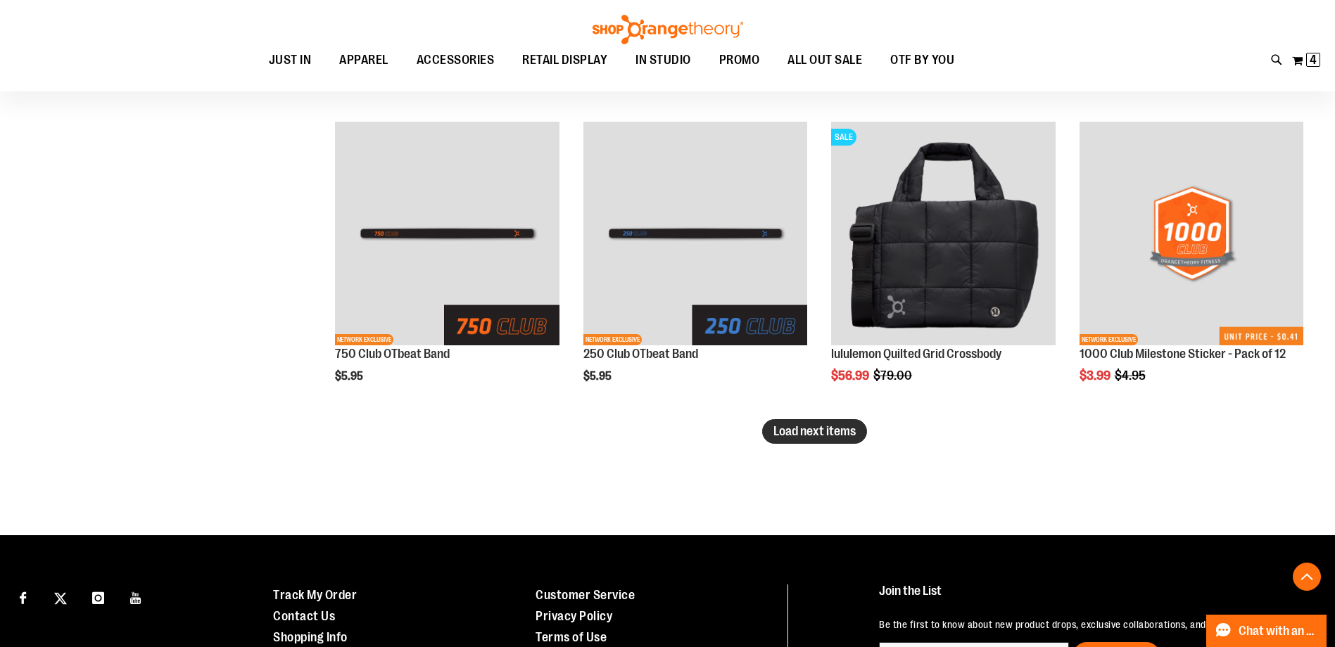
click at [820, 432] on span "Load next items" at bounding box center [814, 431] width 82 height 14
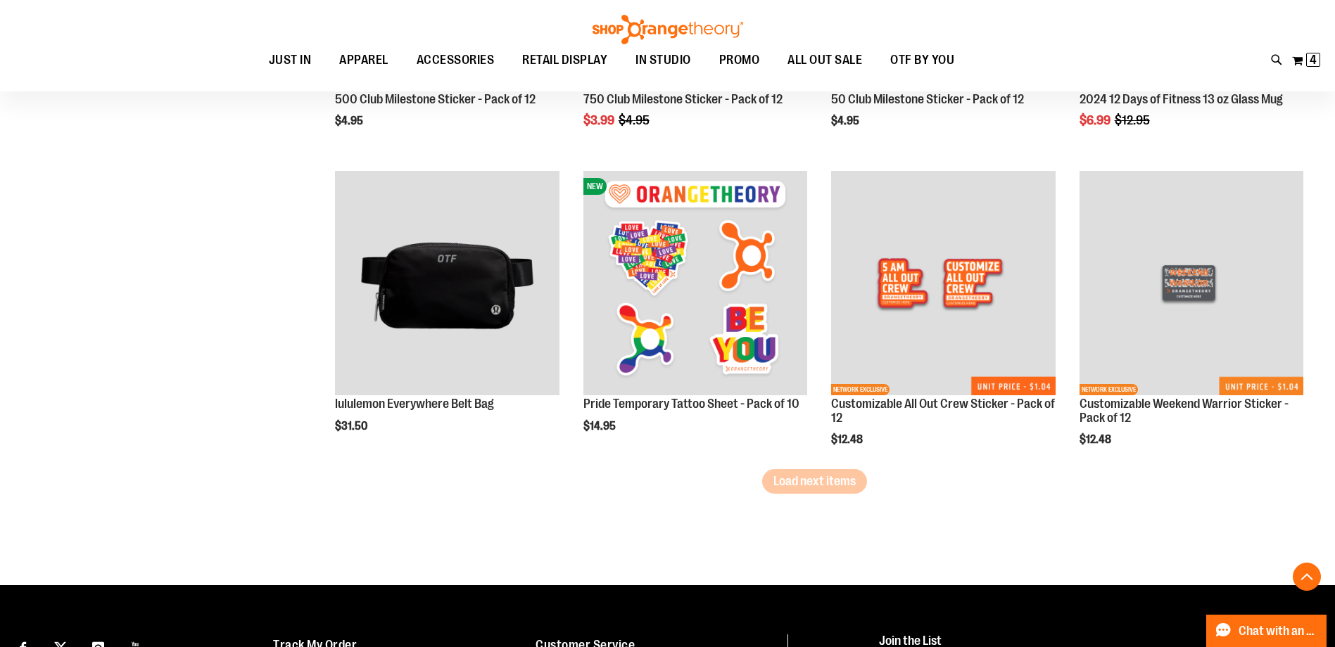
scroll to position [4431, 0]
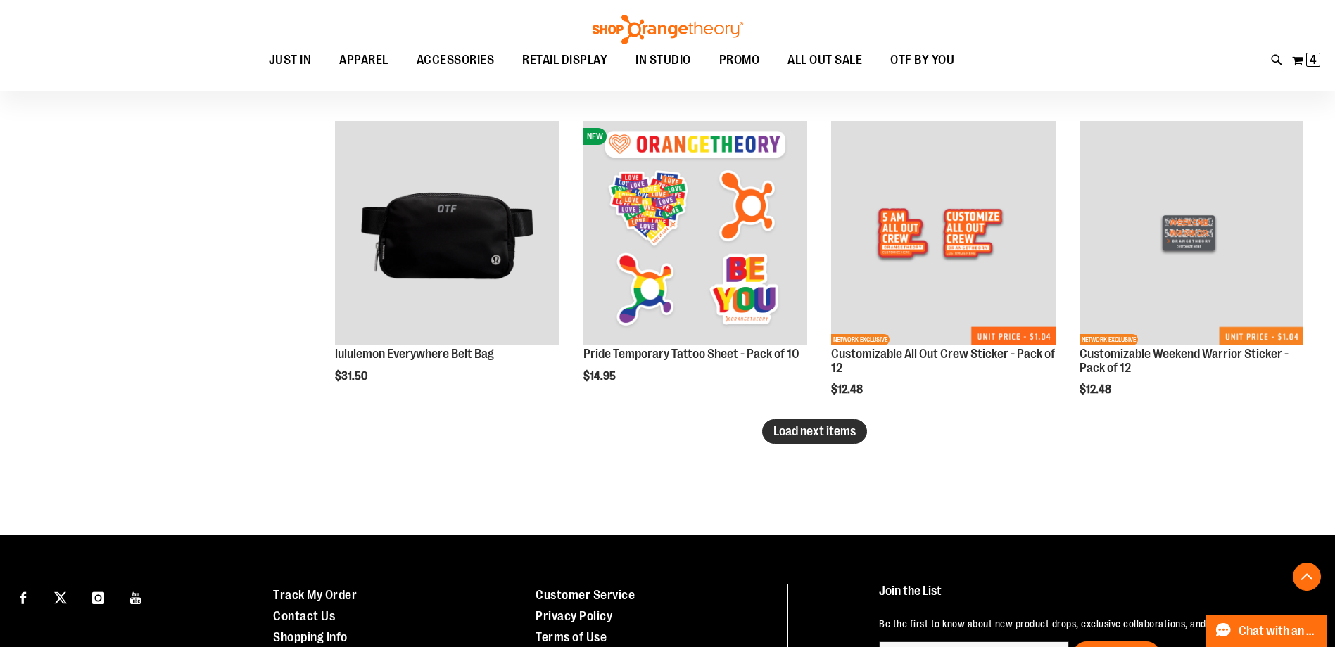
click at [790, 431] on span "Load next items" at bounding box center [814, 431] width 82 height 14
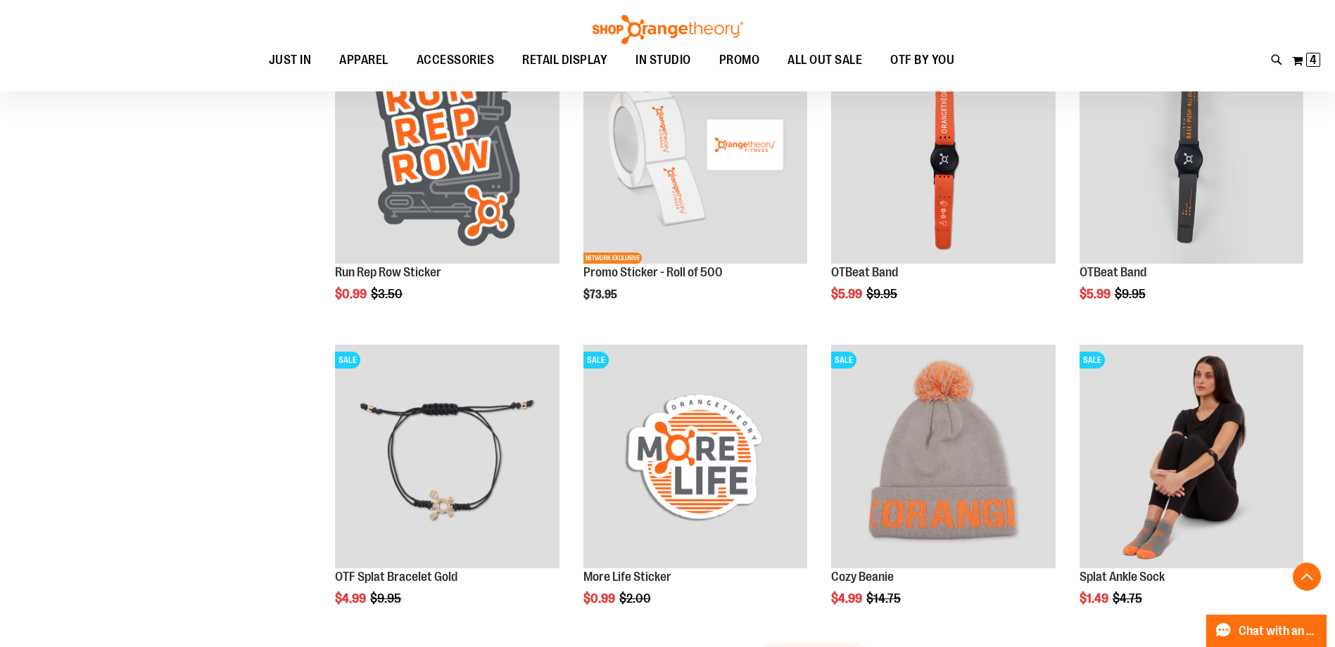
scroll to position [5346, 0]
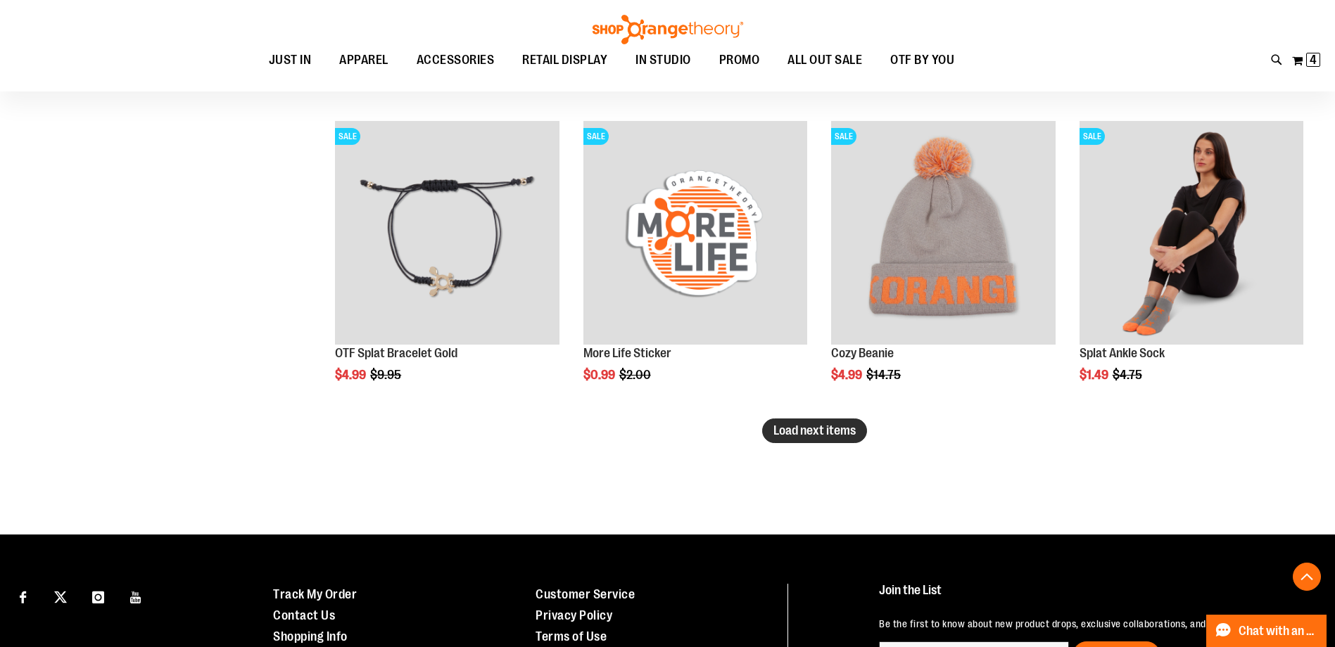
click at [791, 431] on span "Load next items" at bounding box center [814, 431] width 82 height 14
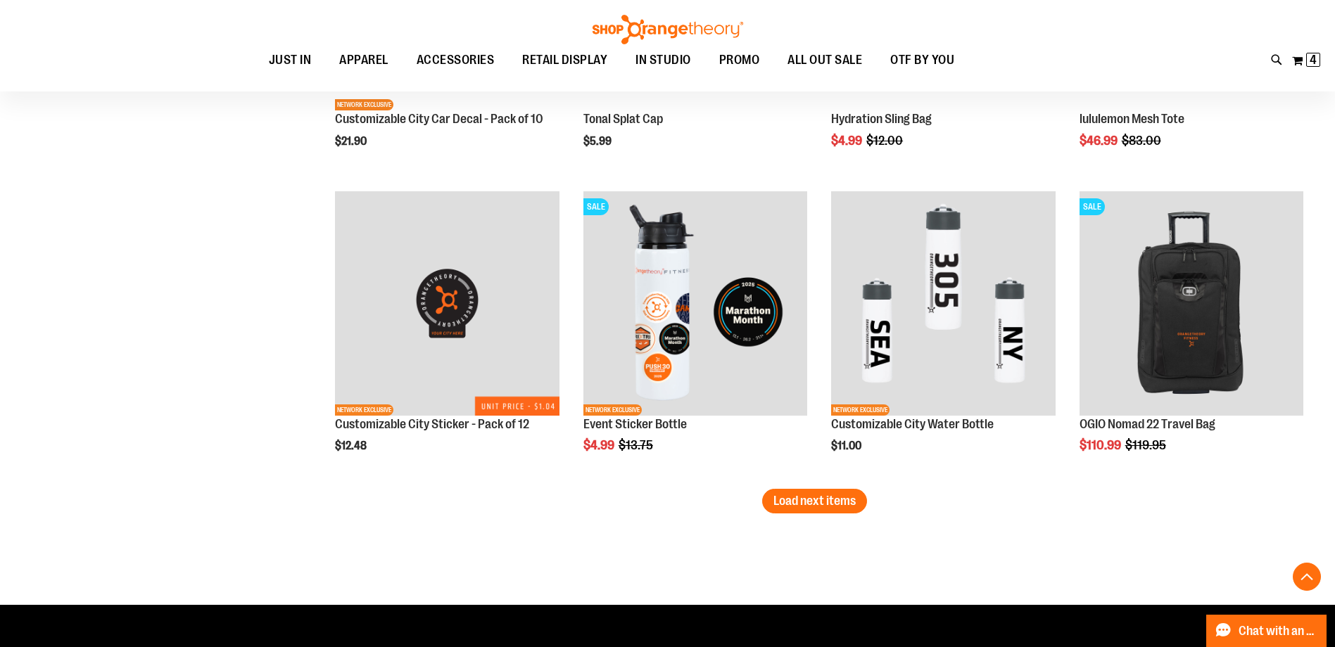
scroll to position [6190, 0]
click at [789, 490] on button "Load next items" at bounding box center [814, 500] width 105 height 25
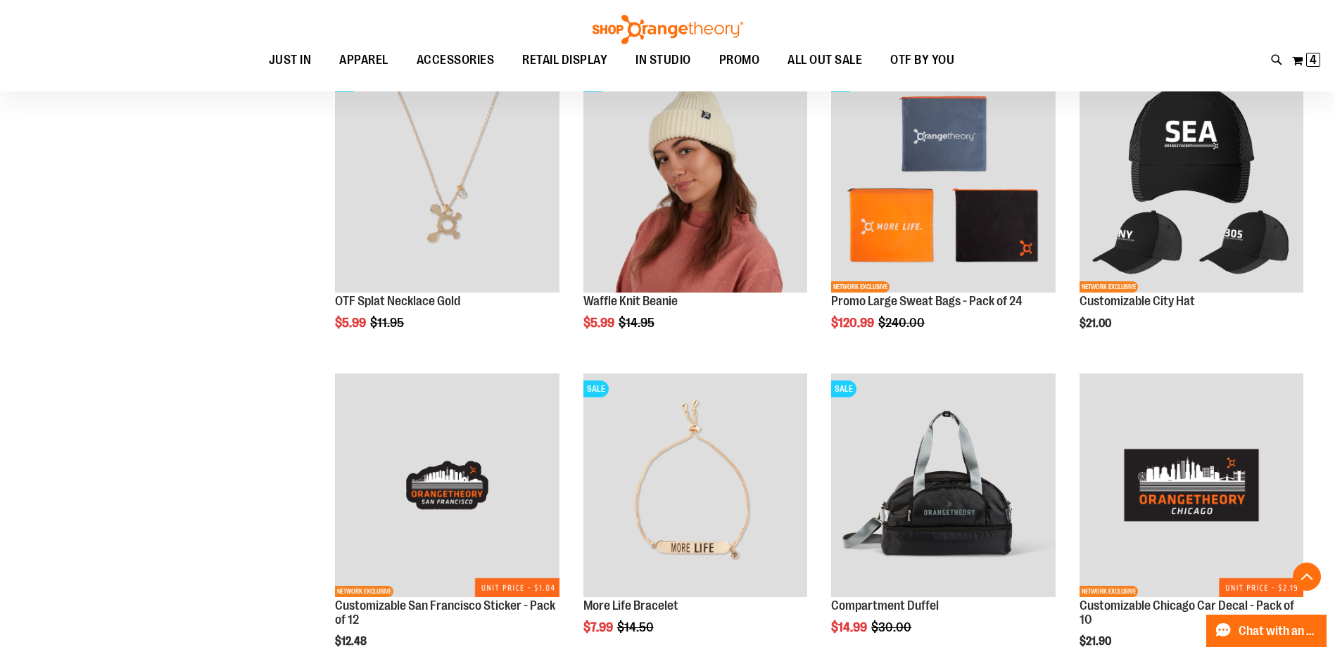
scroll to position [6835, 0]
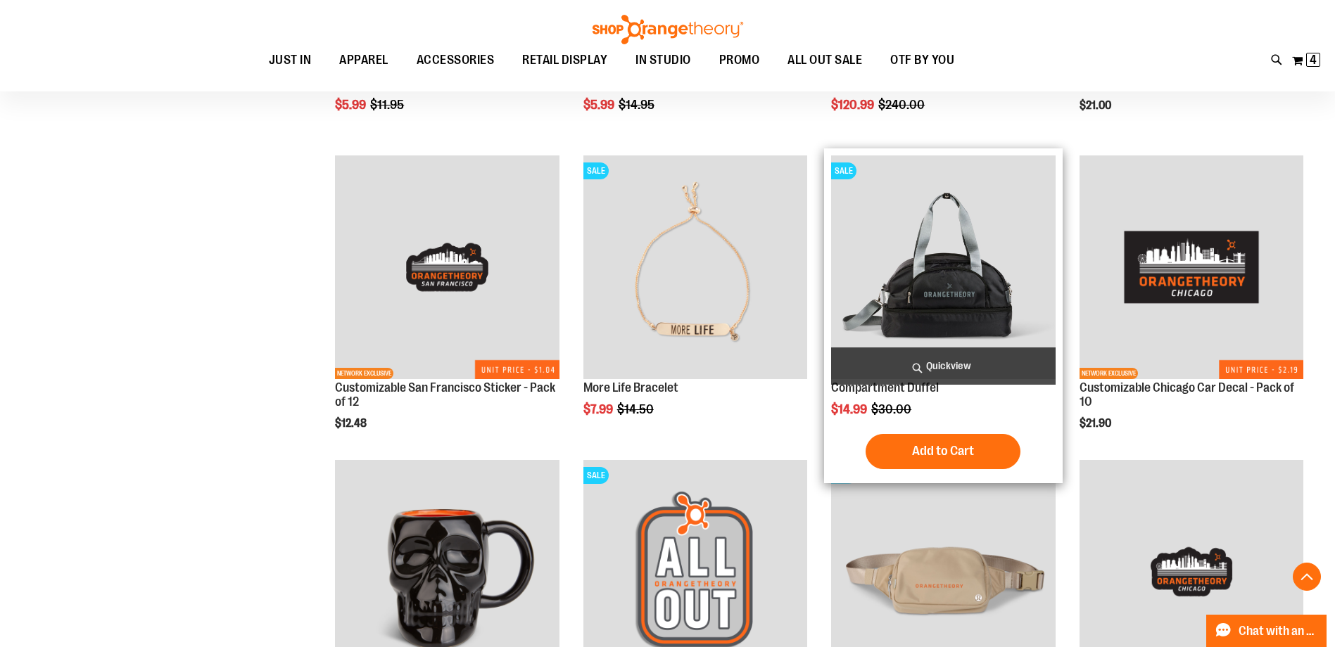
click at [934, 258] on img "product" at bounding box center [943, 267] width 224 height 224
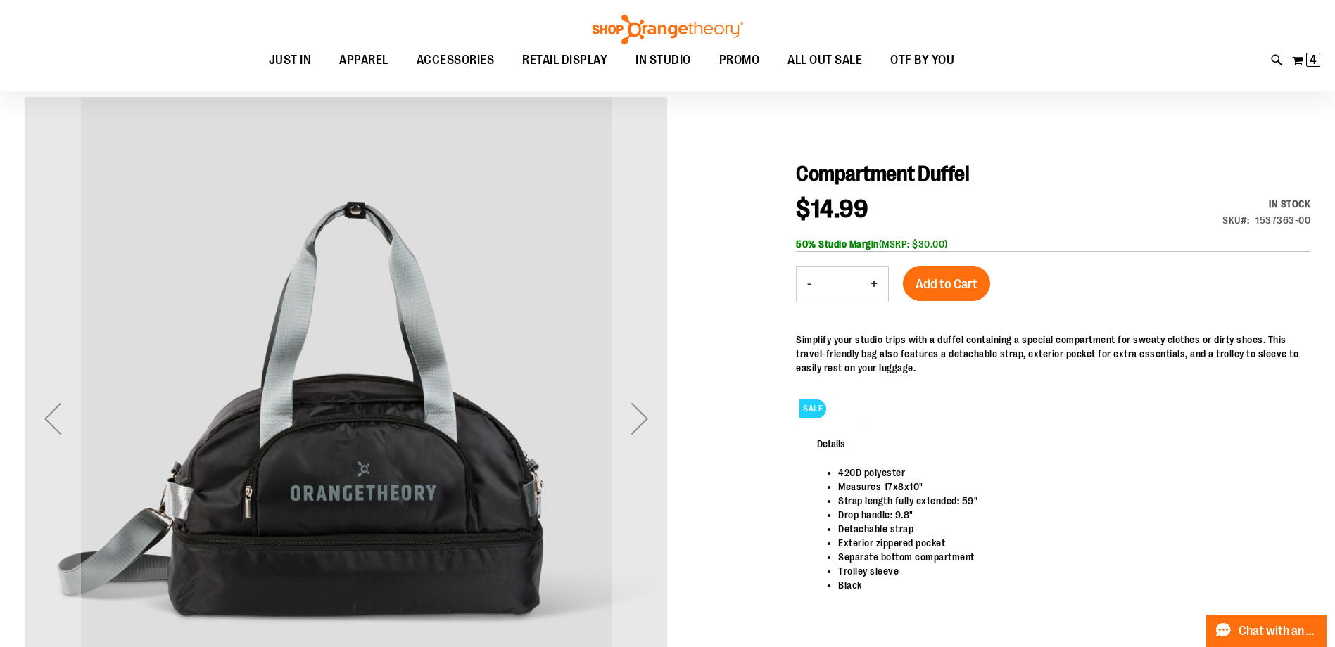
scroll to position [210, 0]
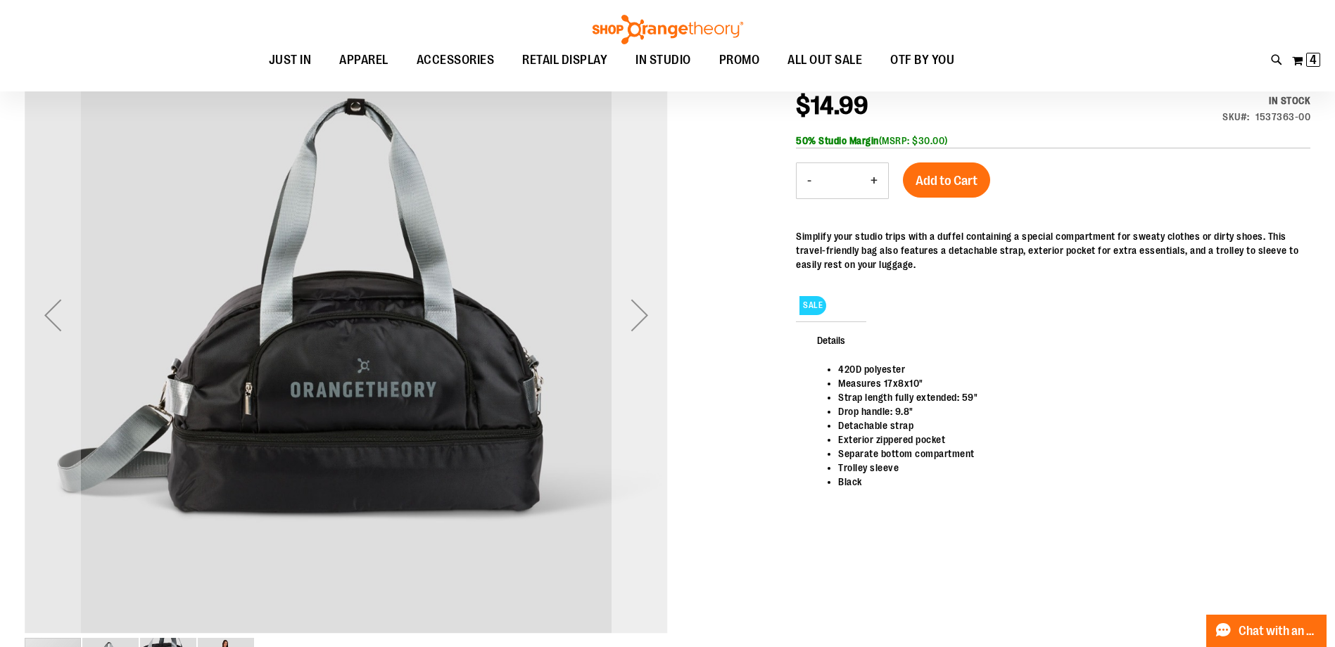
type input "**********"
click at [638, 322] on div "Next" at bounding box center [639, 315] width 56 height 56
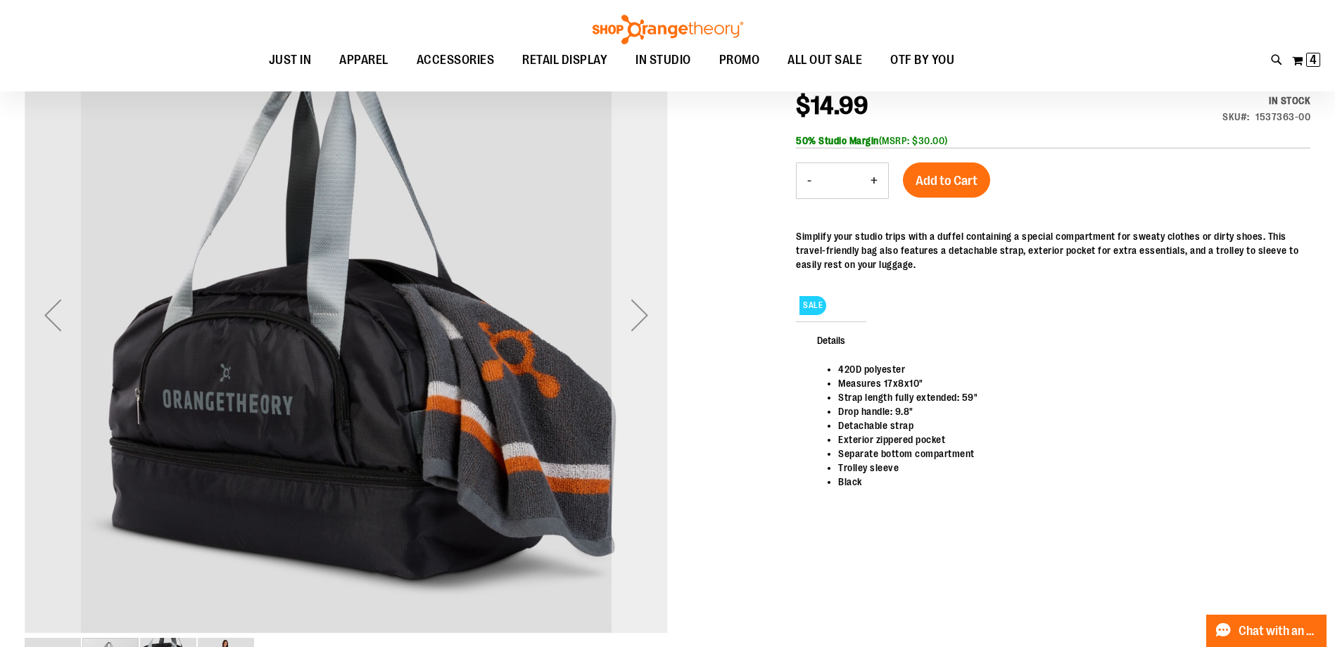
click at [638, 322] on div "Next" at bounding box center [639, 315] width 56 height 56
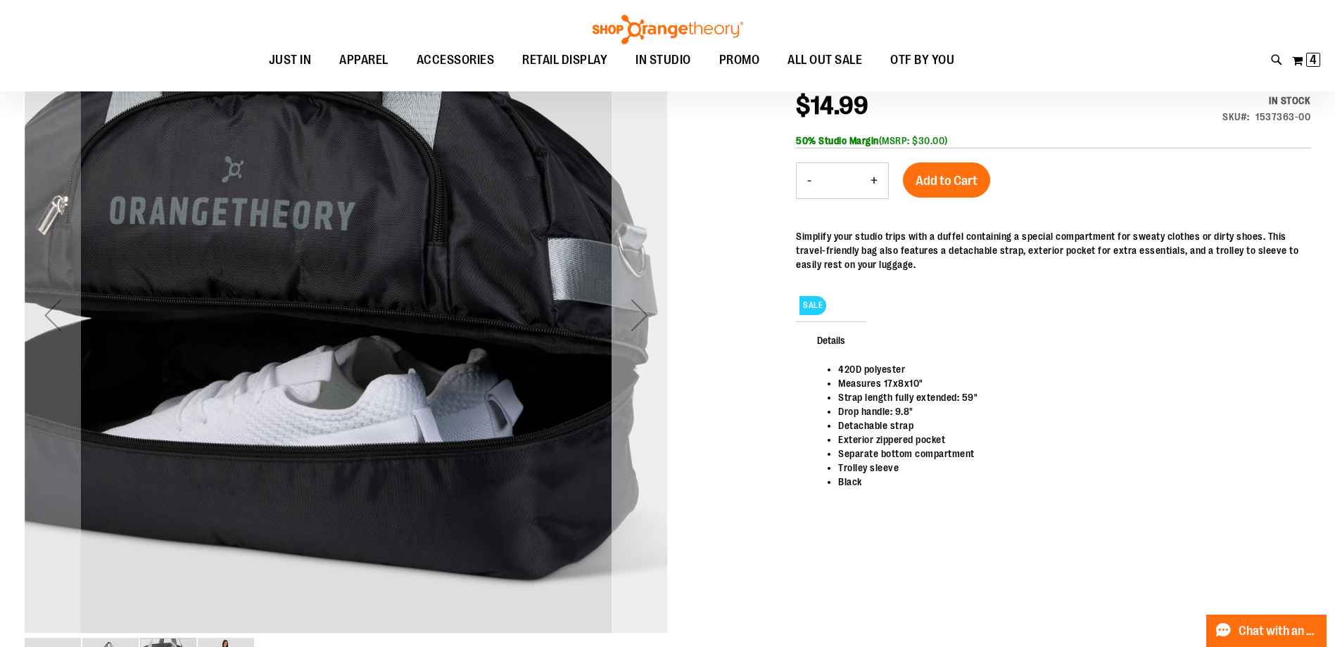
click at [638, 322] on div "Next" at bounding box center [639, 315] width 56 height 56
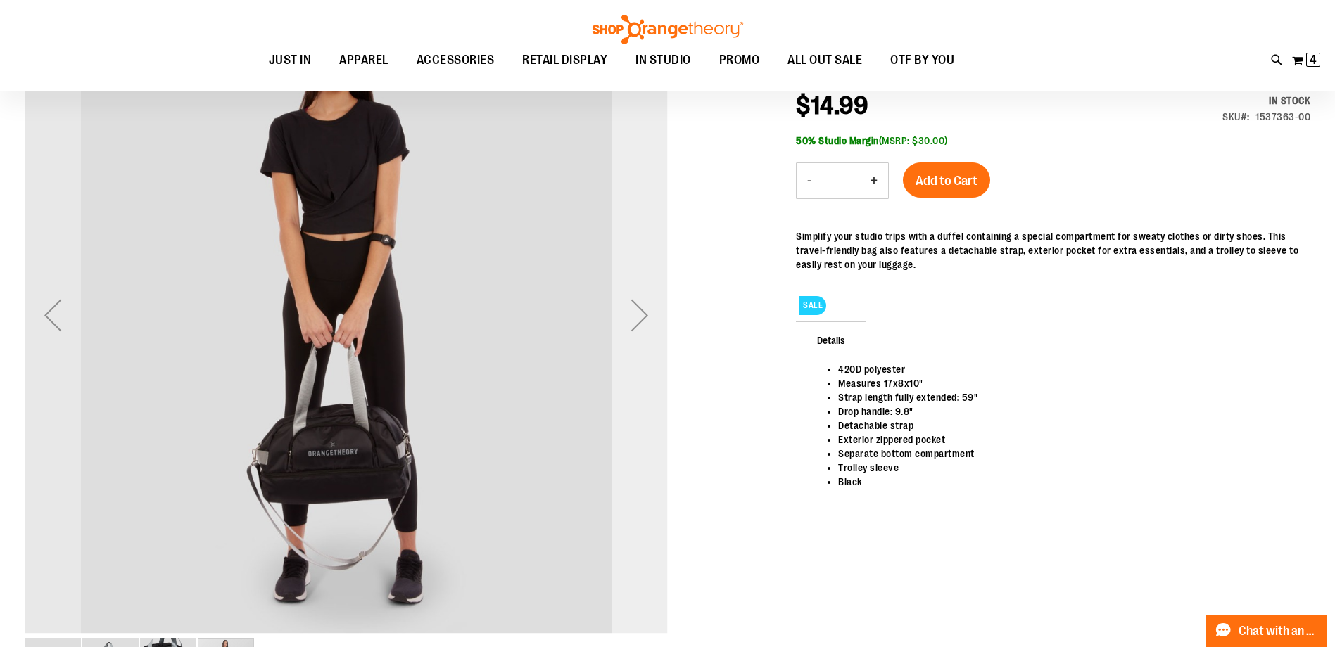
click at [638, 322] on div "Next" at bounding box center [639, 315] width 56 height 56
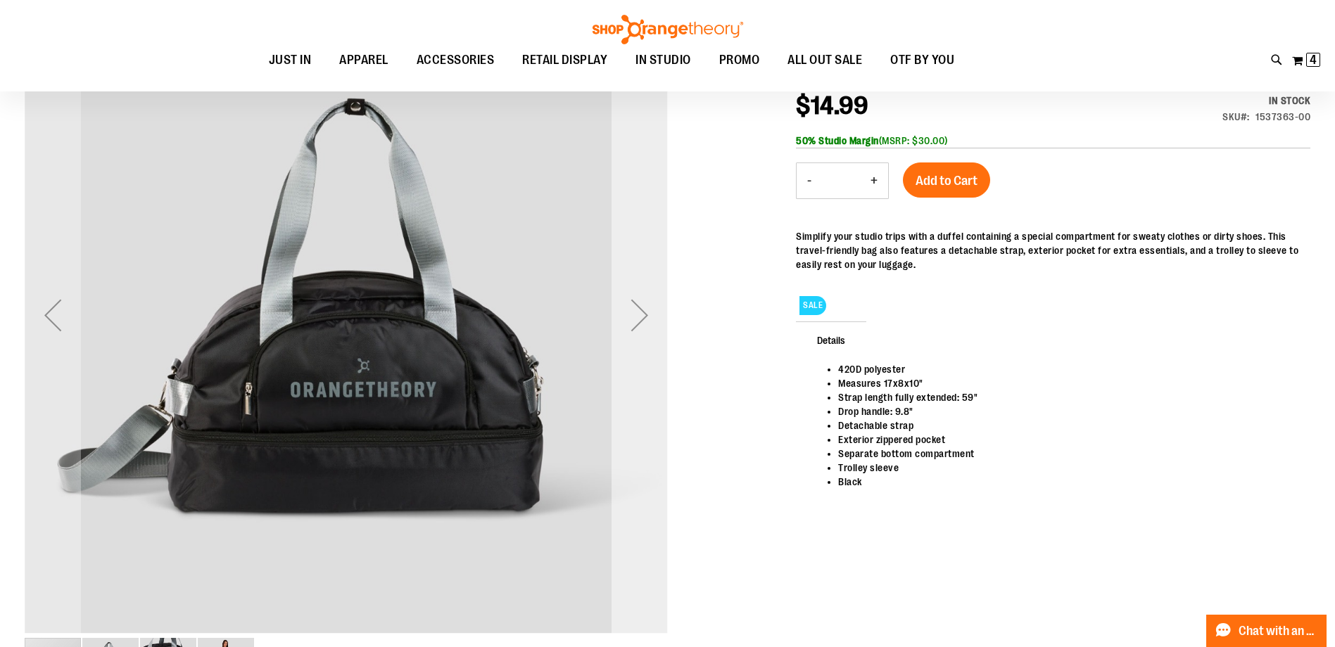
click at [638, 322] on div "Next" at bounding box center [639, 315] width 56 height 56
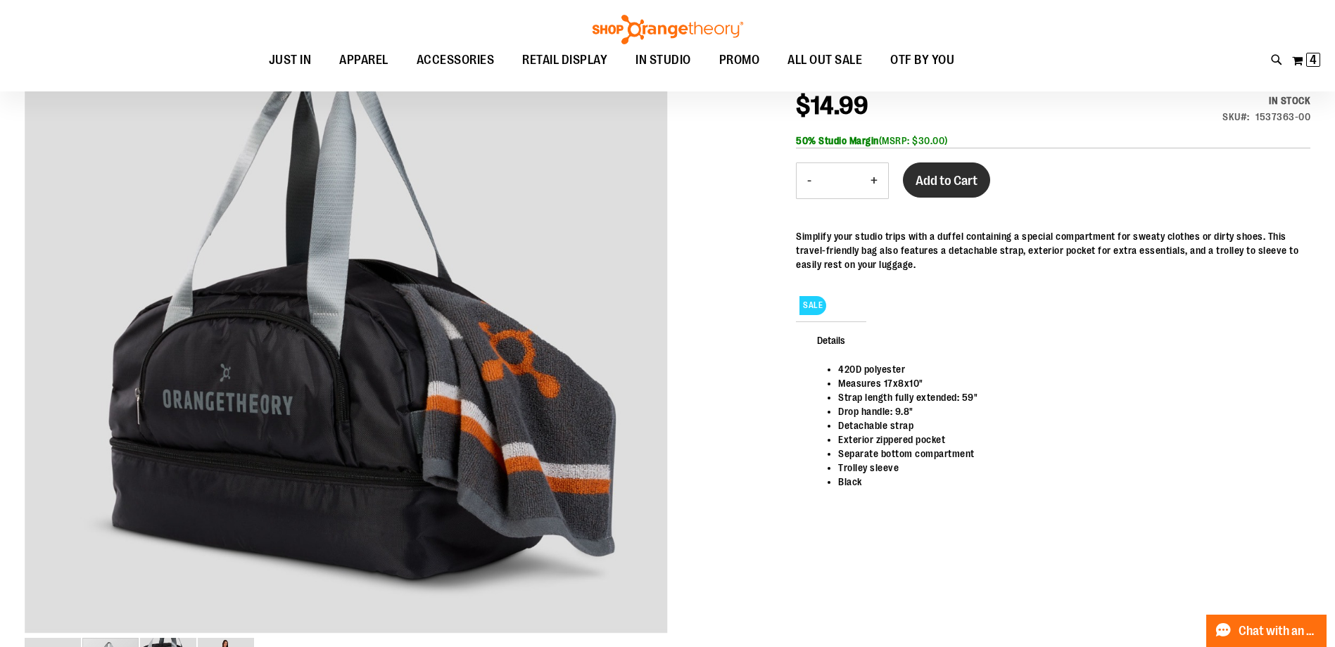
click at [945, 186] on span "Add to Cart" at bounding box center [946, 180] width 62 height 15
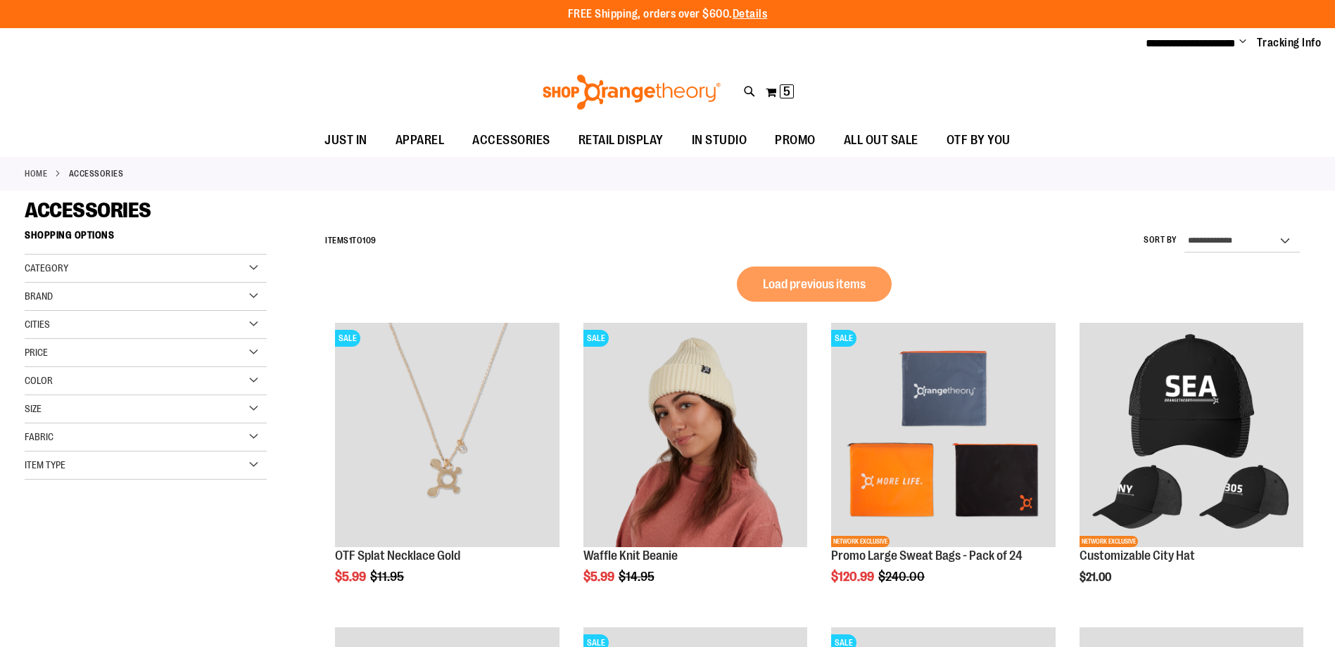
scroll to position [950, 0]
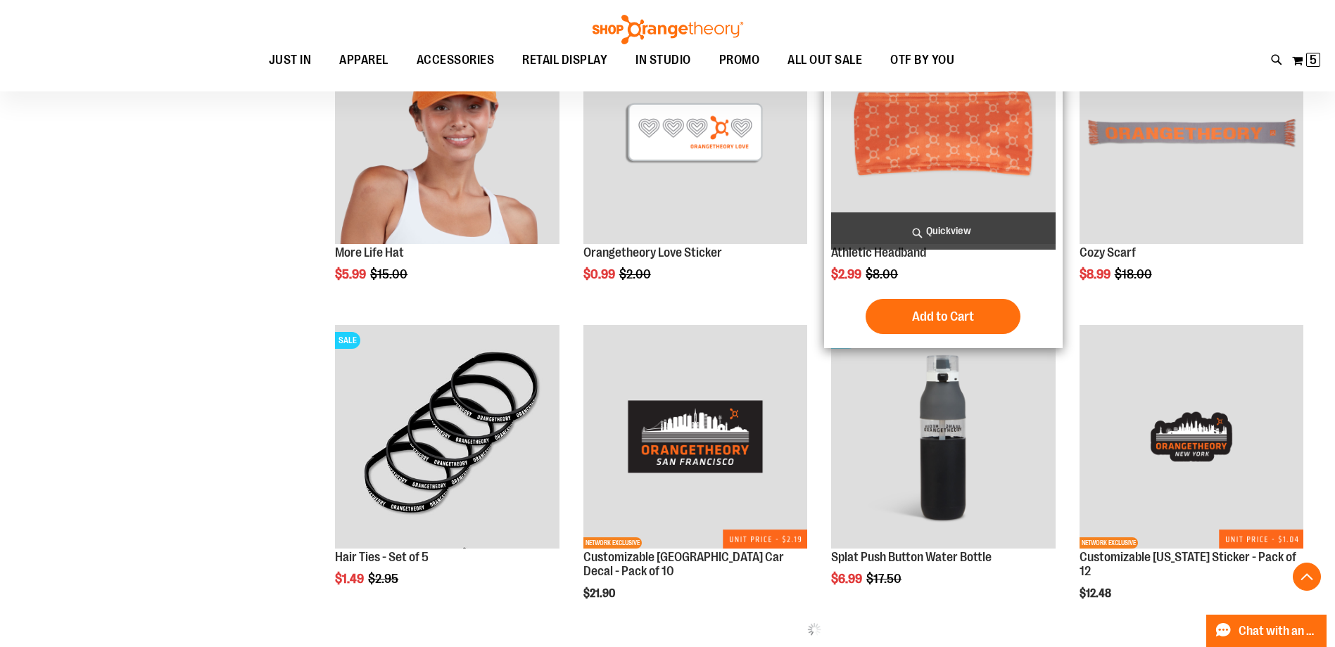
scroll to position [1864, 0]
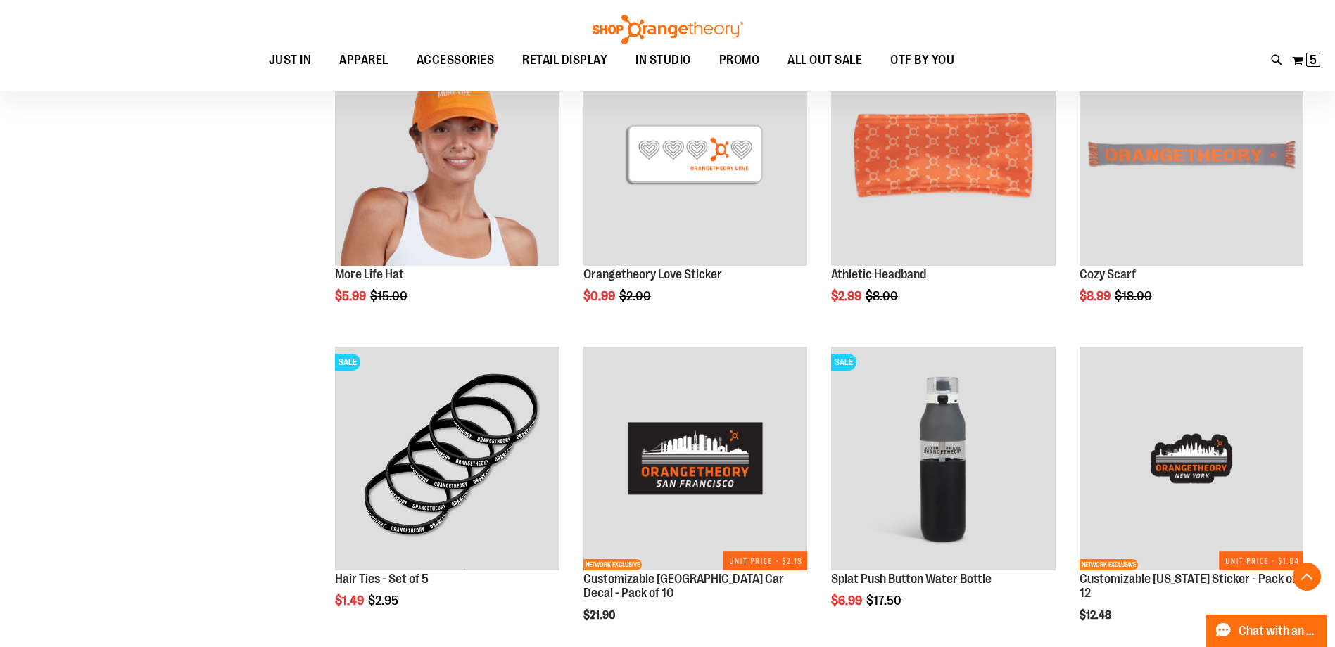
scroll to position [1605, 0]
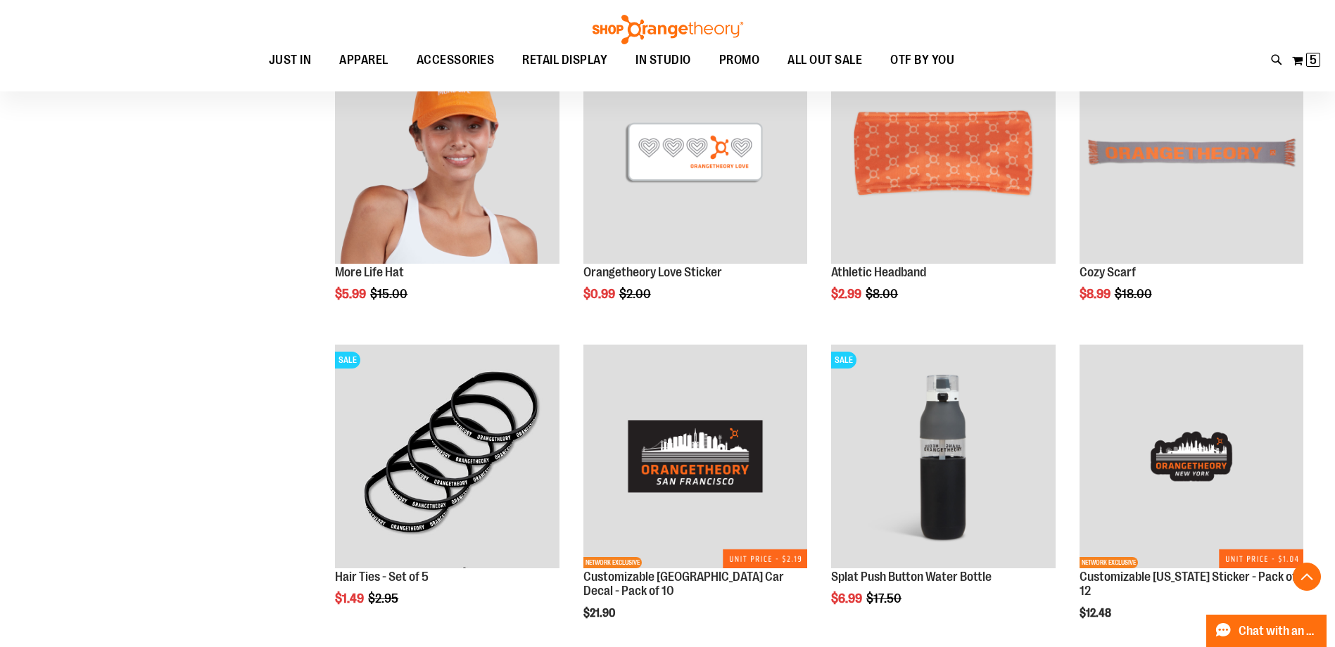
scroll to position [1324, 0]
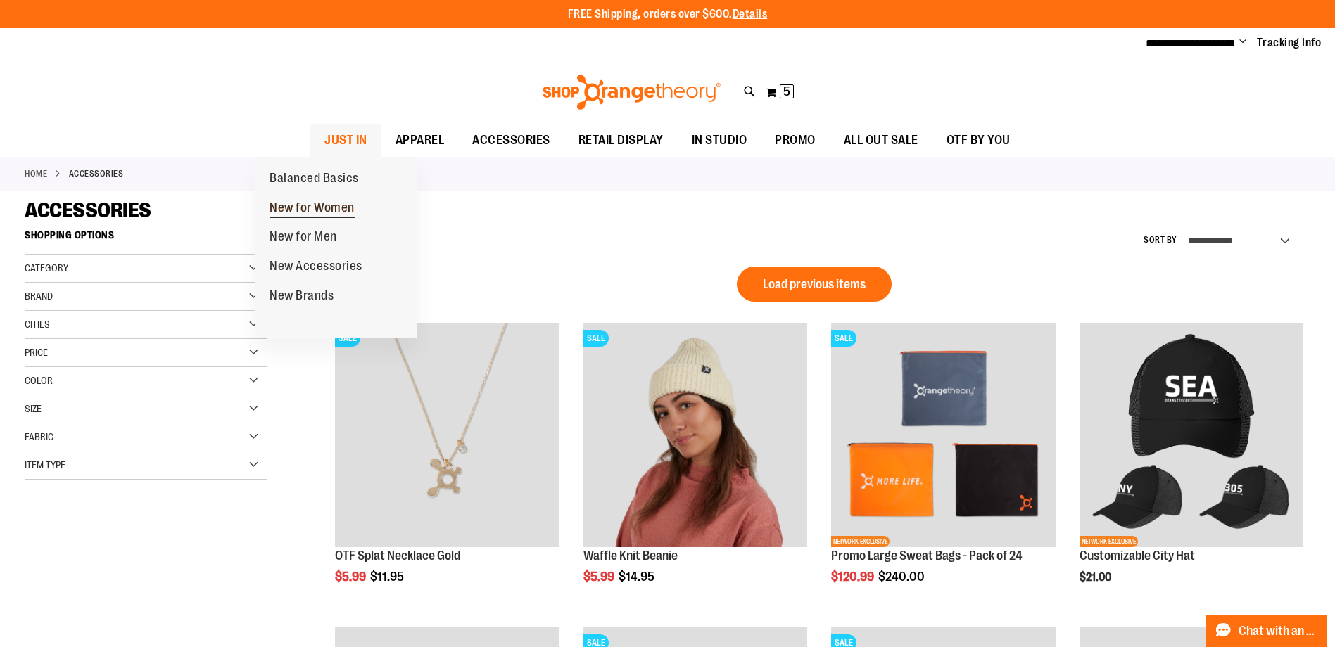
type input "**********"
click at [296, 198] on link "New for Women" at bounding box center [311, 208] width 113 height 30
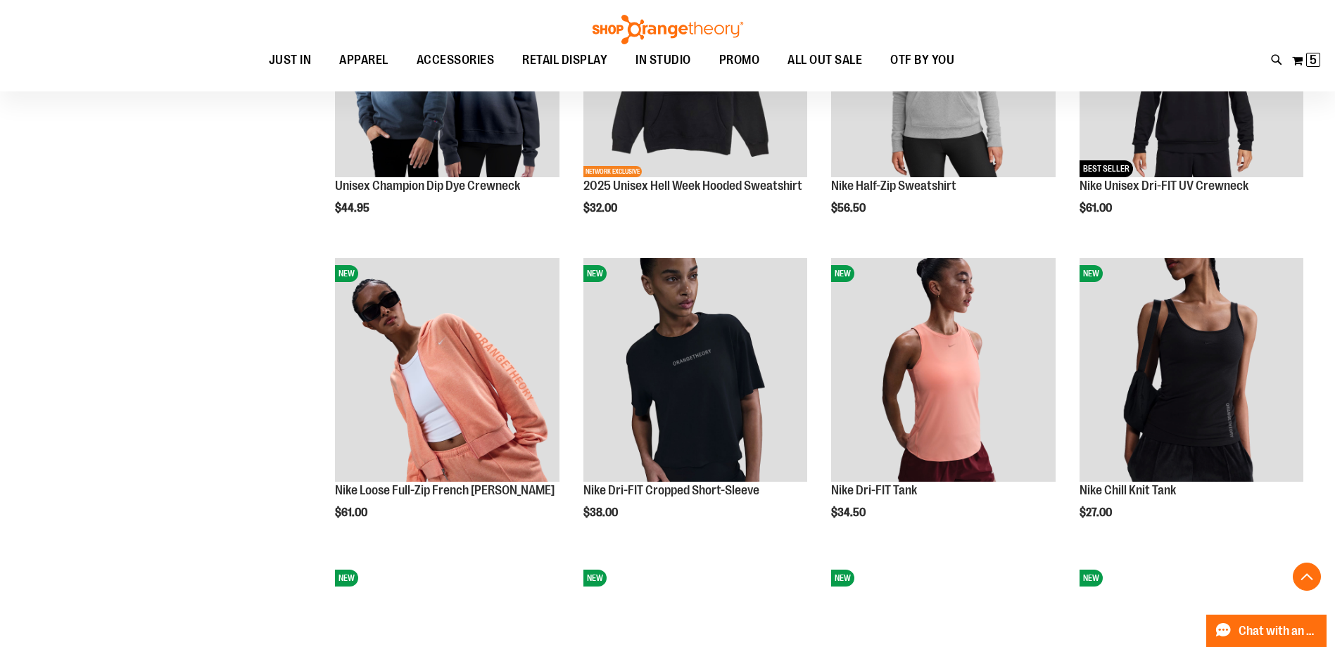
scroll to position [1125, 0]
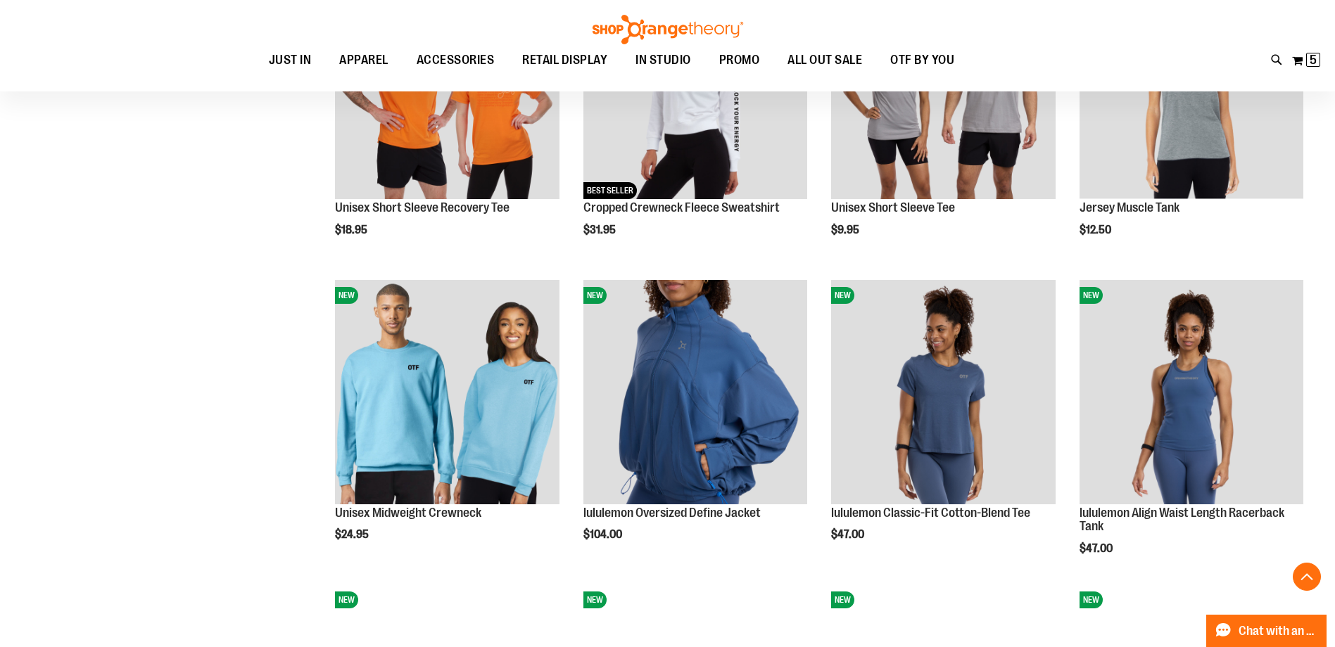
scroll to position [2039, 0]
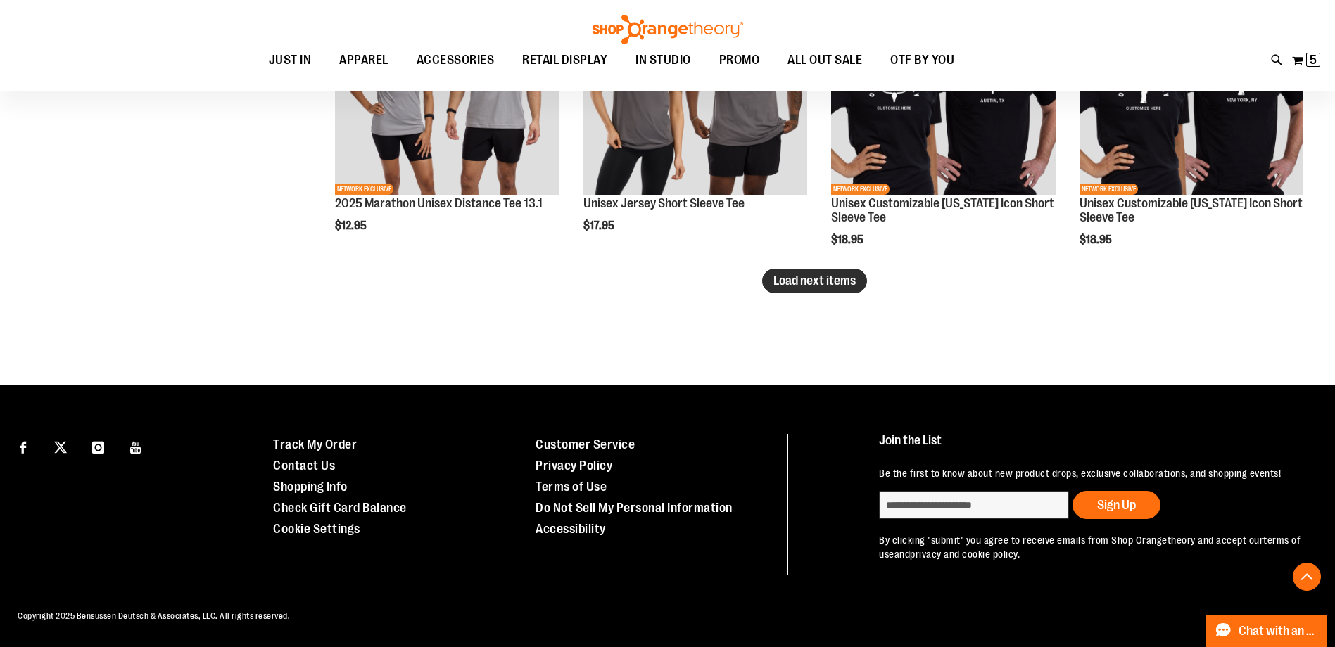
type input "**********"
click at [775, 274] on span "Load next items" at bounding box center [814, 281] width 82 height 14
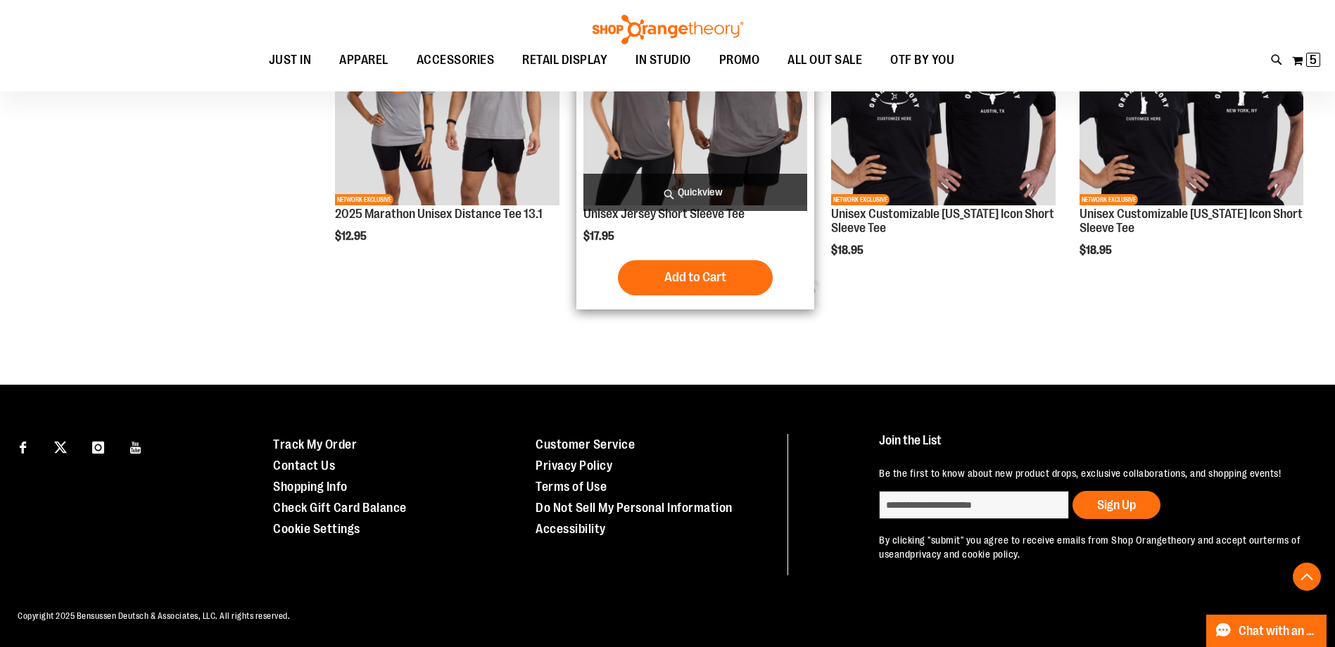
scroll to position [2768, 0]
